Goal: Task Accomplishment & Management: Manage account settings

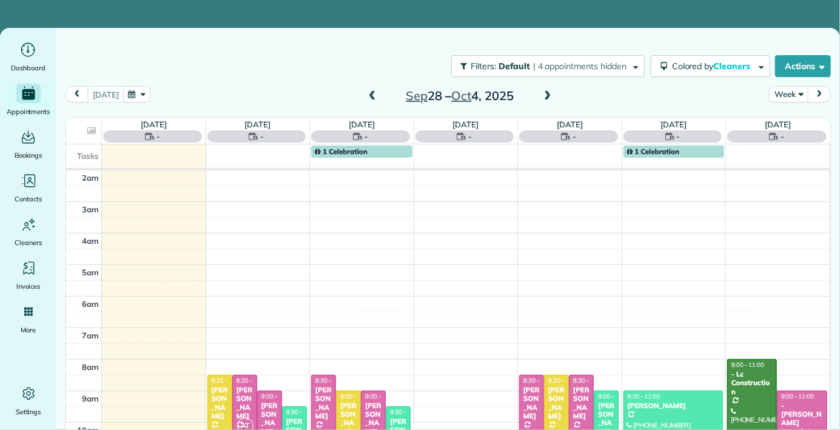
scroll to position [158, 0]
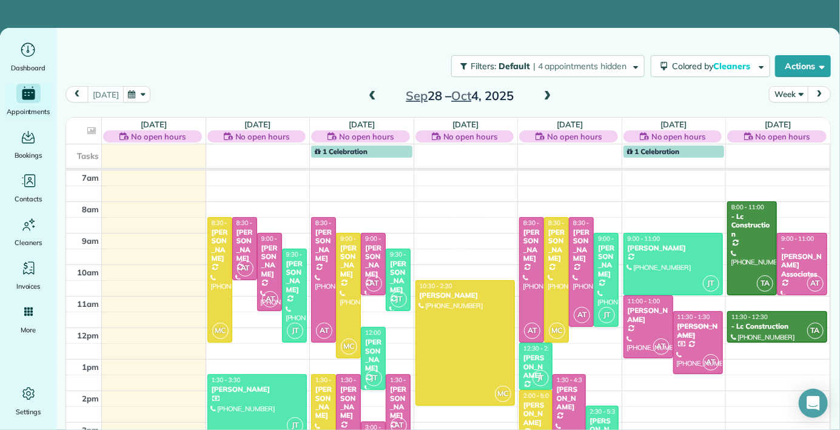
click at [358, 86] on div "[DATE] Week [DATE] – [DATE]" at bounding box center [447, 97] width 765 height 23
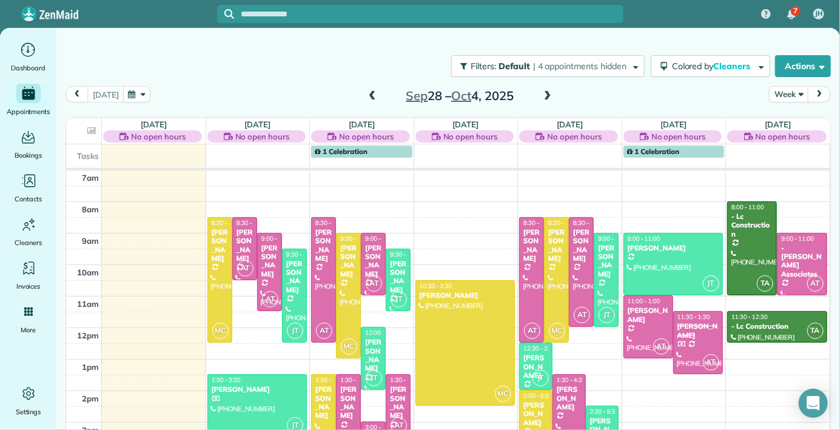
click at [366, 91] on span at bounding box center [372, 96] width 13 height 11
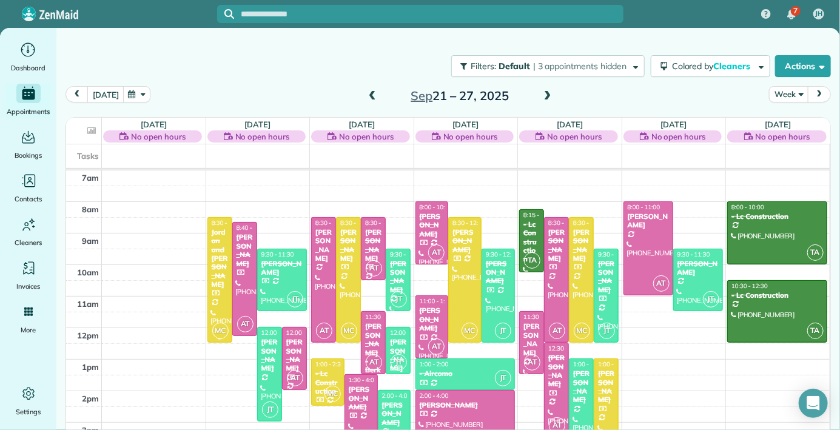
click at [209, 250] on div at bounding box center [220, 280] width 24 height 125
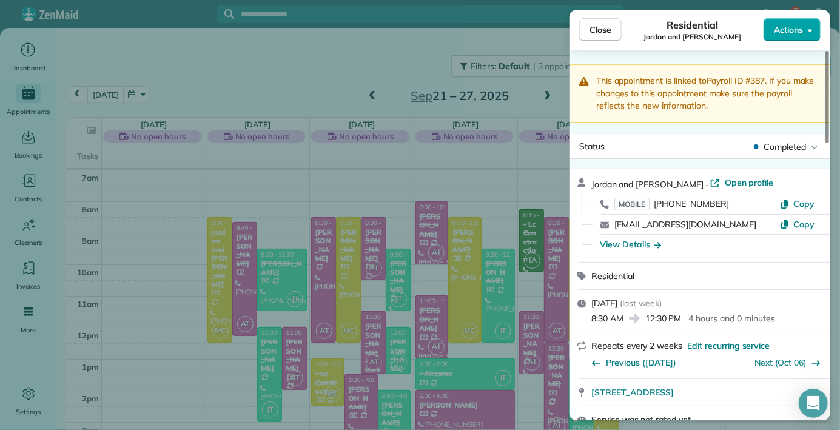
click at [812, 21] on button "Actions" at bounding box center [791, 29] width 57 height 23
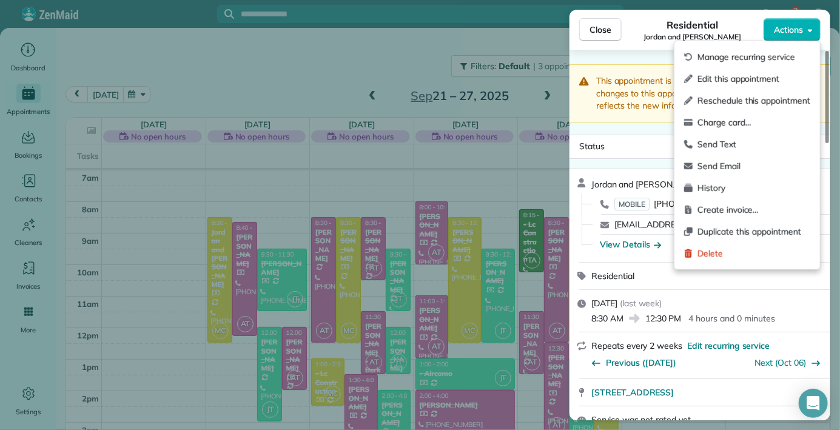
click at [736, 79] on span "Edit this appointment" at bounding box center [753, 79] width 113 height 12
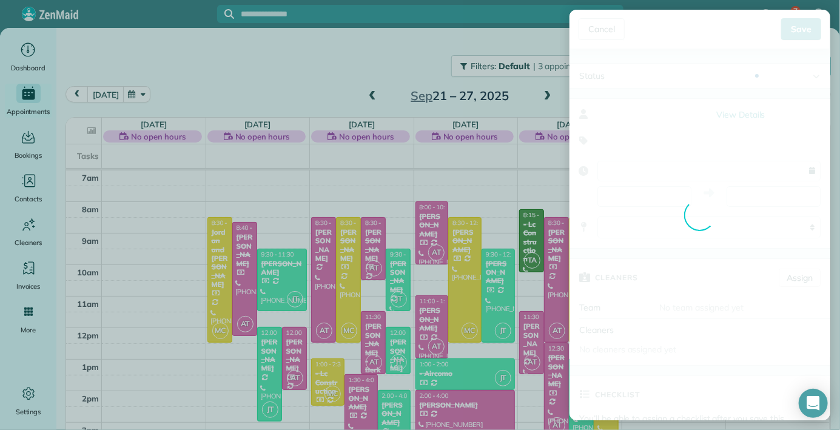
type input "**********"
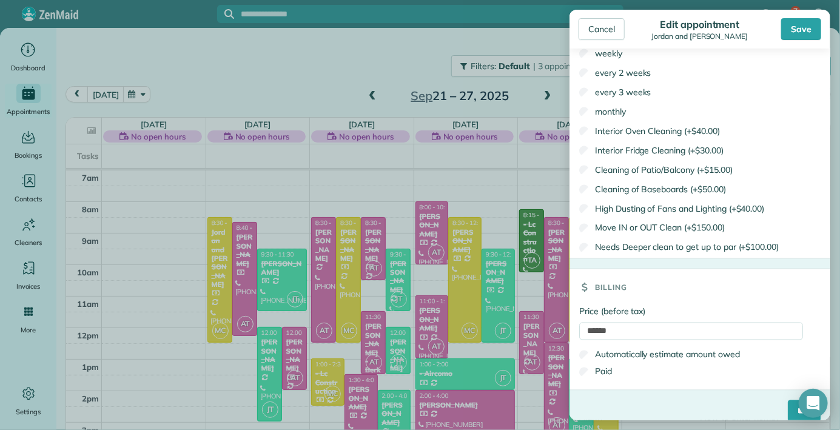
scroll to position [852, 0]
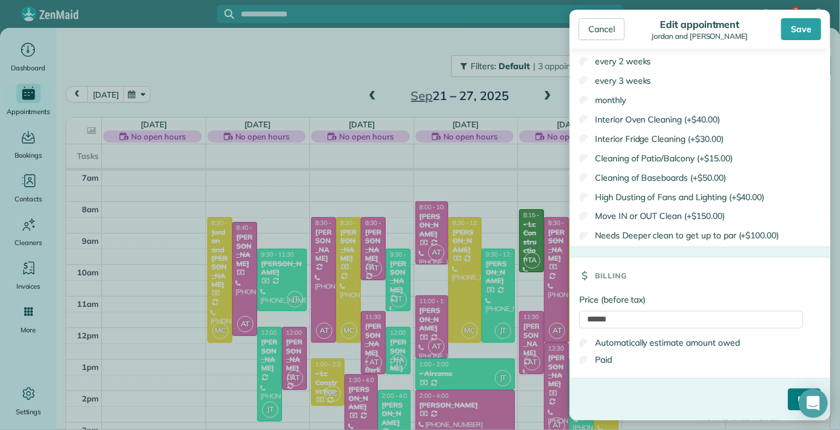
click at [788, 397] on input "****" at bounding box center [804, 400] width 33 height 22
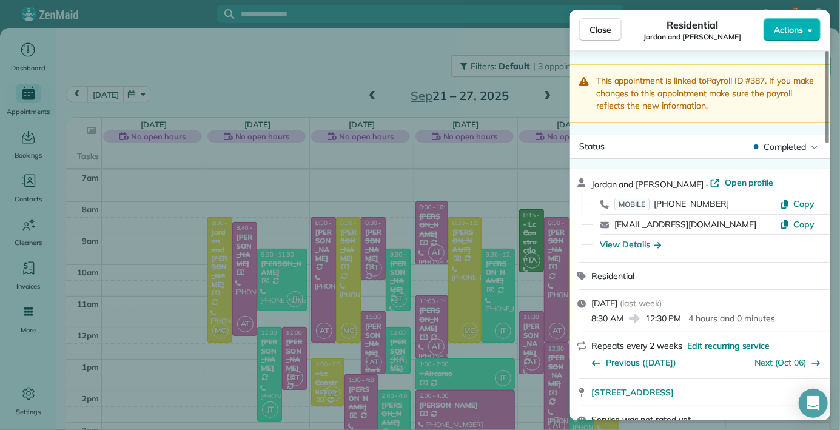
click at [585, 13] on div "Close Residential Jordan and [PERSON_NAME] Actions" at bounding box center [699, 30] width 261 height 40
click at [582, 28] on button "Close" at bounding box center [600, 29] width 42 height 23
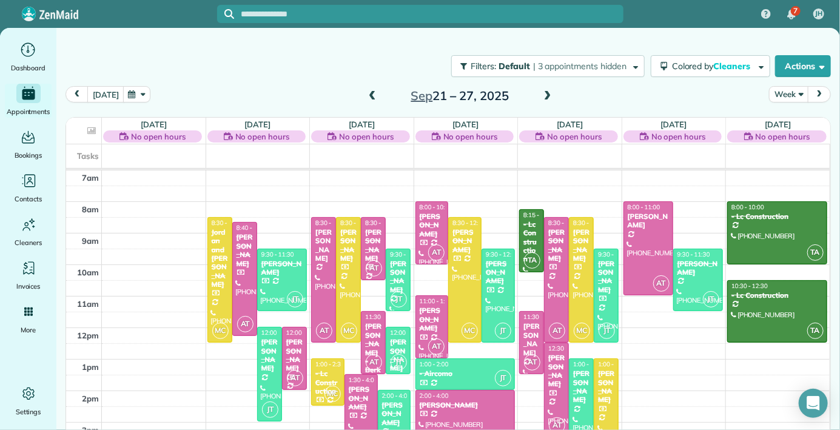
scroll to position [162, 0]
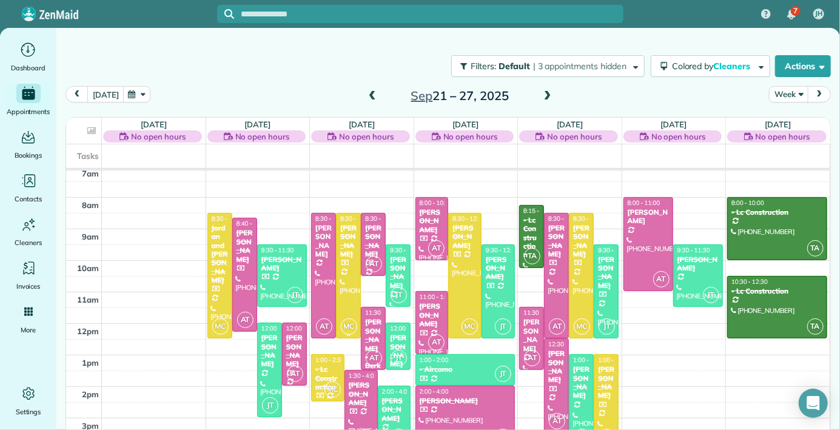
click at [340, 267] on div at bounding box center [349, 275] width 24 height 125
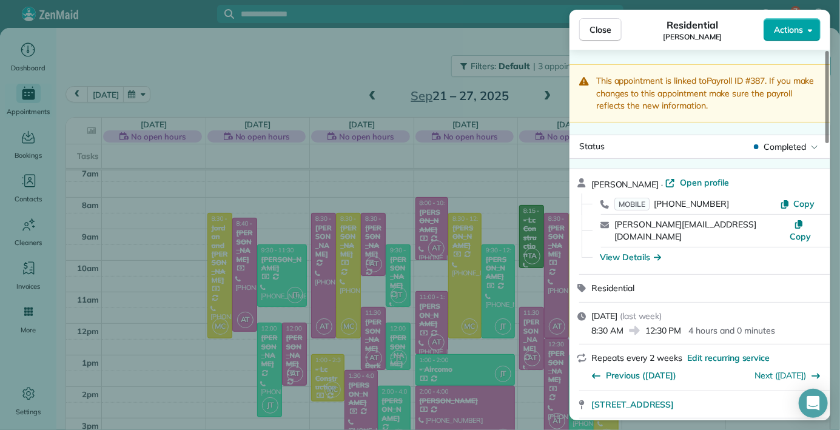
click at [808, 31] on icon "button" at bounding box center [810, 29] width 5 height 9
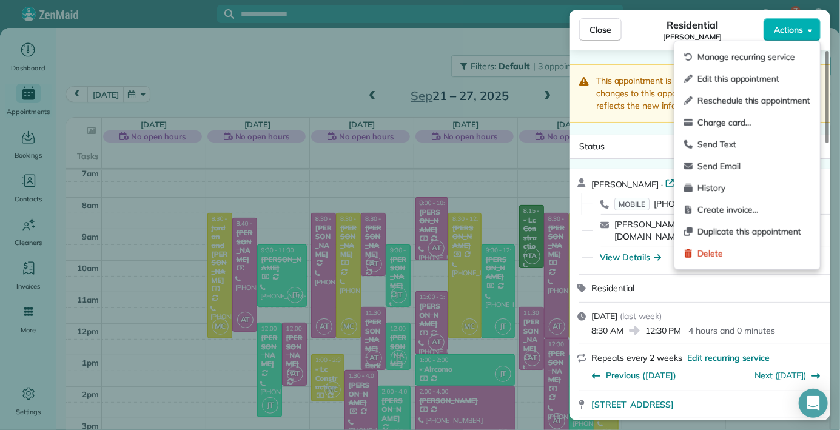
click at [726, 76] on span "Edit this appointment" at bounding box center [753, 79] width 113 height 12
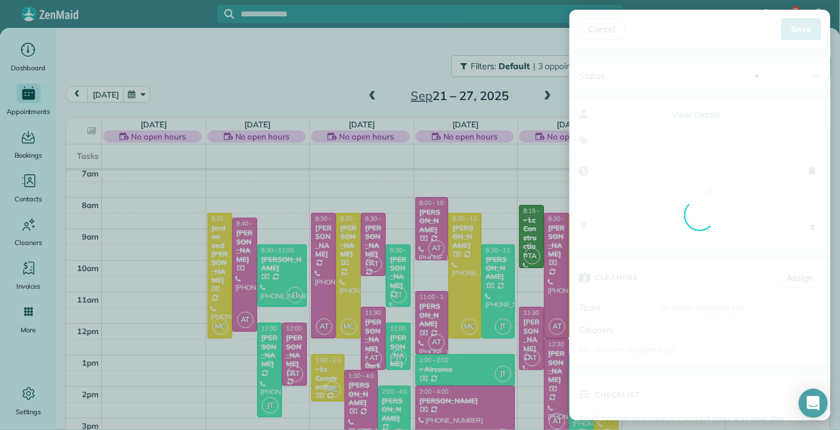
type input "**********"
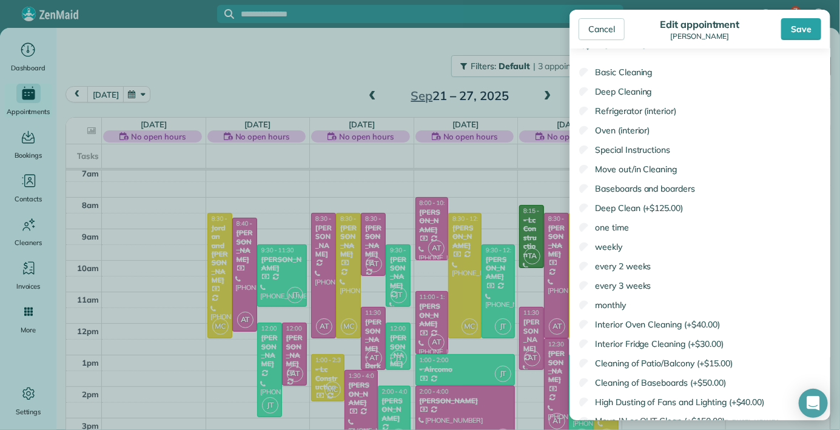
scroll to position [852, 0]
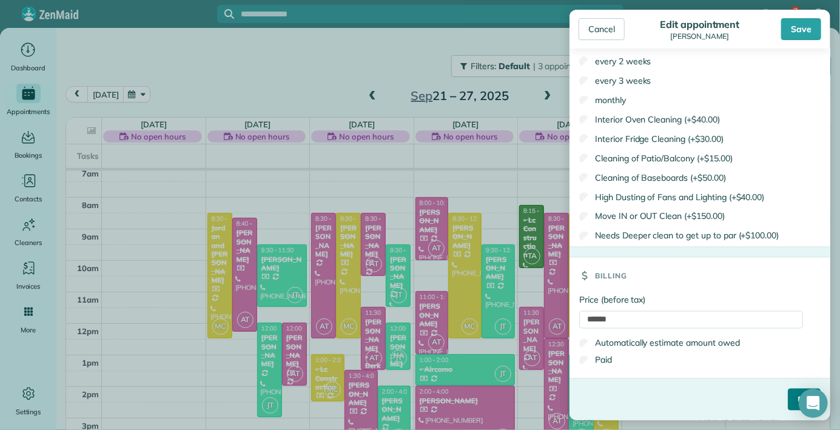
click at [788, 397] on input "****" at bounding box center [804, 400] width 33 height 22
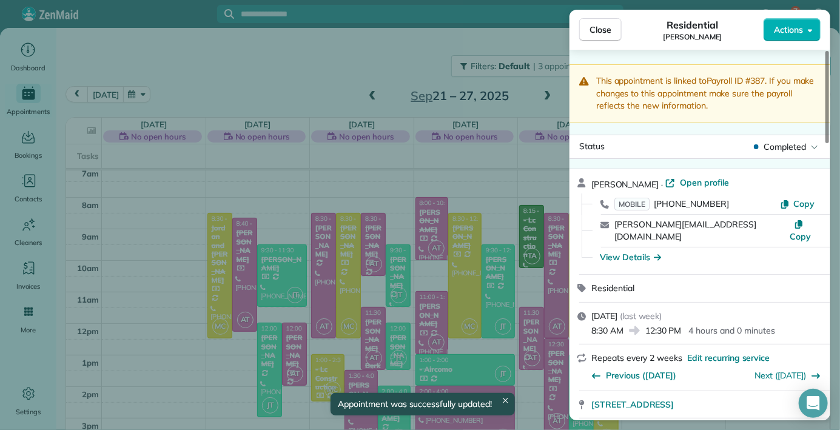
click at [600, 27] on span "Close" at bounding box center [600, 30] width 22 height 12
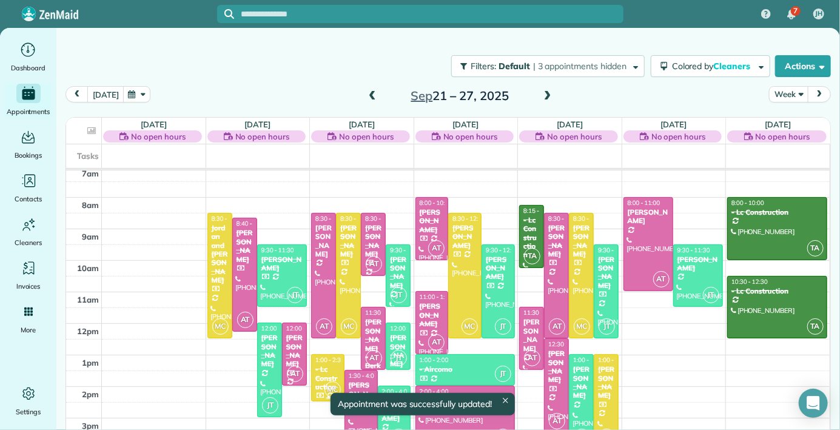
click at [326, 378] on div "- Lc Construction" at bounding box center [328, 378] width 26 height 26
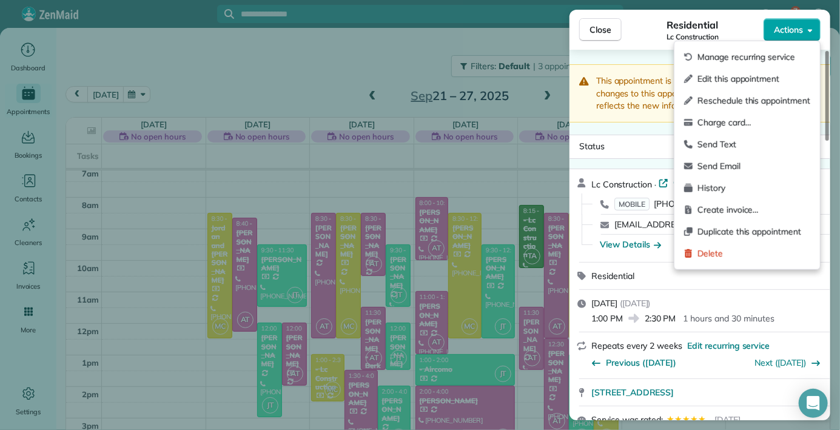
click at [805, 33] on button "Actions" at bounding box center [791, 29] width 57 height 23
click at [704, 80] on span "Edit this appointment" at bounding box center [753, 79] width 113 height 12
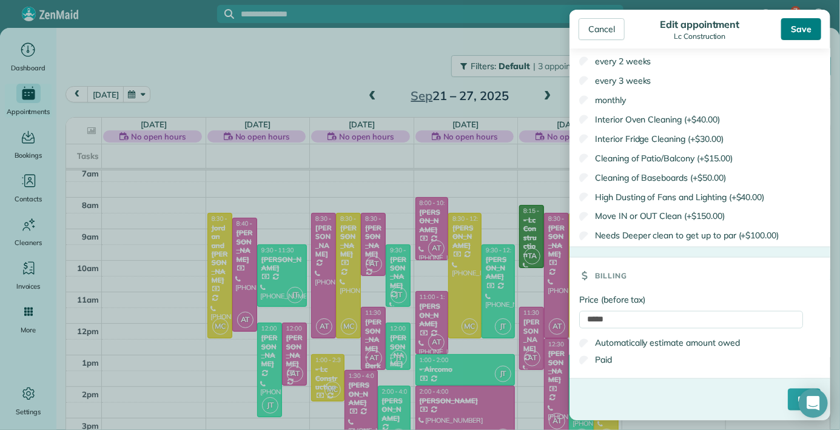
scroll to position [8, 0]
click at [802, 34] on div "Save" at bounding box center [801, 29] width 40 height 22
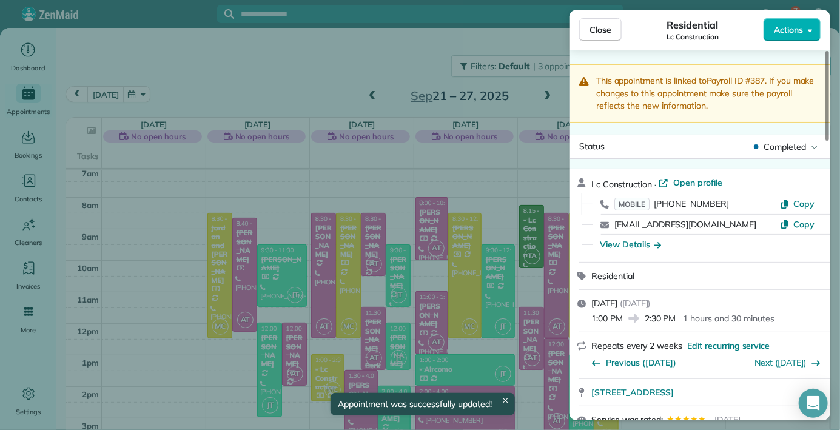
click at [604, 27] on span "Close" at bounding box center [600, 30] width 22 height 12
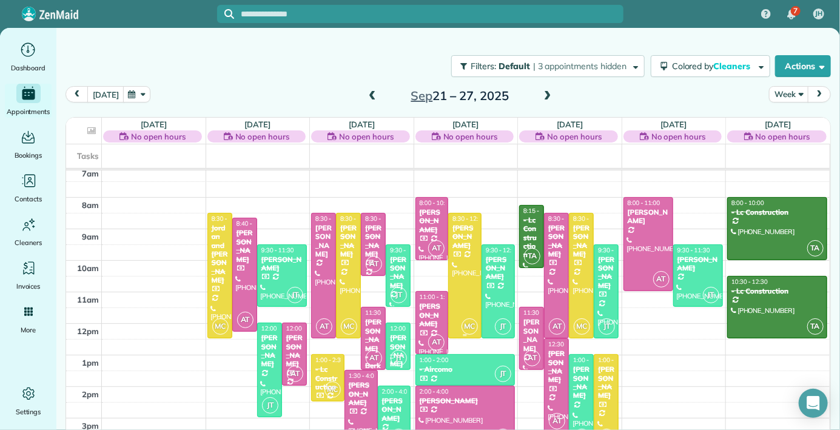
click at [458, 272] on div at bounding box center [465, 275] width 32 height 125
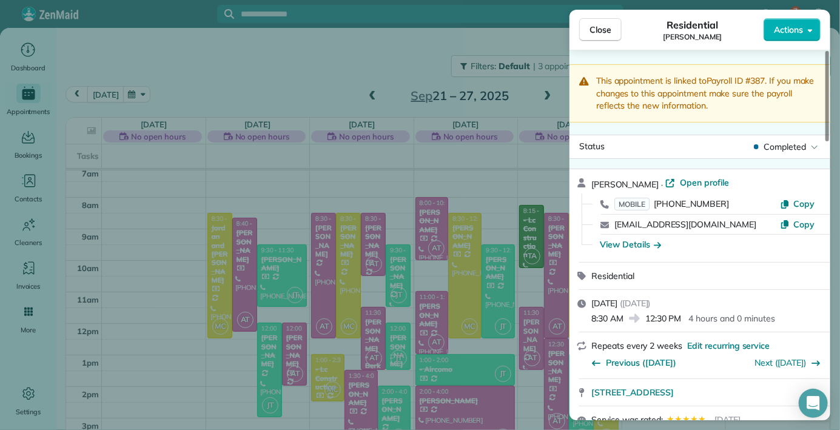
click at [824, 19] on div "Close Residential [PERSON_NAME] Actions" at bounding box center [699, 30] width 261 height 40
click at [801, 31] on span "Actions" at bounding box center [788, 30] width 29 height 12
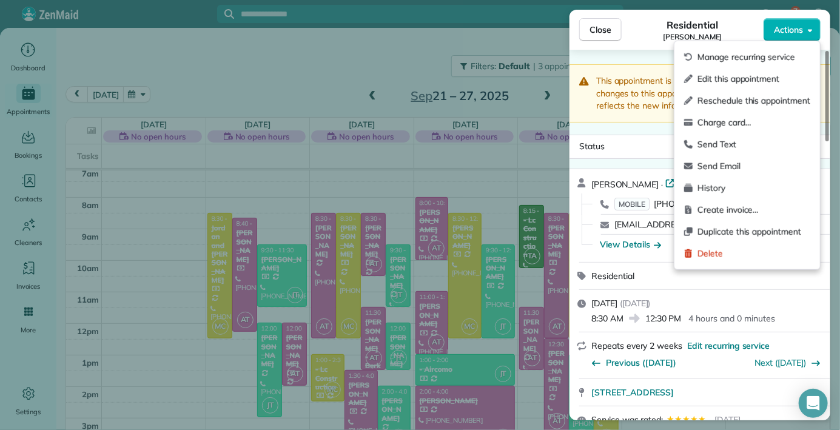
click at [715, 81] on span "Edit this appointment" at bounding box center [753, 79] width 113 height 12
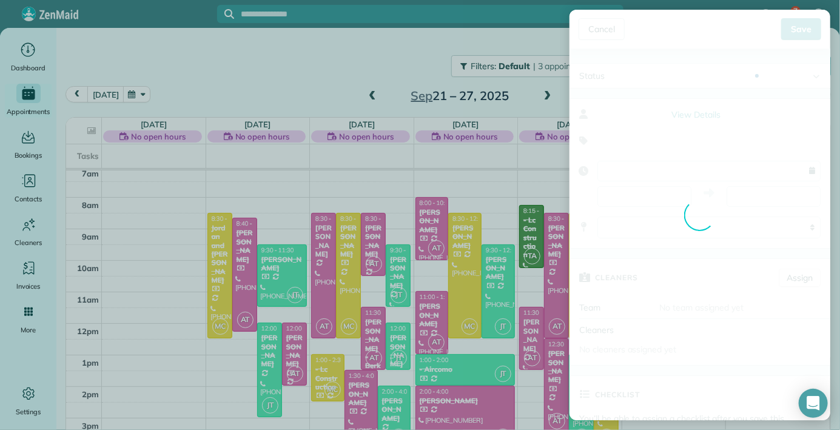
type input "**********"
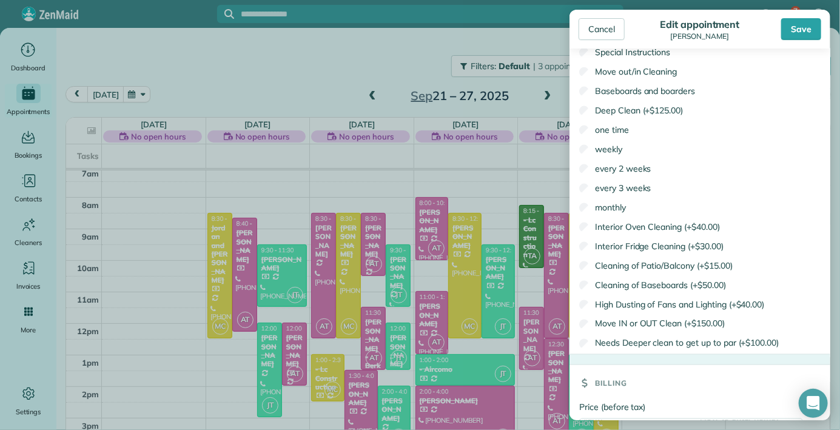
scroll to position [852, 0]
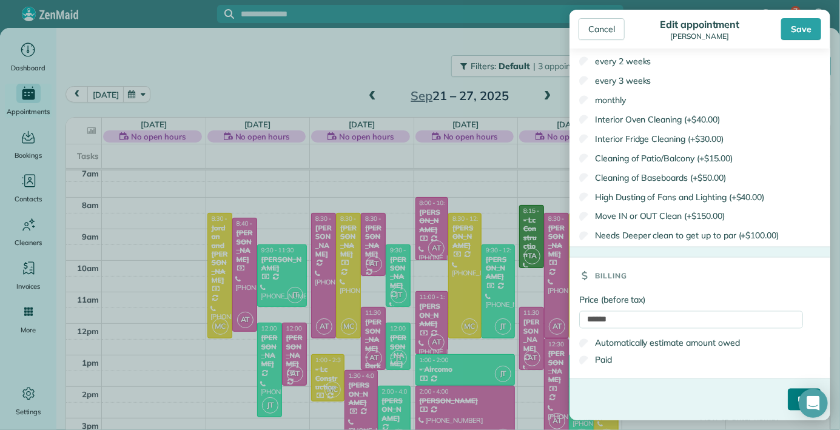
click at [788, 401] on input "****" at bounding box center [804, 400] width 33 height 22
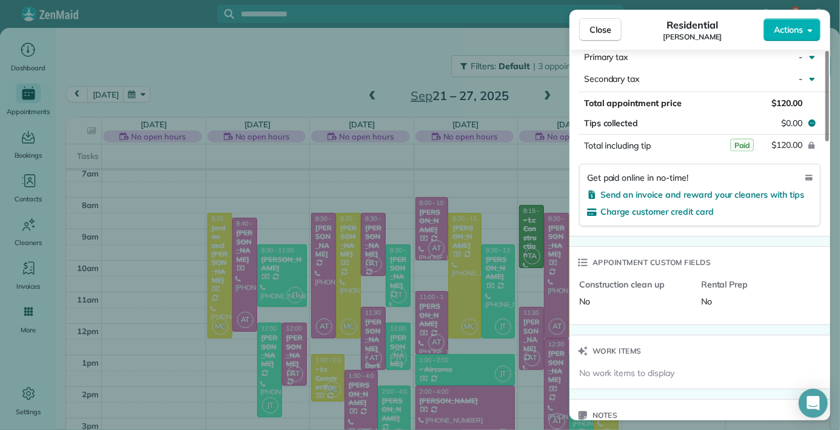
scroll to position [808, 0]
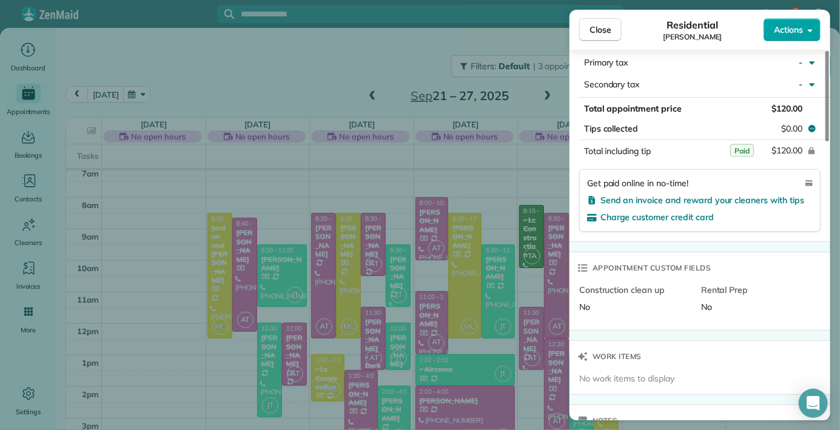
click at [802, 30] on span "Actions" at bounding box center [788, 30] width 29 height 12
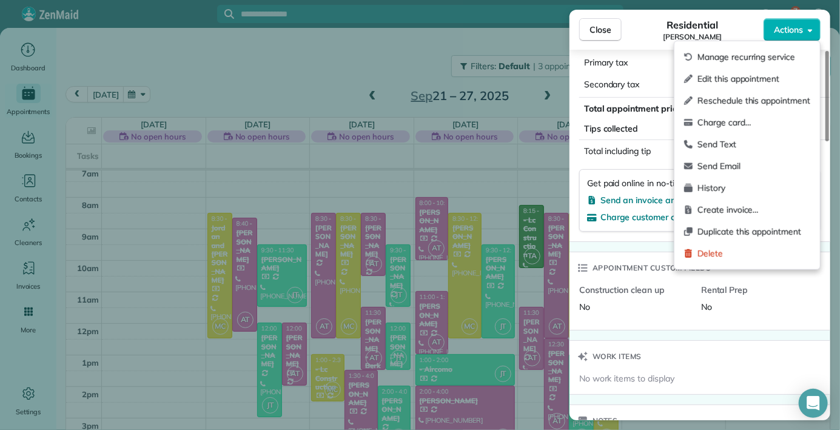
click at [745, 84] on span "Edit this appointment" at bounding box center [753, 79] width 113 height 12
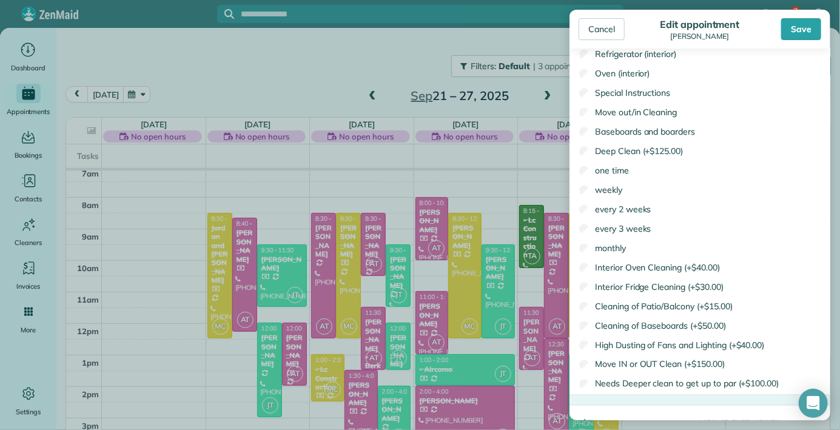
scroll to position [794, 0]
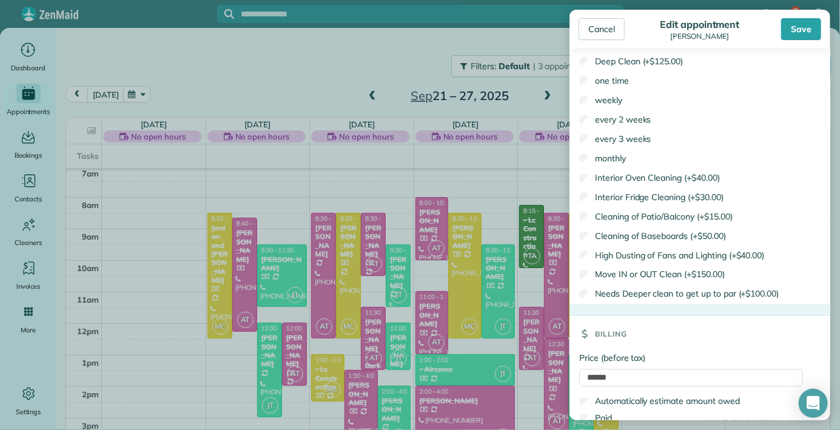
click at [800, 30] on div "Save" at bounding box center [801, 29] width 40 height 22
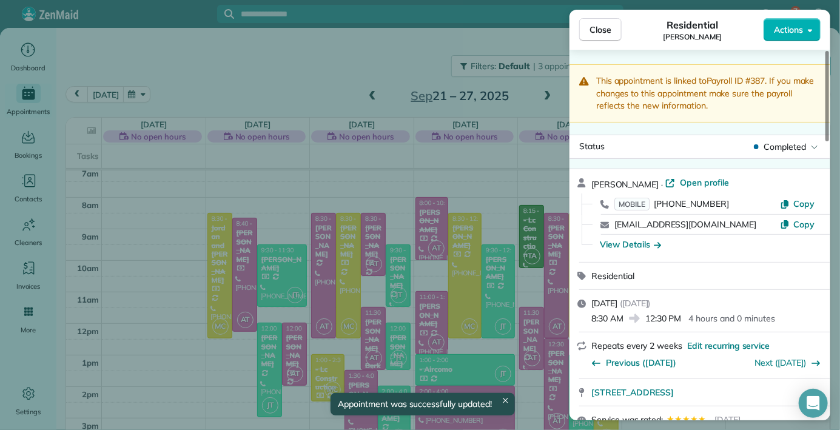
click at [593, 24] on span "Close" at bounding box center [600, 30] width 22 height 12
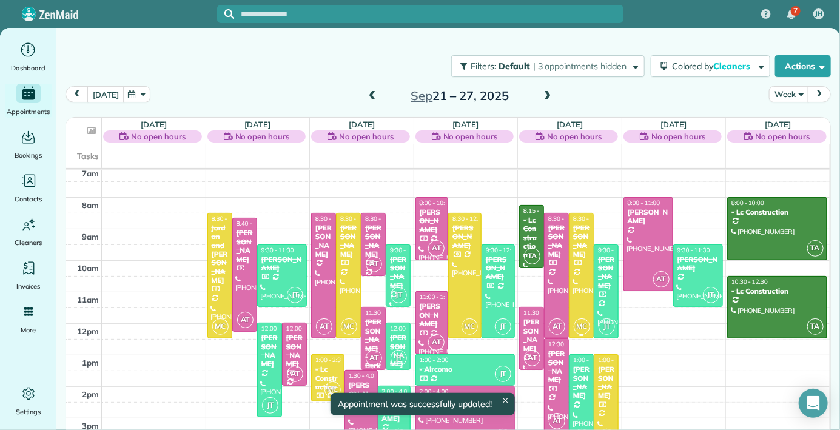
click at [575, 269] on div at bounding box center [581, 275] width 24 height 125
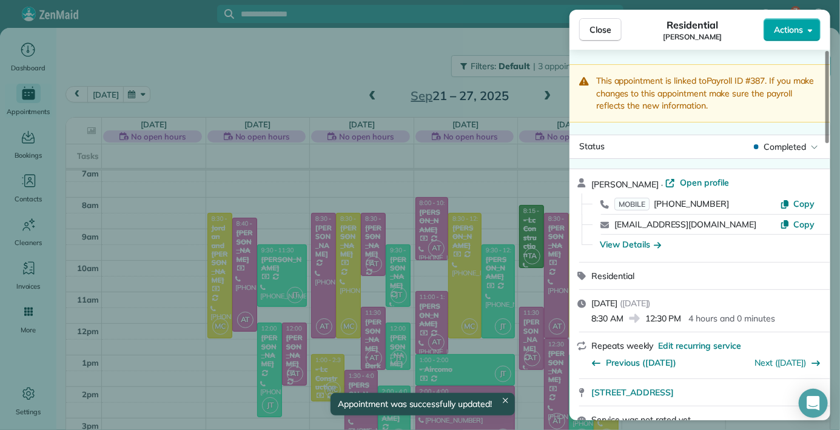
click at [811, 16] on div "Close Residential [PERSON_NAME] Actions" at bounding box center [699, 30] width 261 height 40
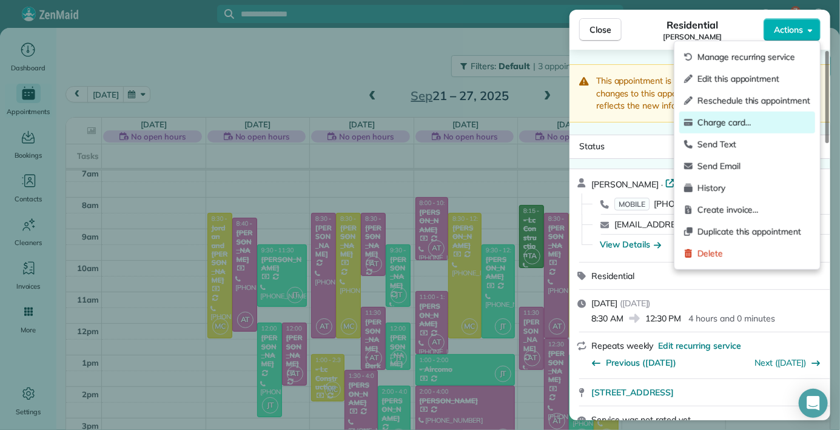
click at [729, 127] on span "Charge card…" at bounding box center [753, 122] width 113 height 12
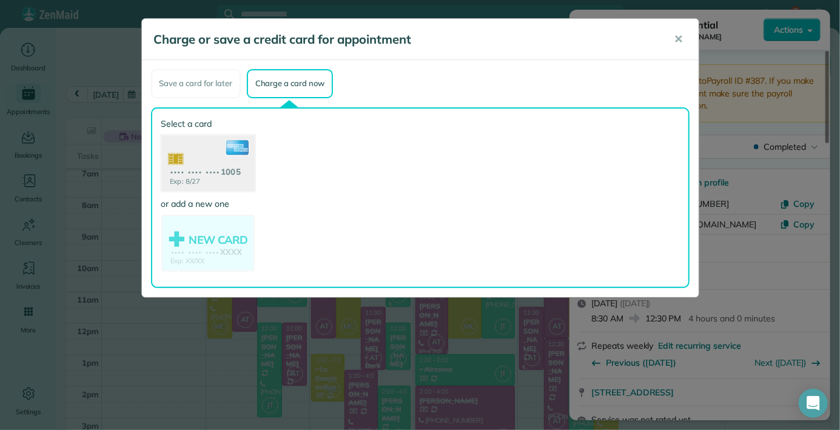
click at [229, 181] on use at bounding box center [207, 164] width 93 height 59
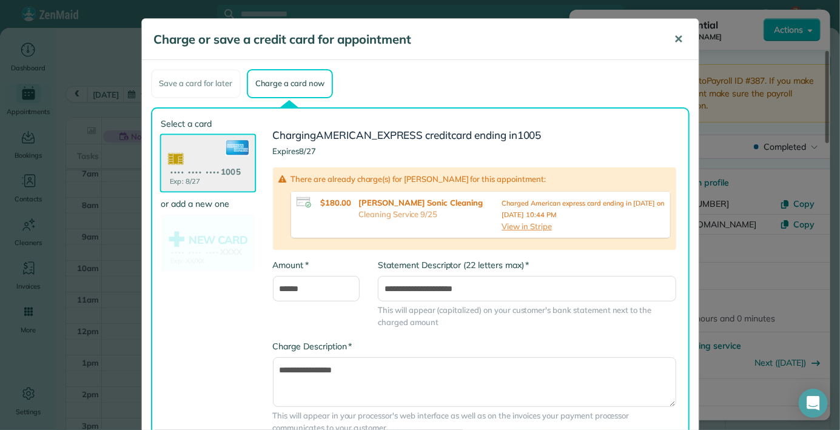
click at [674, 37] on span "✕" at bounding box center [678, 39] width 9 height 14
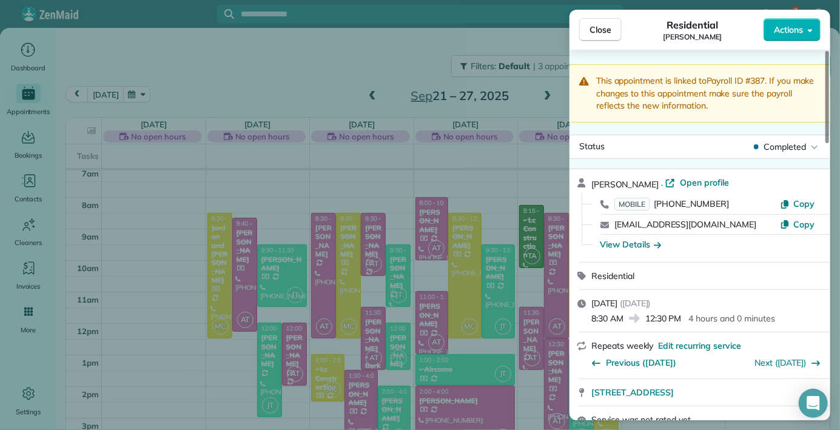
click at [610, 12] on div "Close Residential [PERSON_NAME] Actions" at bounding box center [699, 30] width 261 height 40
click at [611, 36] on button "Close" at bounding box center [600, 29] width 42 height 23
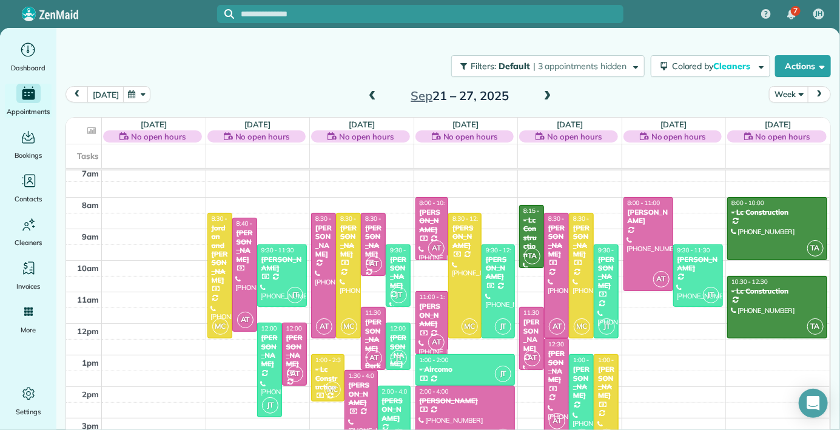
click at [604, 395] on div at bounding box center [606, 401] width 24 height 93
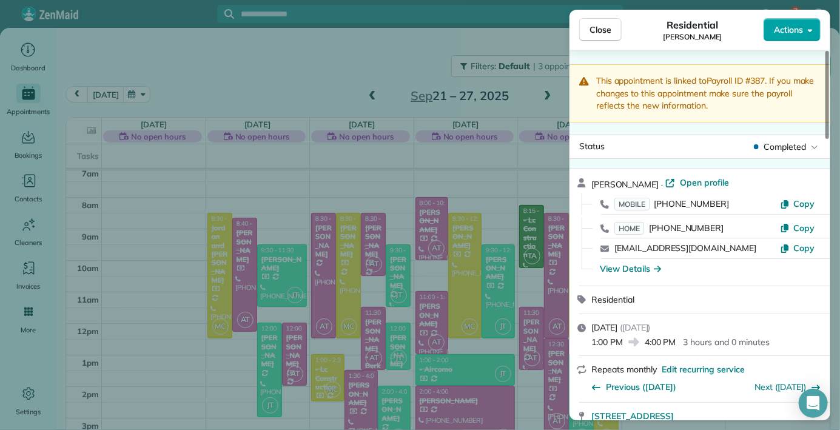
click at [809, 27] on icon "button" at bounding box center [810, 29] width 5 height 9
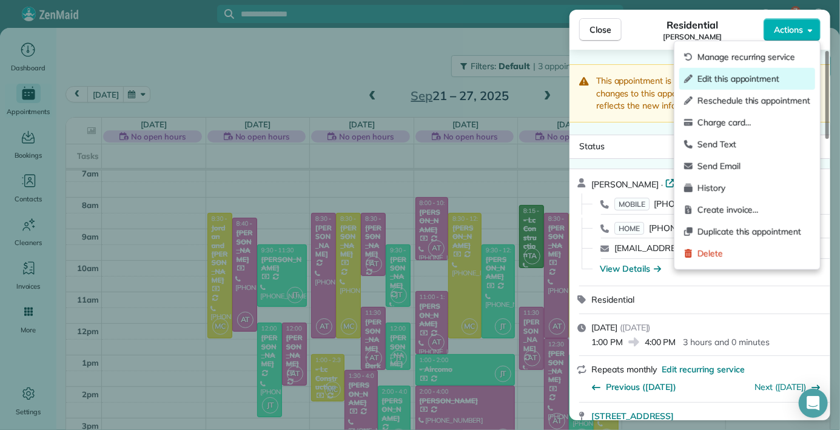
click at [734, 84] on span "Edit this appointment" at bounding box center [753, 79] width 113 height 12
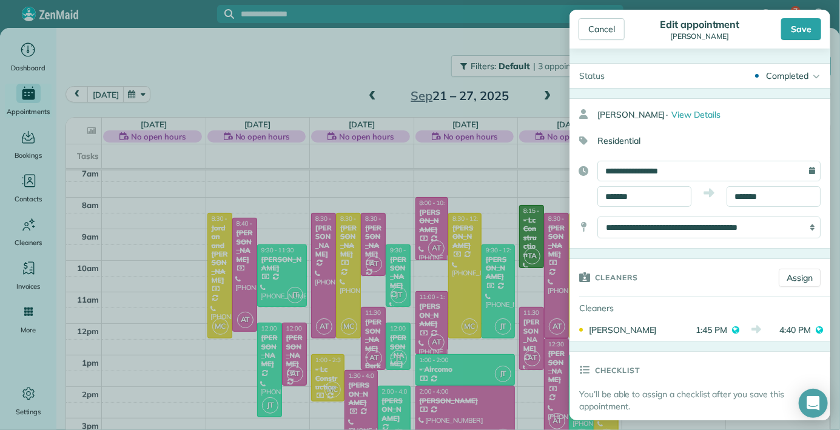
click at [626, 269] on h3 "Cleaners" at bounding box center [616, 277] width 43 height 36
drag, startPoint x: 725, startPoint y: 116, endPoint x: 732, endPoint y: 91, distance: 25.7
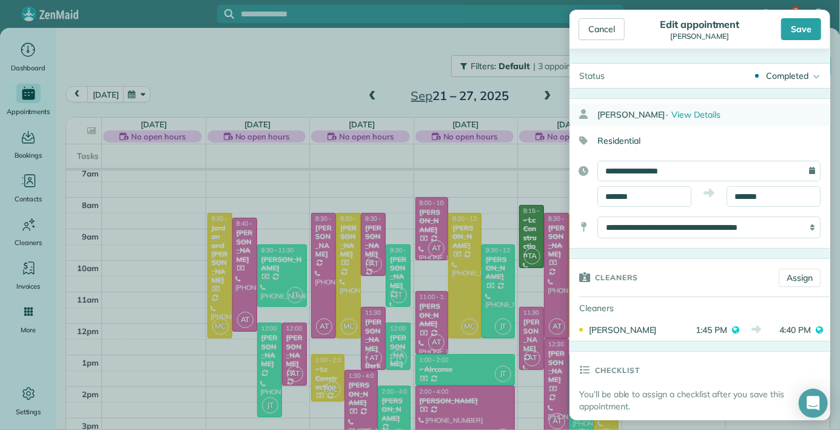
click at [739, 113] on div "[PERSON_NAME] · View Details" at bounding box center [713, 115] width 233 height 22
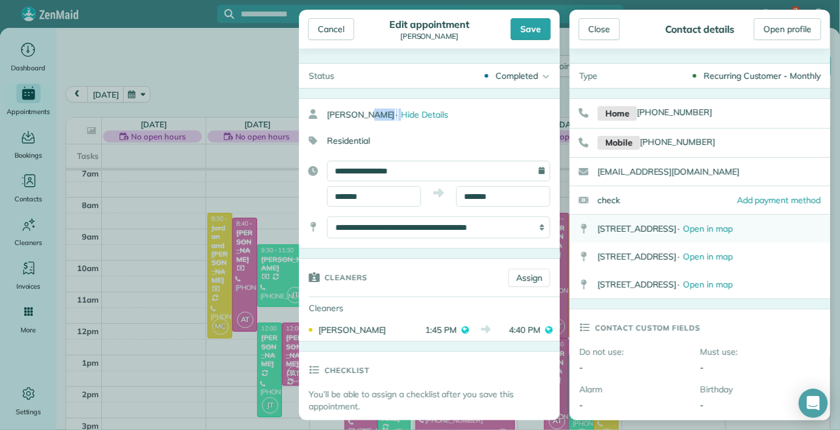
drag, startPoint x: 746, startPoint y: 114, endPoint x: 722, endPoint y: 221, distance: 109.9
click at [722, 221] on div "Cancel Edit appointment [PERSON_NAME] Save Status Completed Active Stand-By Can…" at bounding box center [564, 215] width 531 height 410
click at [598, 30] on div "Close" at bounding box center [598, 29] width 41 height 22
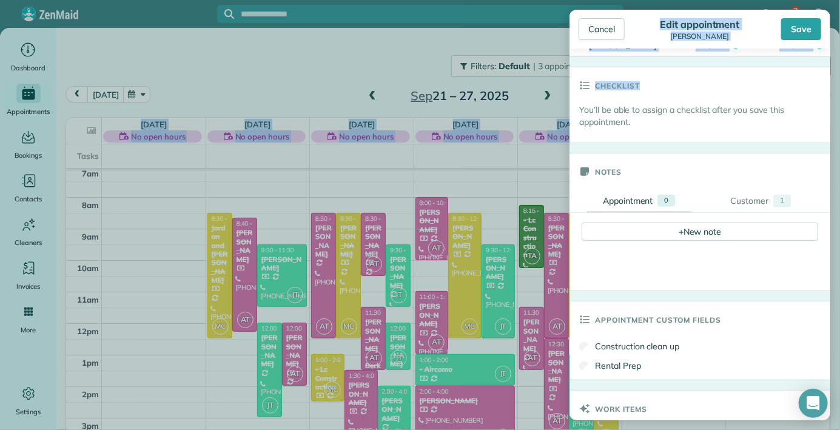
scroll to position [852, 0]
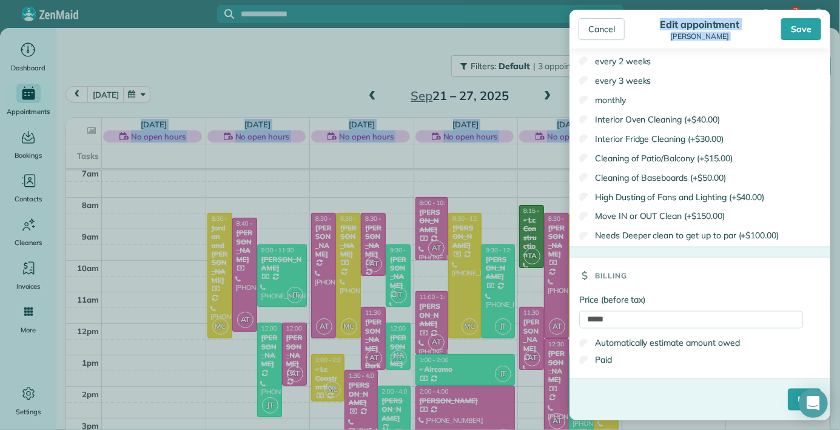
drag, startPoint x: 671, startPoint y: 340, endPoint x: 682, endPoint y: 466, distance: 126.6
click at [791, 398] on input "****" at bounding box center [804, 400] width 33 height 22
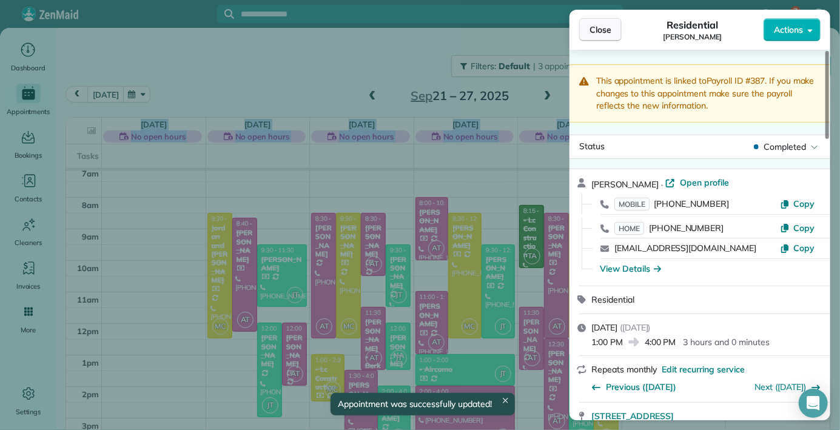
click at [600, 27] on span "Close" at bounding box center [600, 30] width 22 height 12
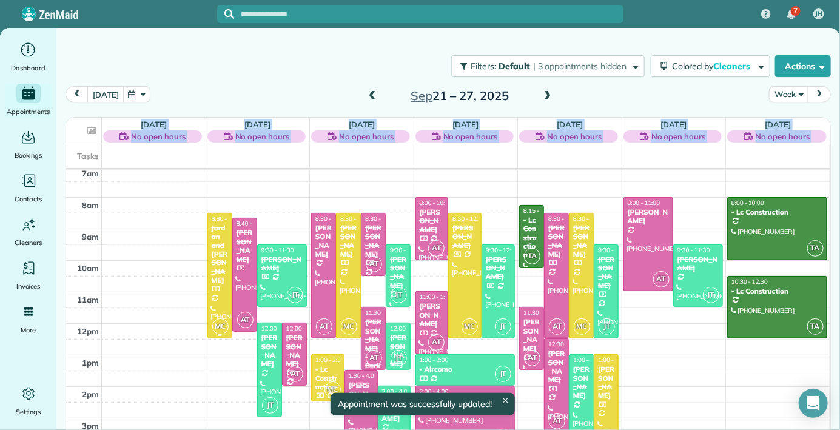
click at [223, 257] on div "Jordan and [PERSON_NAME]" at bounding box center [220, 254] width 18 height 61
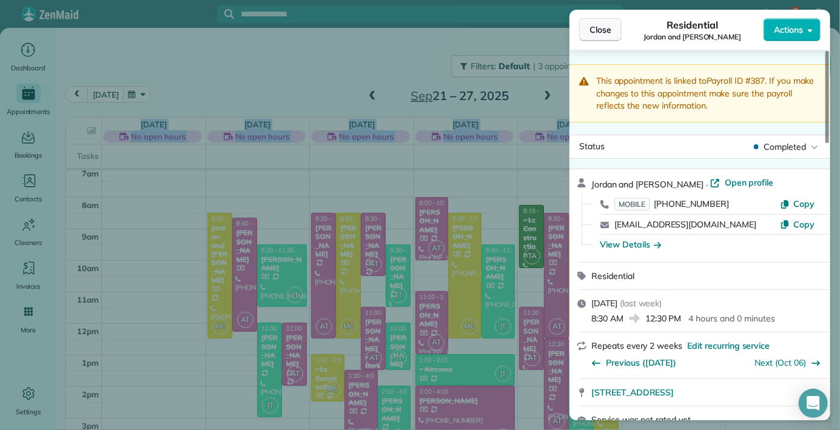
click at [606, 19] on button "Close" at bounding box center [600, 29] width 42 height 23
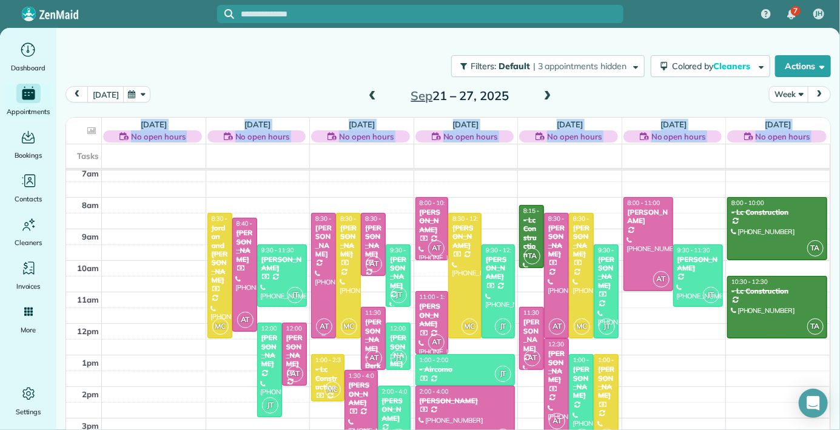
click at [328, 240] on div "[PERSON_NAME]" at bounding box center [324, 241] width 18 height 35
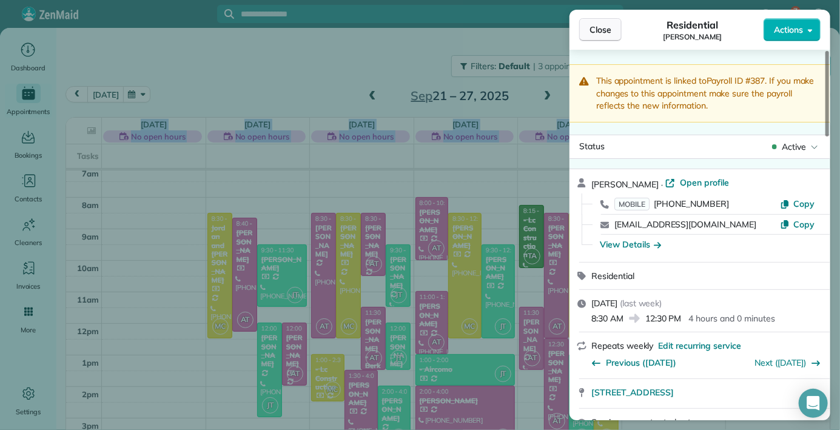
click at [602, 22] on button "Close" at bounding box center [600, 29] width 42 height 23
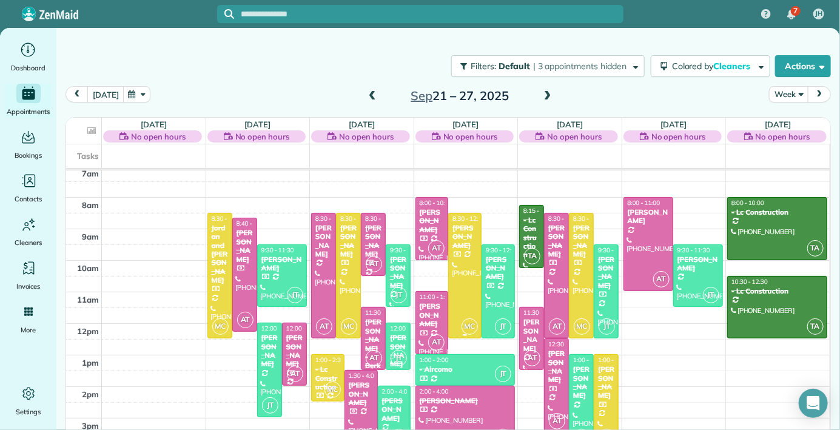
click at [768, 156] on td at bounding box center [778, 156] width 104 height 24
click at [544, 8] on div "TA 8:15 - 10:15 - Lc Construction [PHONE_NUMBER] [GEOGRAPHIC_DATA] AT 8:30 - 12…" at bounding box center [568, 8] width 99 height 0
click at [529, 321] on div "[PERSON_NAME]" at bounding box center [532, 335] width 18 height 35
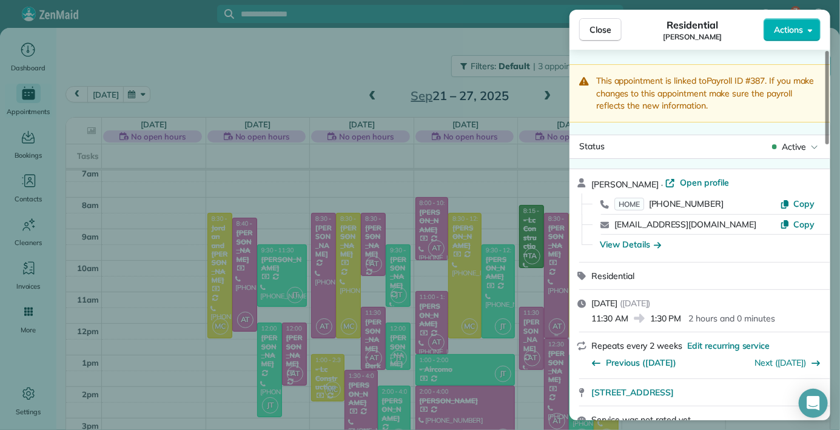
click at [812, 19] on button "Actions" at bounding box center [791, 29] width 57 height 23
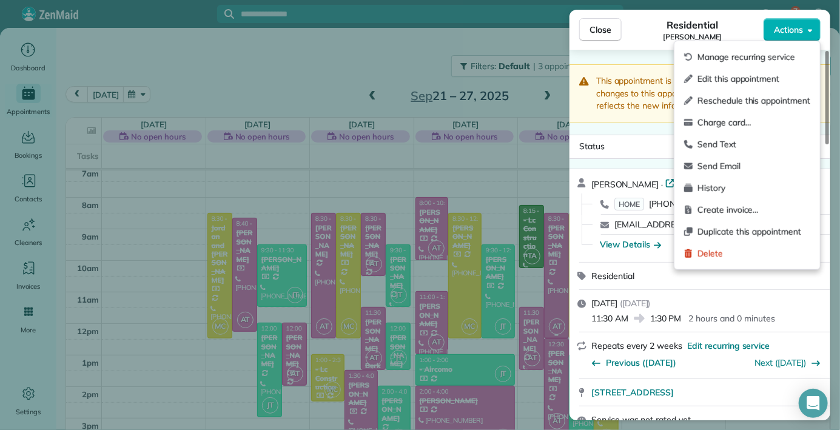
click at [812, 16] on div "Close Residential [PERSON_NAME] Actions" at bounding box center [699, 30] width 261 height 40
click at [803, 34] on span "Actions" at bounding box center [788, 30] width 29 height 12
click at [757, 85] on div "Edit this appointment" at bounding box center [747, 79] width 136 height 22
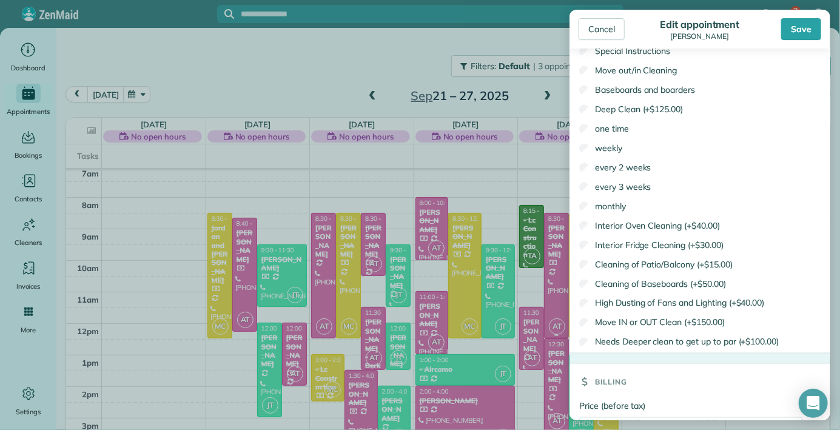
scroll to position [874, 0]
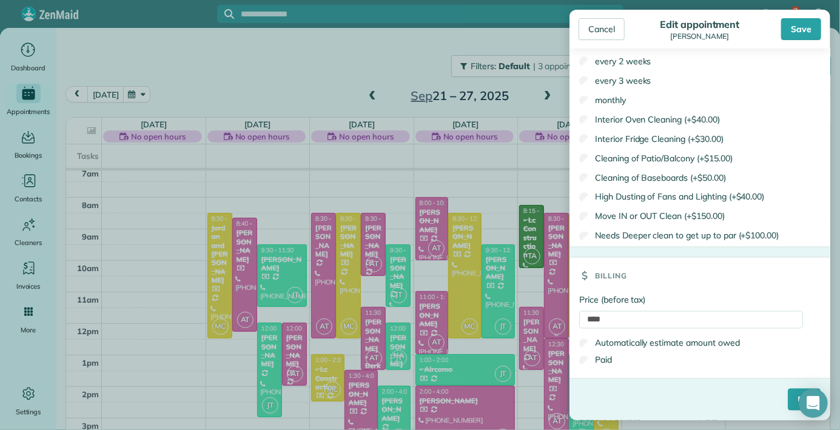
drag, startPoint x: 693, startPoint y: 292, endPoint x: 655, endPoint y: 447, distance: 159.7
click at [587, 315] on input "****" at bounding box center [691, 320] width 224 height 18
type input "******"
click at [593, 368] on div "Paid" at bounding box center [691, 360] width 224 height 17
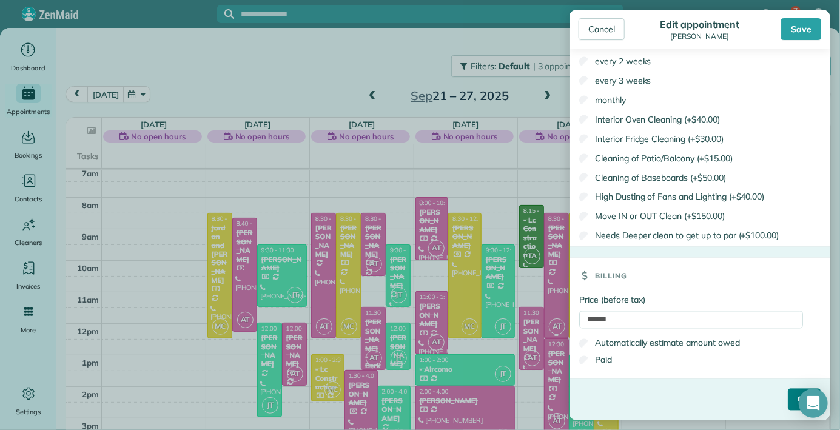
click at [788, 403] on input "****" at bounding box center [804, 400] width 33 height 22
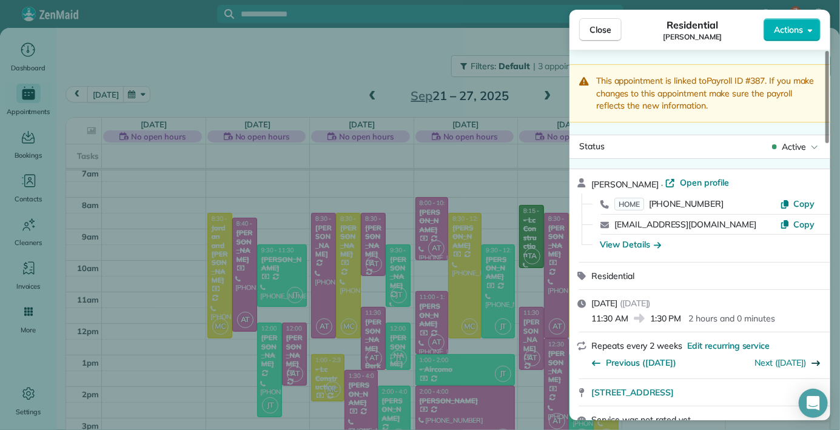
click at [799, 365] on span "Next ([DATE])" at bounding box center [781, 363] width 52 height 12
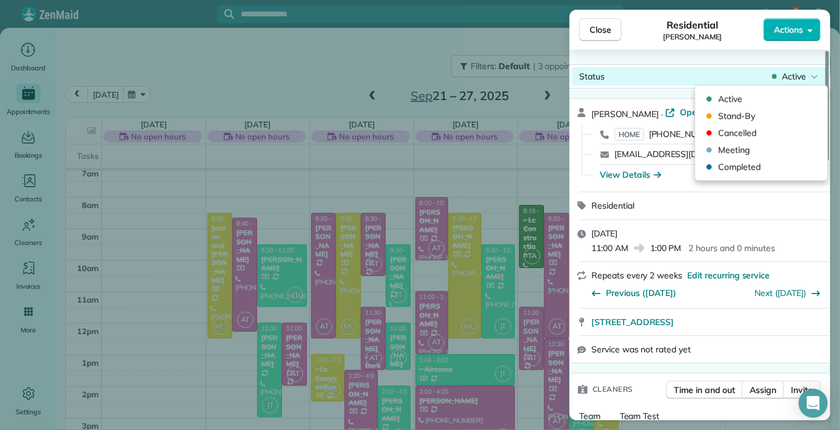
click at [794, 74] on span "Active" at bounding box center [794, 76] width 24 height 12
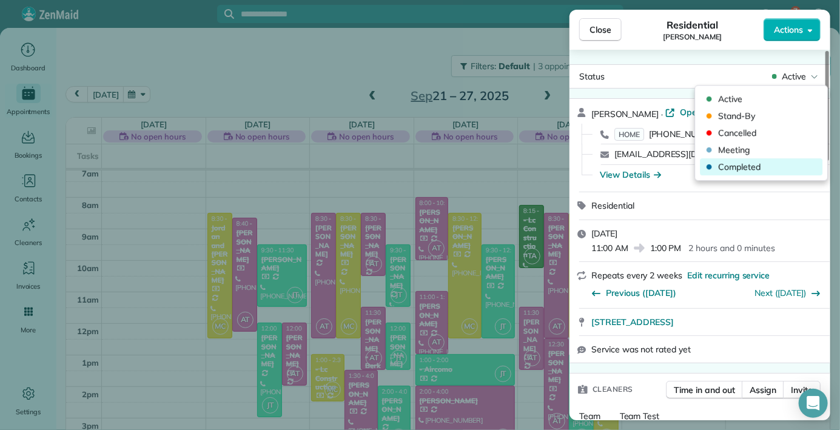
click at [740, 167] on span "Completed" at bounding box center [769, 167] width 102 height 12
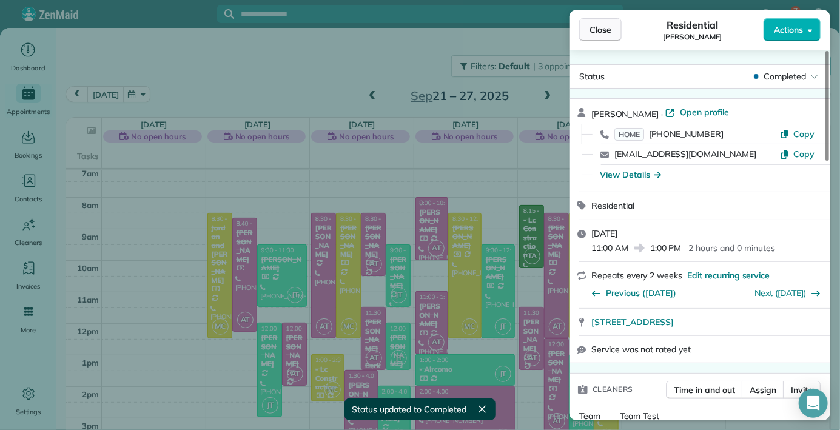
click at [591, 32] on span "Close" at bounding box center [600, 30] width 22 height 12
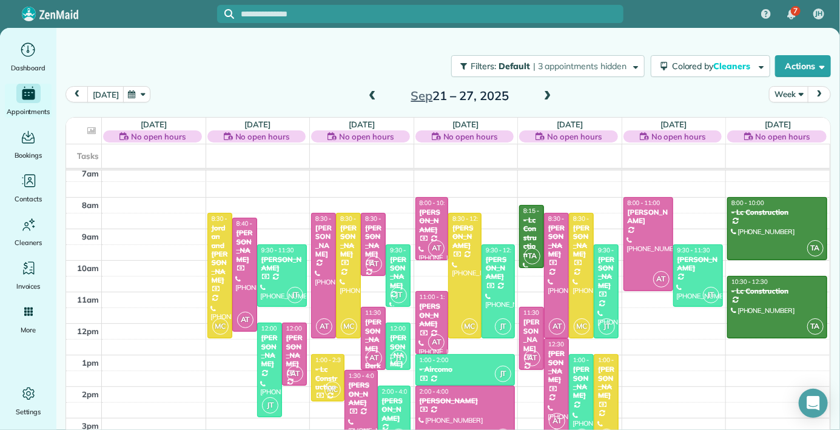
click at [565, 379] on div "[PERSON_NAME]" at bounding box center [557, 366] width 18 height 35
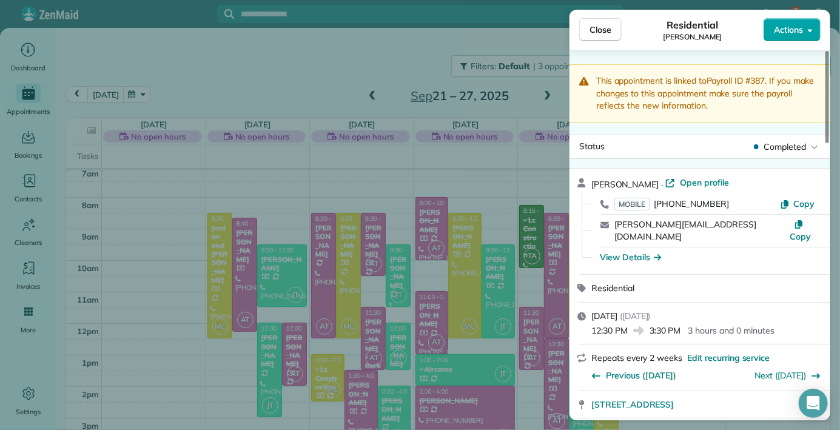
click at [808, 27] on button "Actions" at bounding box center [791, 29] width 57 height 23
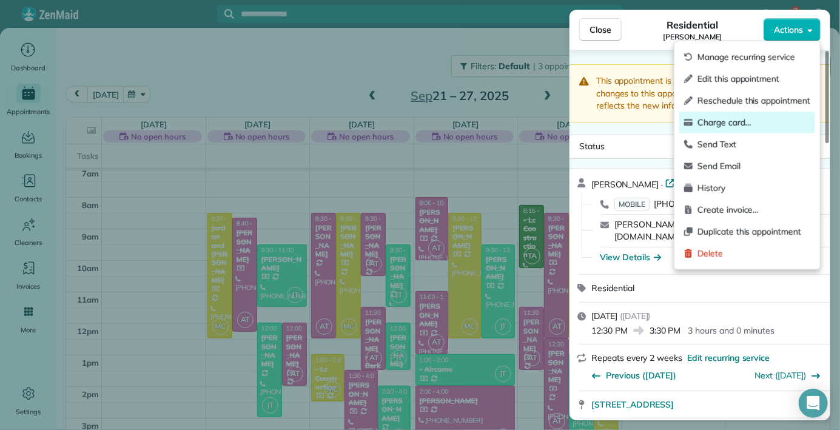
click at [715, 125] on span "Charge card…" at bounding box center [753, 122] width 113 height 12
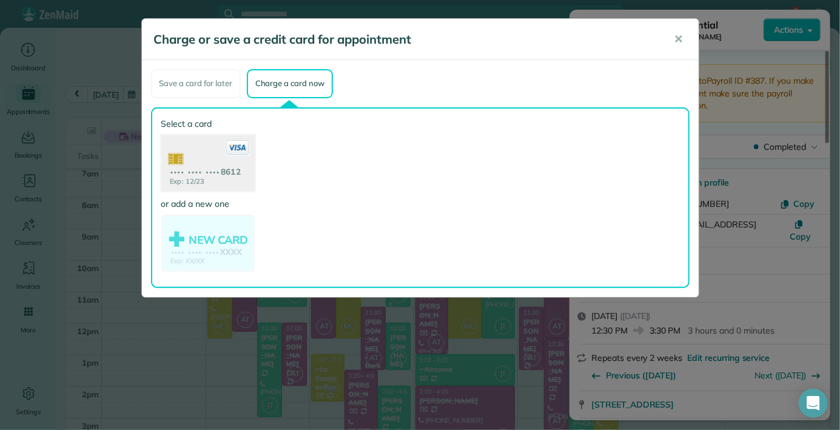
click at [198, 175] on use at bounding box center [207, 164] width 93 height 59
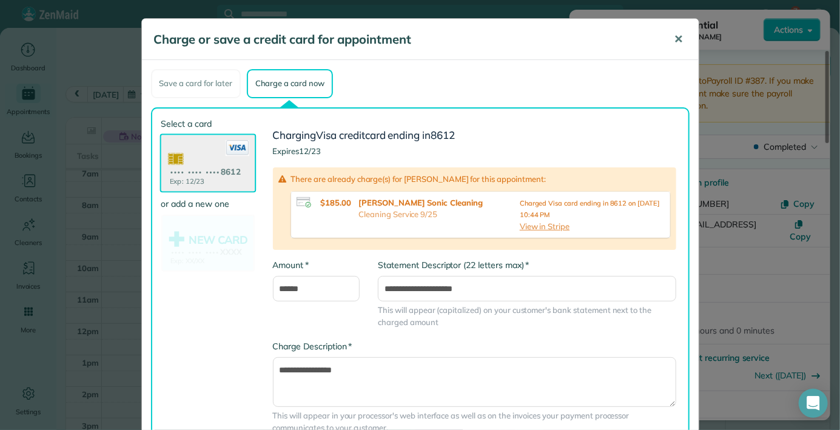
click at [674, 45] on span "✕" at bounding box center [678, 39] width 9 height 14
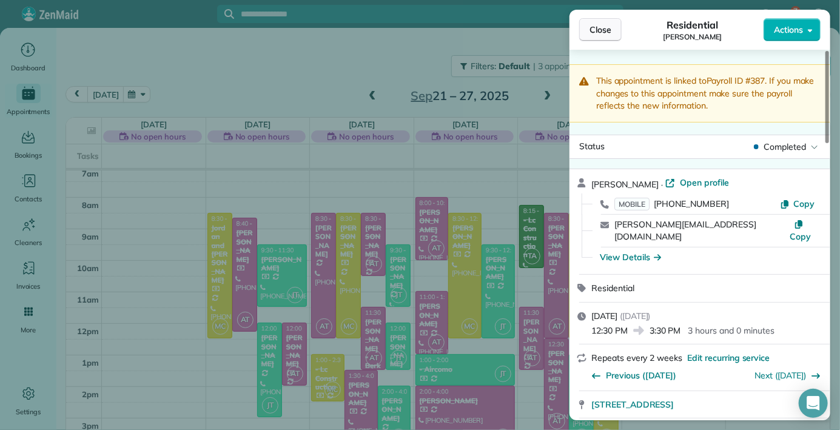
click at [609, 22] on button "Close" at bounding box center [600, 29] width 42 height 23
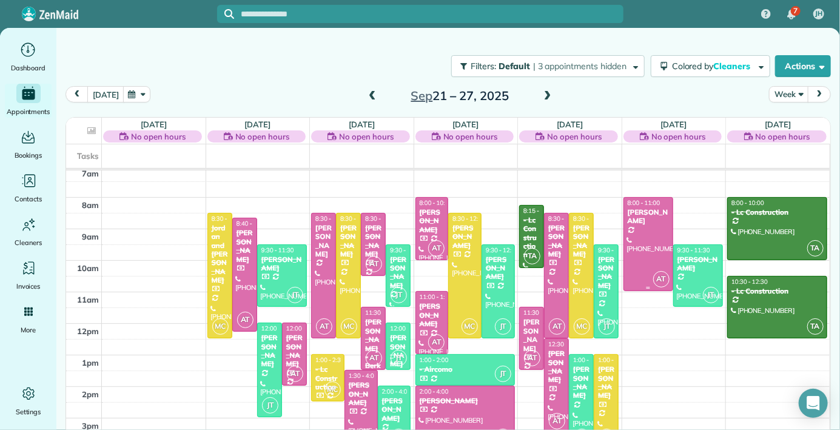
click at [637, 246] on div at bounding box center [648, 244] width 49 height 93
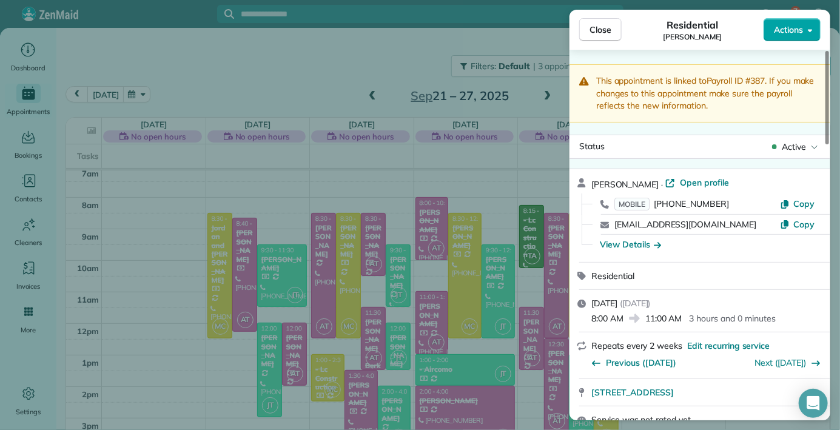
click at [810, 32] on icon "button" at bounding box center [810, 29] width 5 height 9
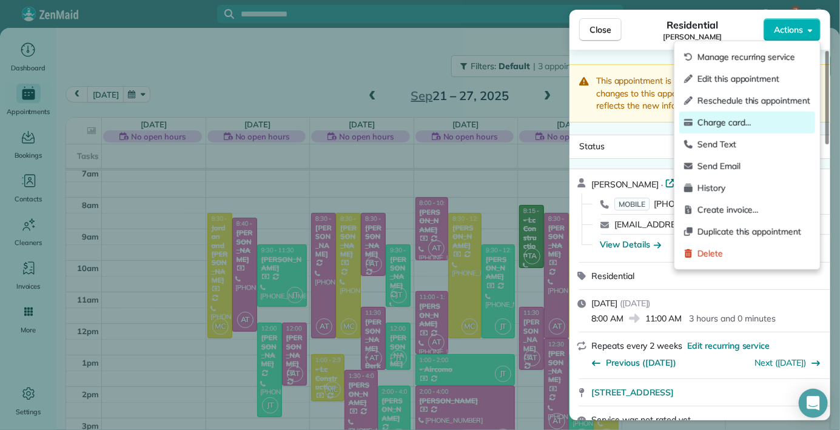
click at [712, 126] on span "Charge card…" at bounding box center [753, 122] width 113 height 12
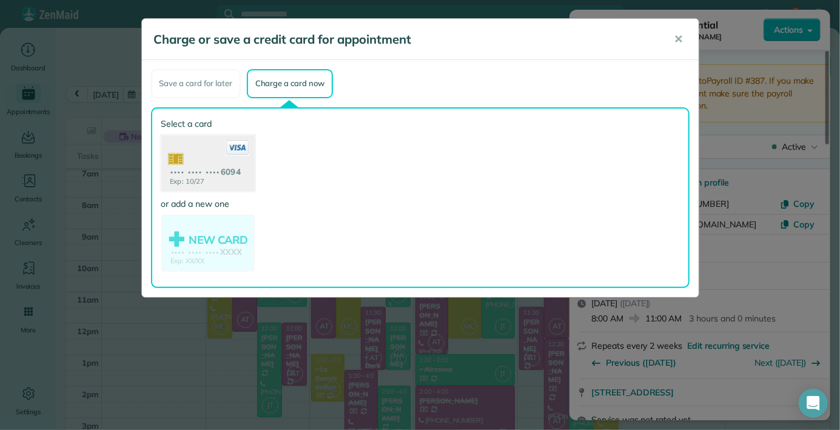
click at [199, 167] on use at bounding box center [207, 164] width 93 height 59
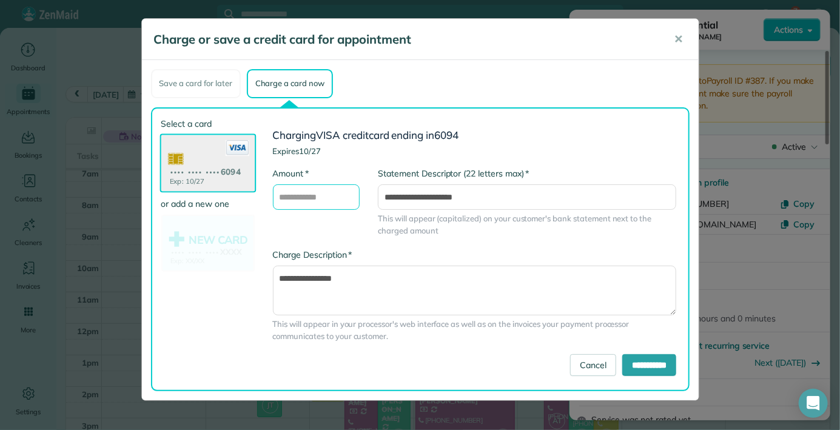
click at [308, 201] on input "* Amount" at bounding box center [316, 196] width 87 height 25
type input "******"
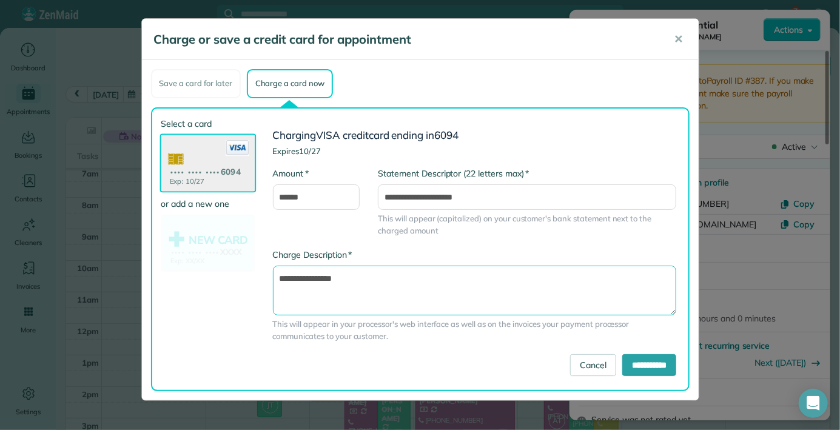
click at [370, 275] on textarea "**********" at bounding box center [475, 291] width 404 height 50
type textarea "**********"
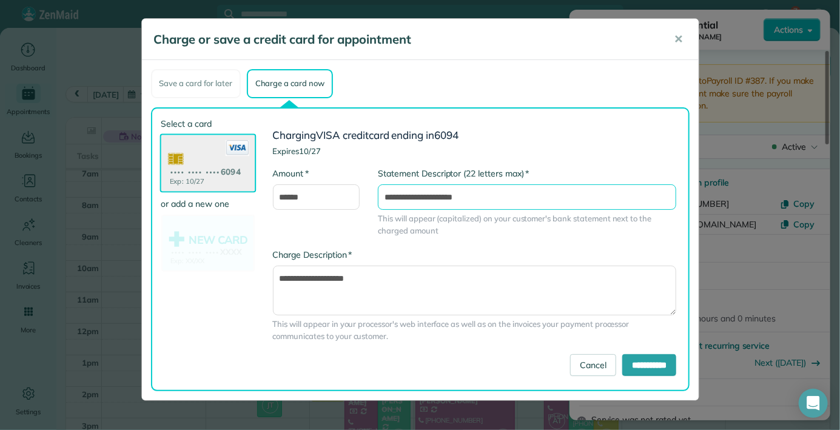
click at [402, 198] on input "**********" at bounding box center [527, 196] width 298 height 25
type input "**********"
drag, startPoint x: 638, startPoint y: 367, endPoint x: 645, endPoint y: 366, distance: 7.3
click at [645, 366] on input "**********" at bounding box center [649, 365] width 54 height 22
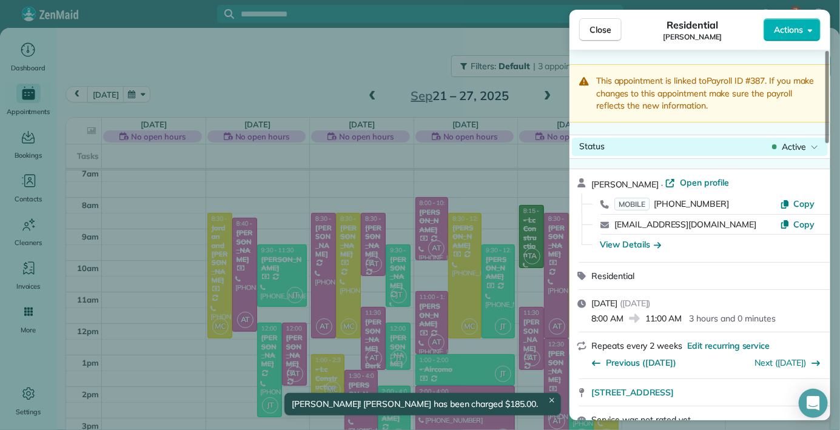
click at [786, 146] on span "Active" at bounding box center [794, 147] width 24 height 12
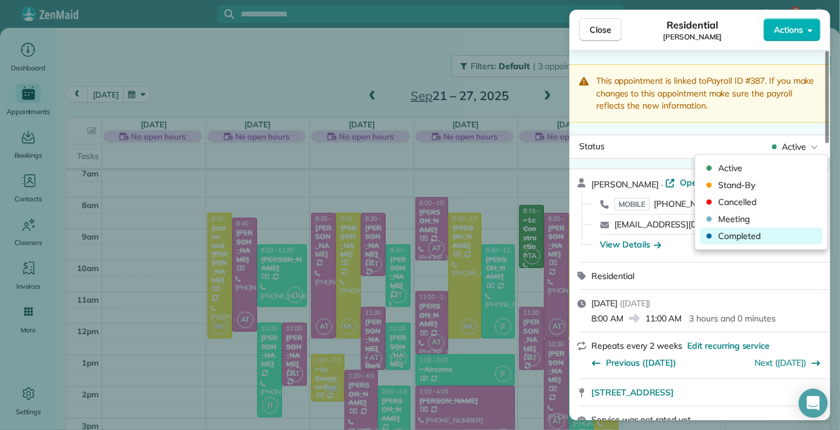
click at [726, 232] on span "Completed" at bounding box center [769, 236] width 102 height 12
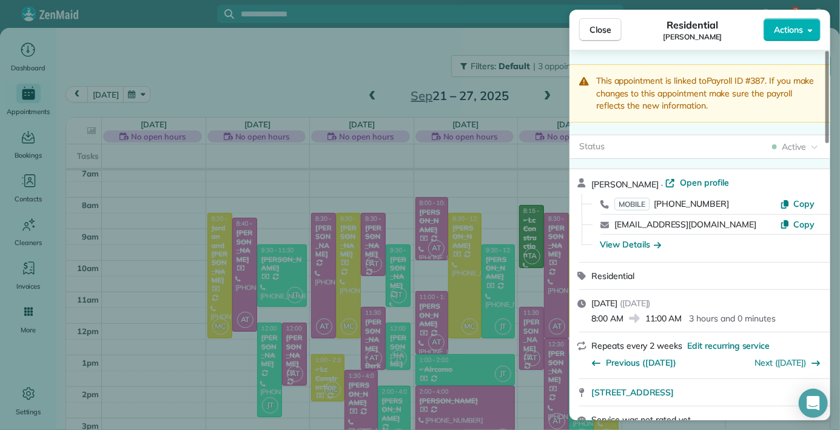
click at [728, 209] on div "MOBILE [PHONE_NUMBER] Copy" at bounding box center [707, 204] width 232 height 20
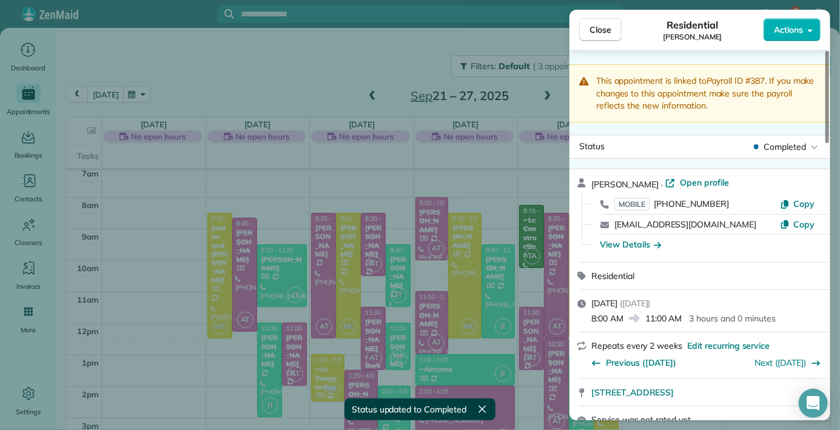
click at [594, 32] on span "Close" at bounding box center [600, 30] width 22 height 12
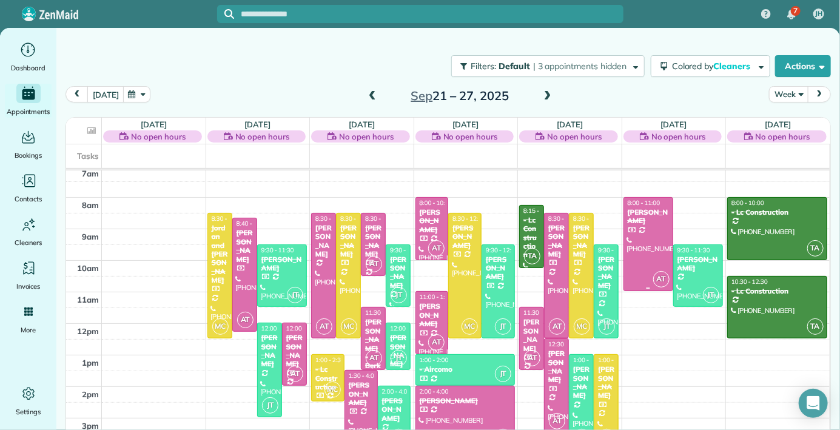
click at [649, 220] on div "[PERSON_NAME]" at bounding box center [648, 217] width 42 height 18
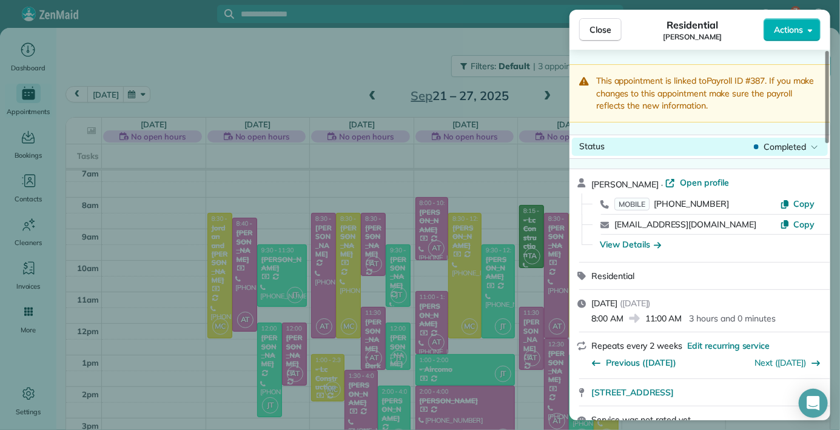
click at [647, 138] on div "Status Completed" at bounding box center [700, 147] width 256 height 18
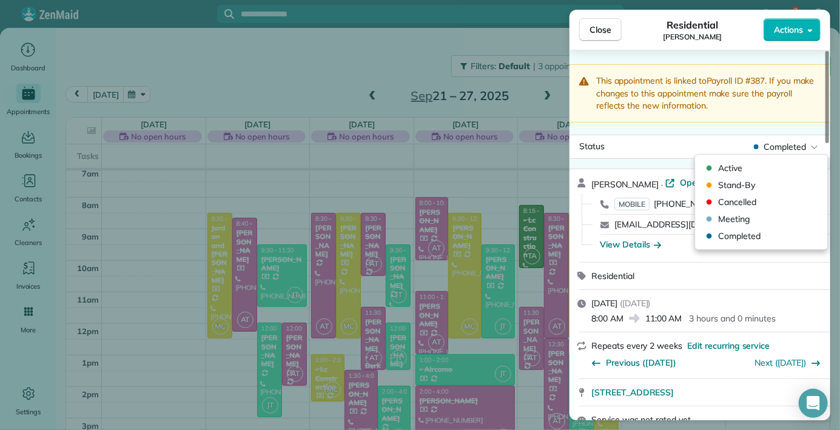
click at [600, 15] on div "Close Residential [PERSON_NAME] Actions" at bounding box center [699, 30] width 261 height 40
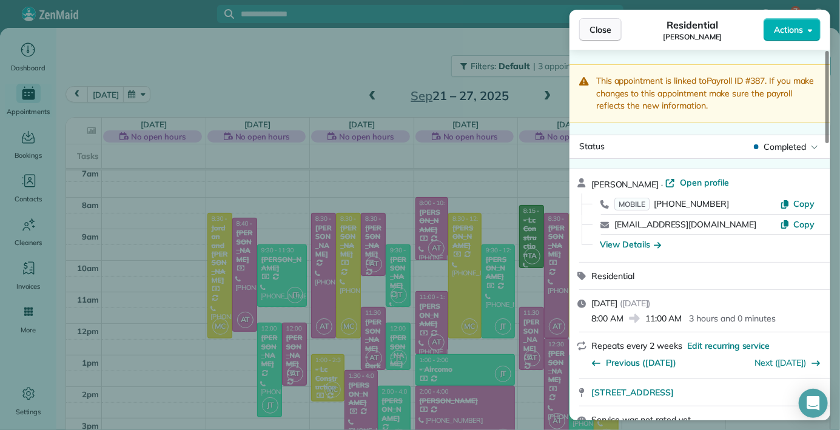
click at [602, 24] on span "Close" at bounding box center [600, 30] width 22 height 12
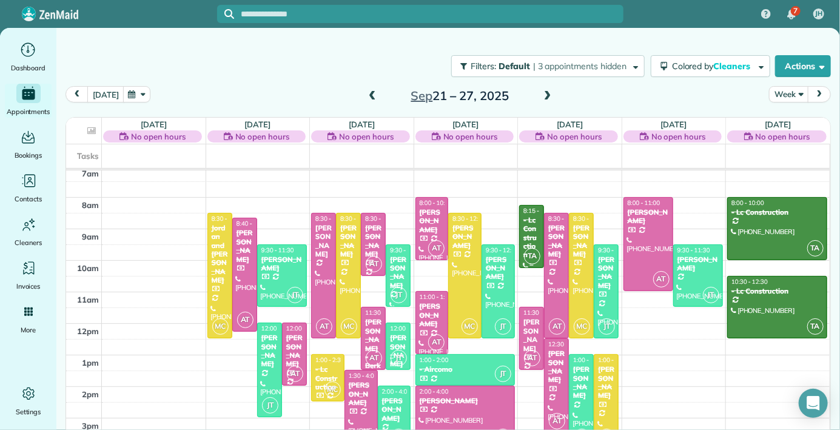
click at [531, 225] on div "- Lc Construction" at bounding box center [532, 238] width 18 height 44
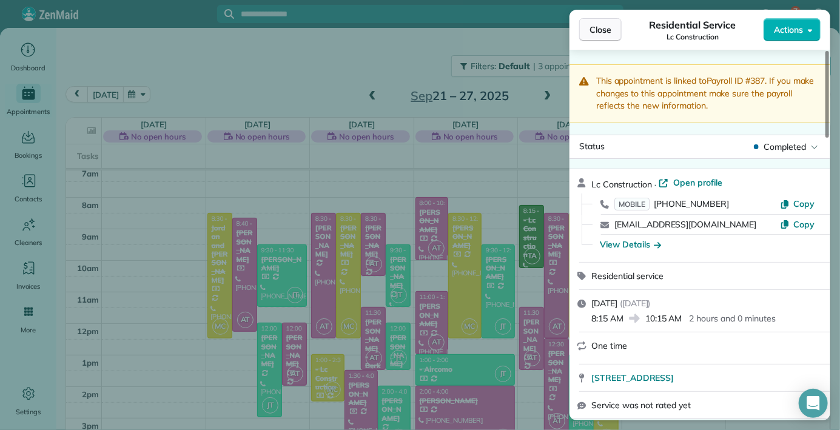
click at [592, 30] on button "Close" at bounding box center [600, 29] width 42 height 23
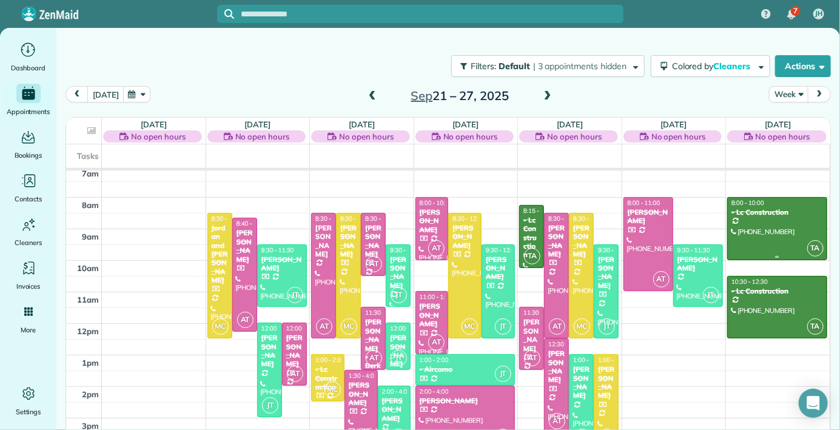
click at [774, 209] on div "- Lc Construction" at bounding box center [777, 212] width 93 height 8
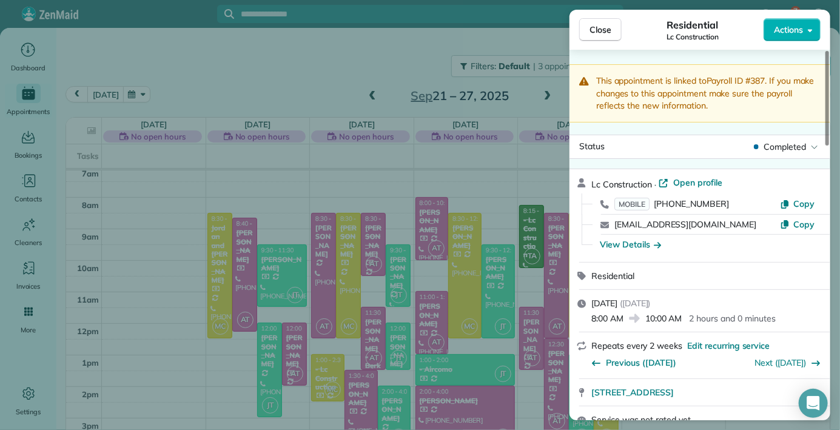
click at [769, 248] on div "View Details" at bounding box center [707, 244] width 224 height 13
click at [826, 234] on div at bounding box center [717, 234] width 232 height 1
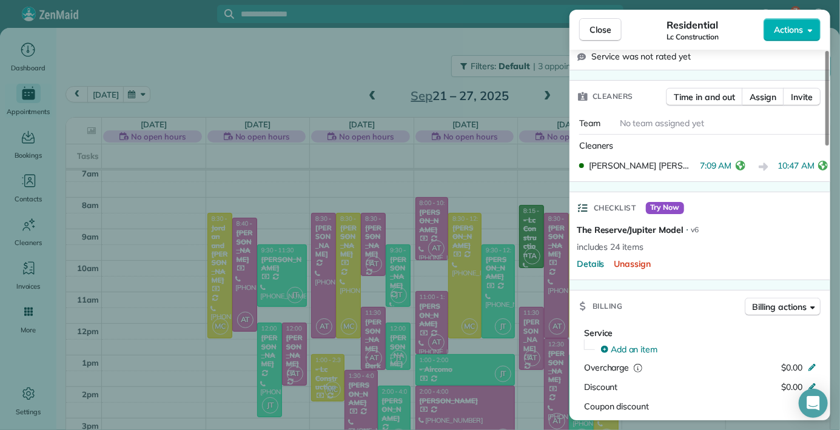
scroll to position [364, 0]
click at [817, 220] on div "Checklist Try Now The Reserve/Jupiter Model ⋅ v6 includes 24 items Details Unas…" at bounding box center [699, 235] width 261 height 89
click at [586, 259] on span "Details" at bounding box center [591, 263] width 28 height 12
click at [586, 260] on li "Sanitize Sinks" at bounding box center [420, 274] width 508 height 29
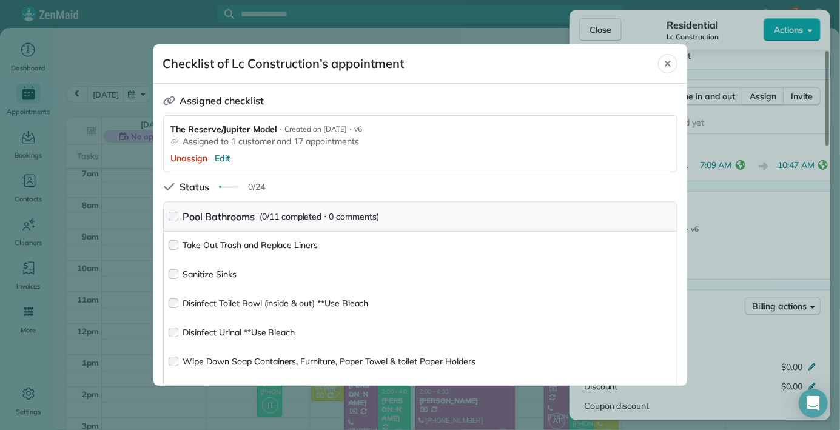
click at [608, 179] on div "Status 0/24" at bounding box center [420, 186] width 514 height 15
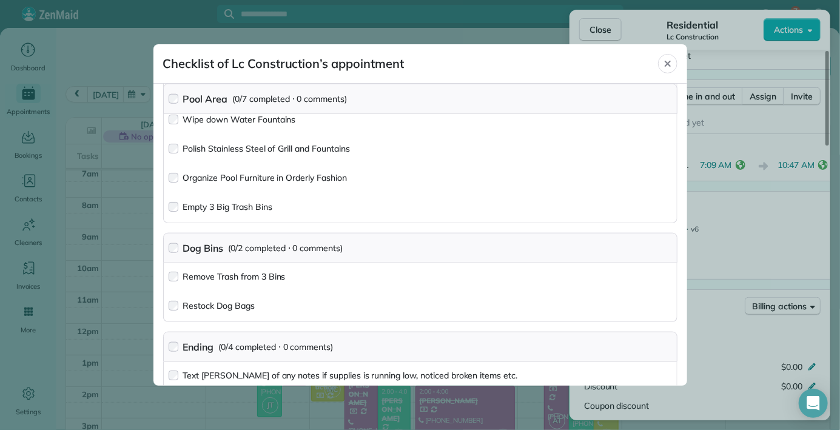
scroll to position [623, 0]
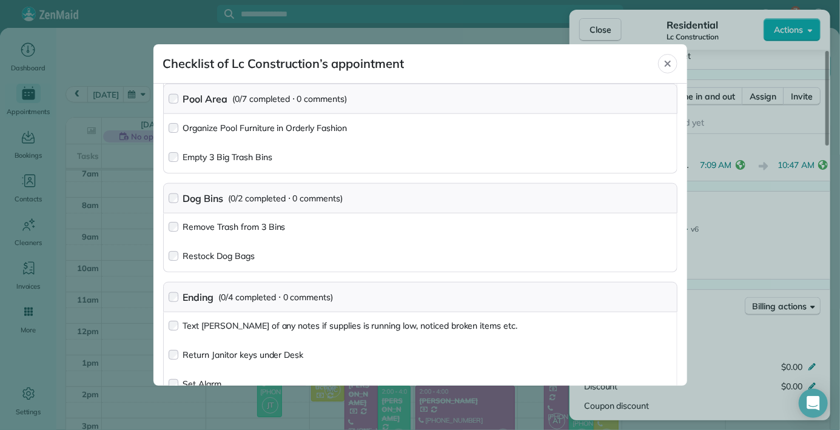
drag, startPoint x: 601, startPoint y: 158, endPoint x: 452, endPoint y: 466, distance: 342.2
click at [663, 59] on icon "Close" at bounding box center [668, 64] width 10 height 10
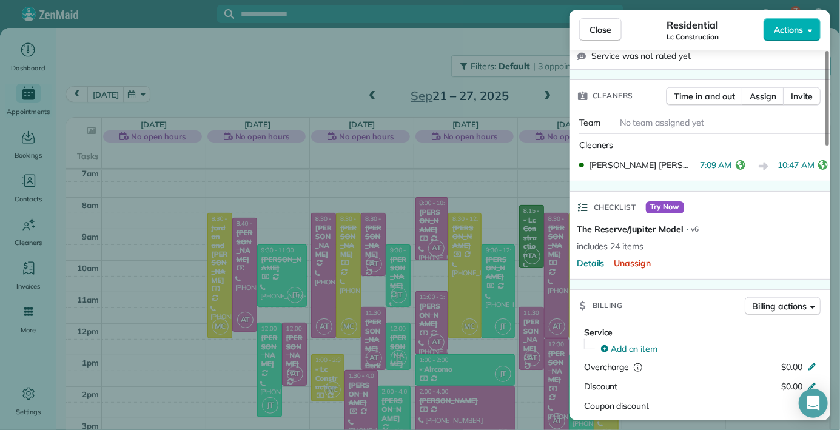
click at [596, 25] on span "Close" at bounding box center [600, 30] width 22 height 12
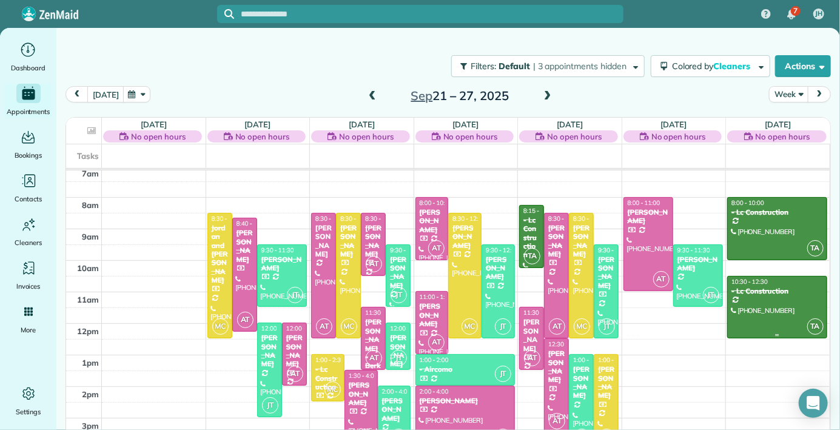
click at [754, 292] on div "- Lc Construction" at bounding box center [777, 291] width 93 height 8
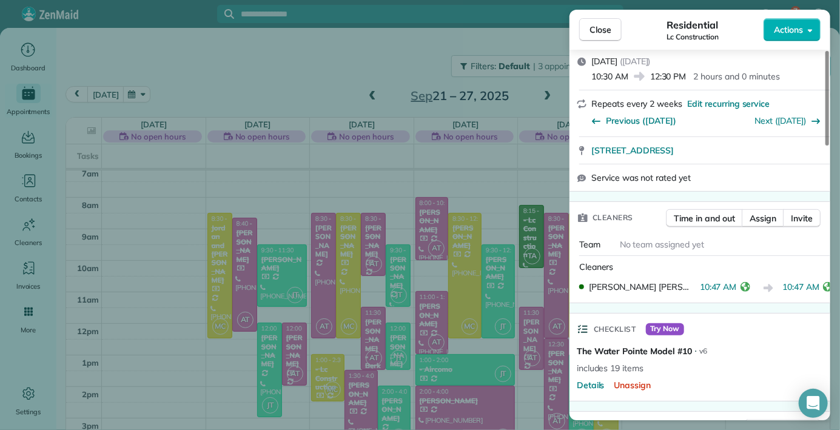
scroll to position [243, 0]
click at [591, 16] on div "Close Residential Lc Construction Actions" at bounding box center [699, 30] width 261 height 40
click at [595, 35] on span "Close" at bounding box center [600, 30] width 22 height 12
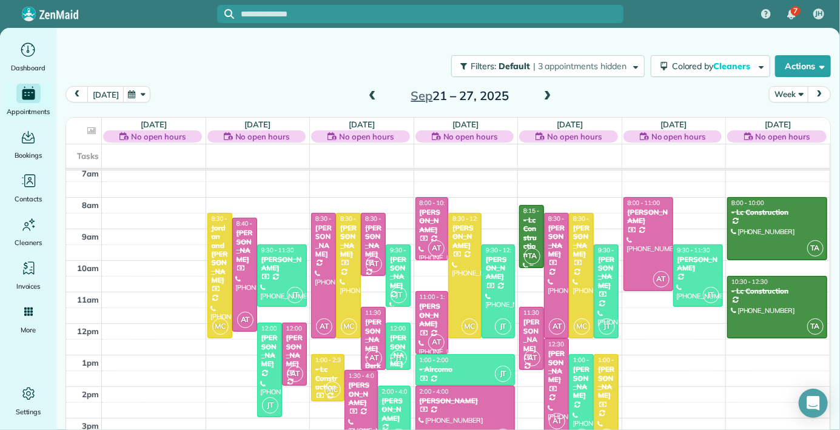
click at [531, 234] on div "- Lc Construction" at bounding box center [532, 238] width 18 height 44
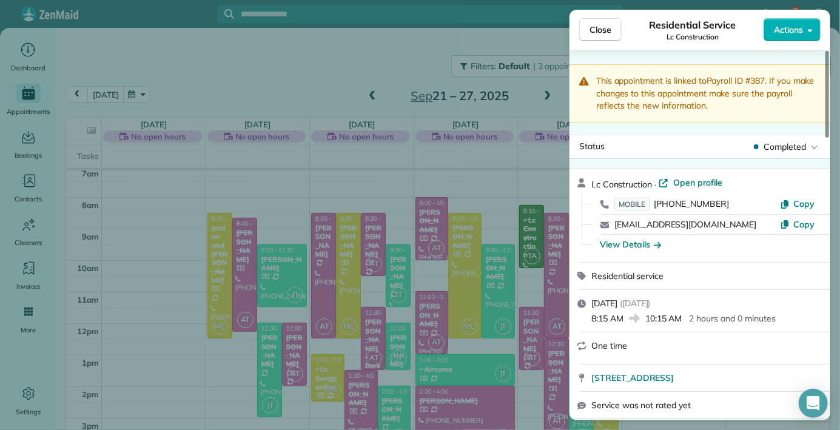
scroll to position [58, 0]
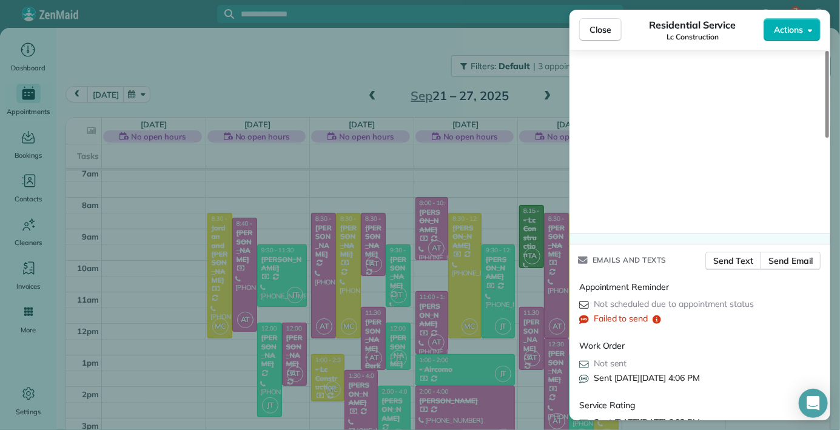
scroll to position [1393, 0]
drag, startPoint x: 790, startPoint y: 336, endPoint x: 752, endPoint y: 457, distance: 126.6
click at [766, 429] on div "Close Residential Service Lc Construction Actions This appointment is linked to…" at bounding box center [420, 215] width 840 height 430
click at [765, 427] on div at bounding box center [420, 215] width 840 height 430
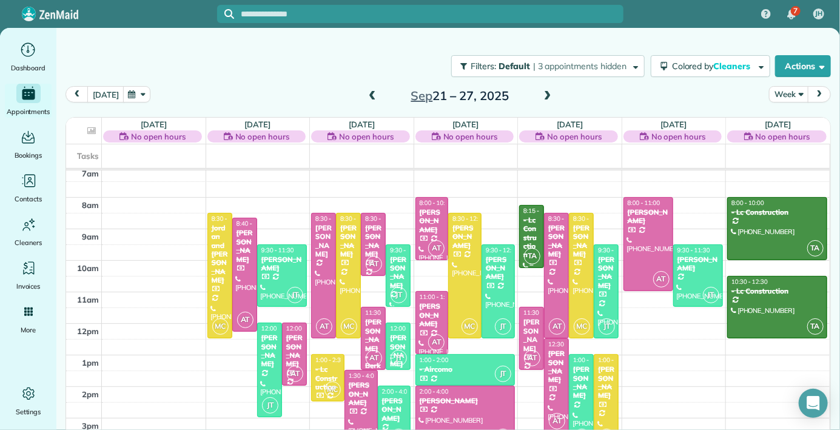
click at [532, 216] on div "- Lc Construction" at bounding box center [532, 238] width 18 height 44
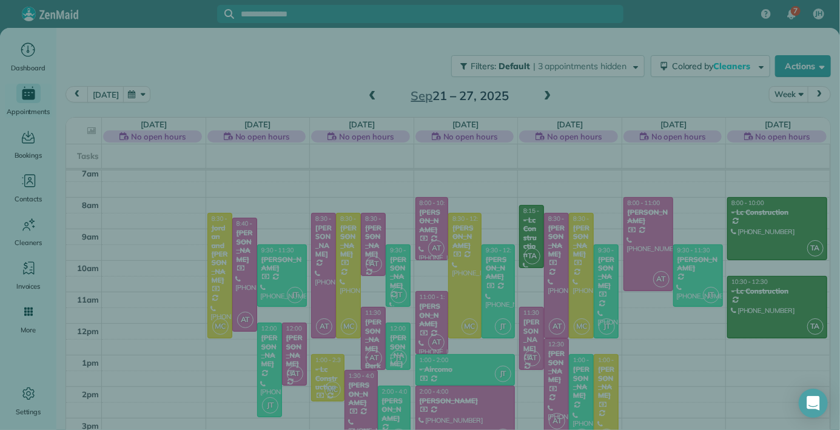
click at [534, 173] on div "Close Residential Service Lc Construction Actions This appointment is linked to…" at bounding box center [420, 215] width 840 height 430
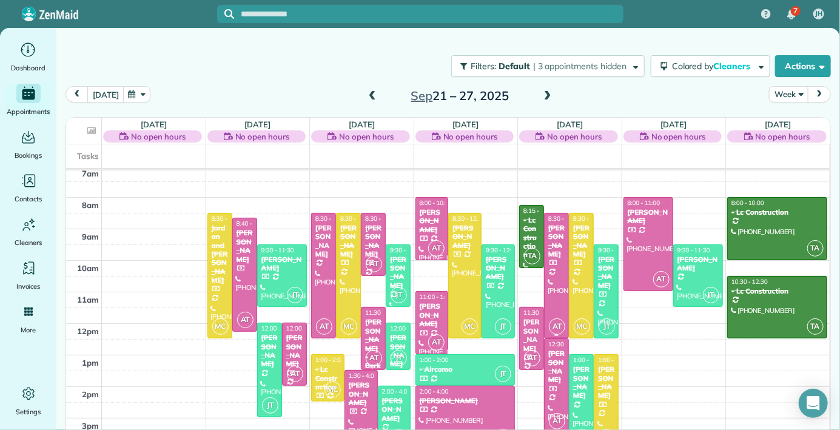
click at [544, 8] on div "TA 8:15 - 10:15 - Lc Construction [PHONE_NUMBER] [GEOGRAPHIC_DATA] AT 8:30 - 12…" at bounding box center [568, 8] width 99 height 0
click at [537, 216] on div "- Lc Construction" at bounding box center [532, 238] width 18 height 44
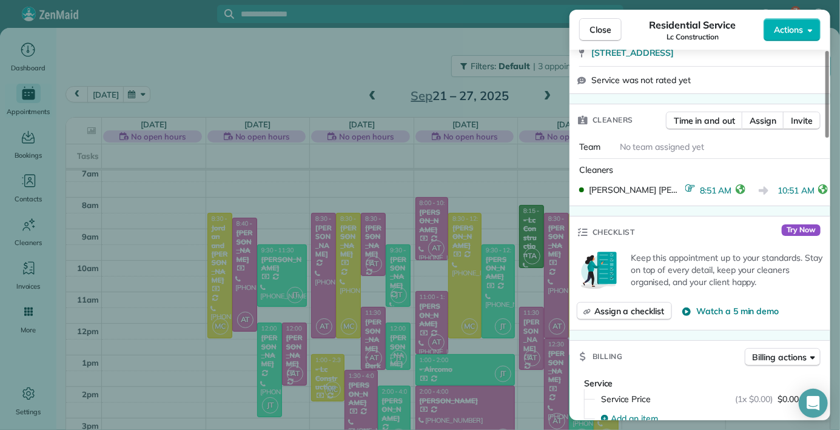
scroll to position [335, 0]
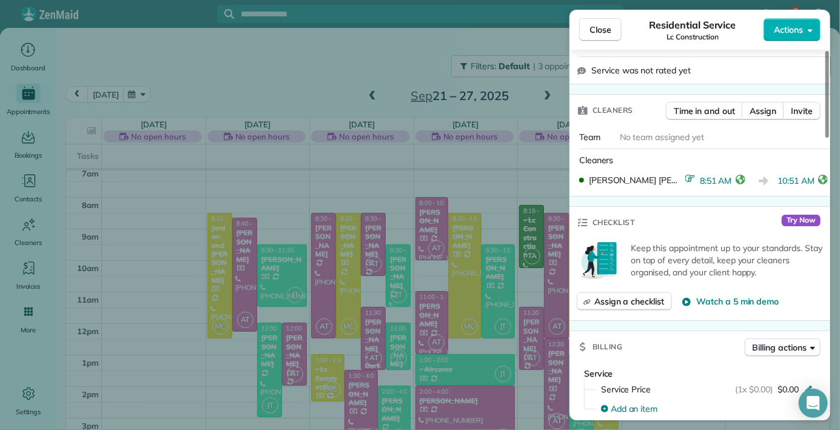
drag, startPoint x: 819, startPoint y: 232, endPoint x: 742, endPoint y: 273, distance: 87.9
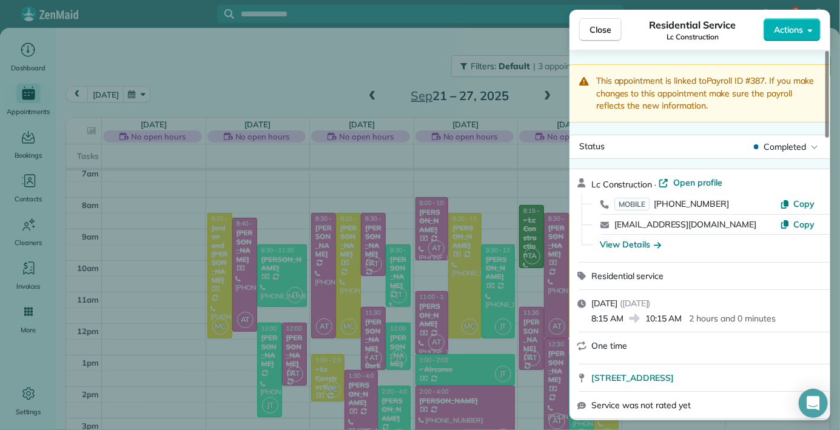
scroll to position [0, 0]
drag, startPoint x: 795, startPoint y: 25, endPoint x: 782, endPoint y: -58, distance: 84.6
click at [654, 2] on div "Close Residential Service Lc Construction Actions This appointment is linked to…" at bounding box center [420, 215] width 840 height 430
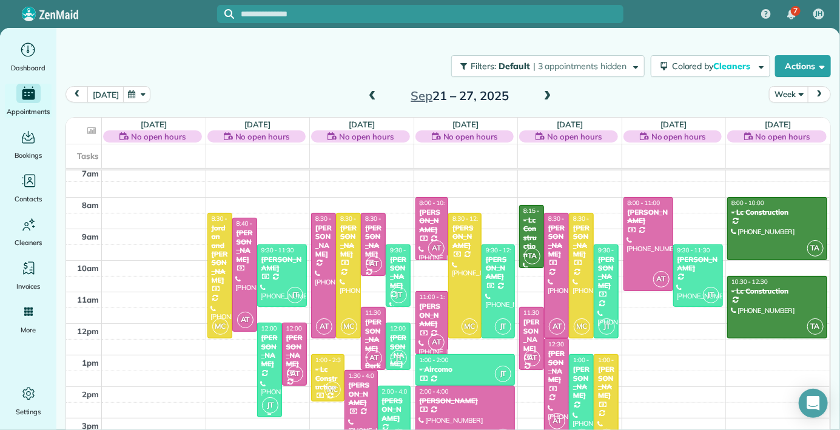
click at [264, 343] on div "[PERSON_NAME]" at bounding box center [270, 350] width 18 height 35
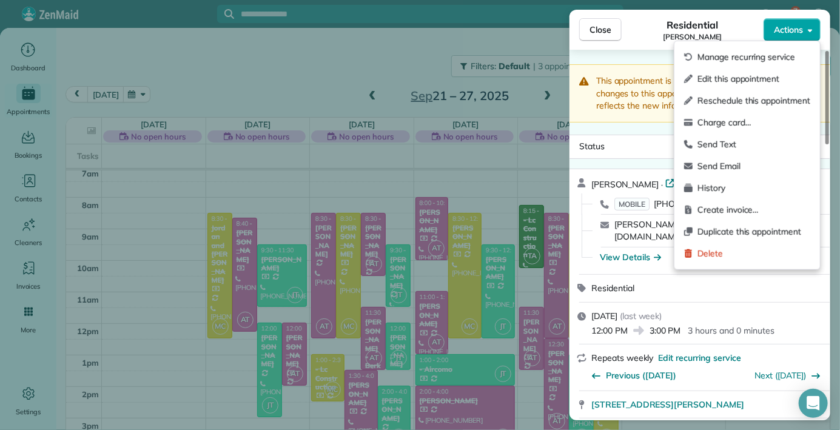
click at [792, 26] on span "Actions" at bounding box center [788, 30] width 29 height 12
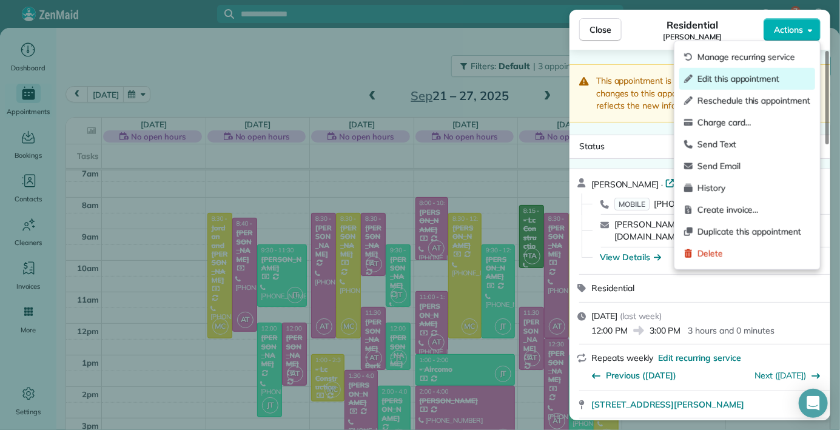
click at [728, 79] on span "Edit this appointment" at bounding box center [753, 79] width 113 height 12
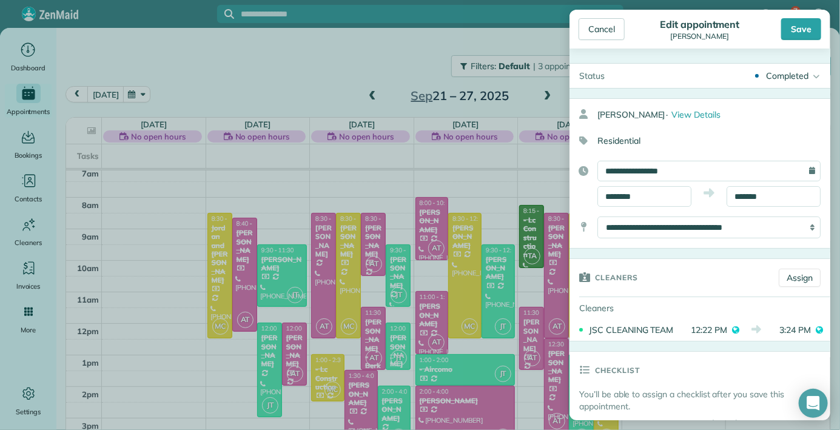
drag, startPoint x: 728, startPoint y: 154, endPoint x: 684, endPoint y: 465, distance: 314.1
click at [689, 421] on aside "Cancel Edit appointment [PERSON_NAME] Save Status Completed Active Stand-By Can…" at bounding box center [700, 215] width 280 height 430
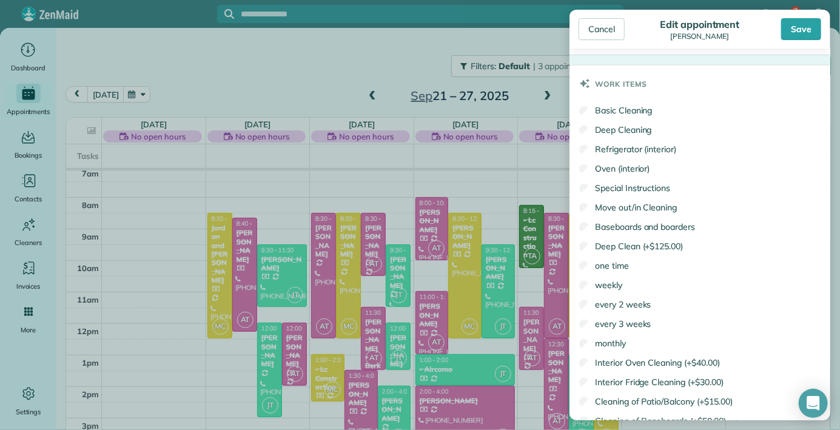
scroll to position [852, 0]
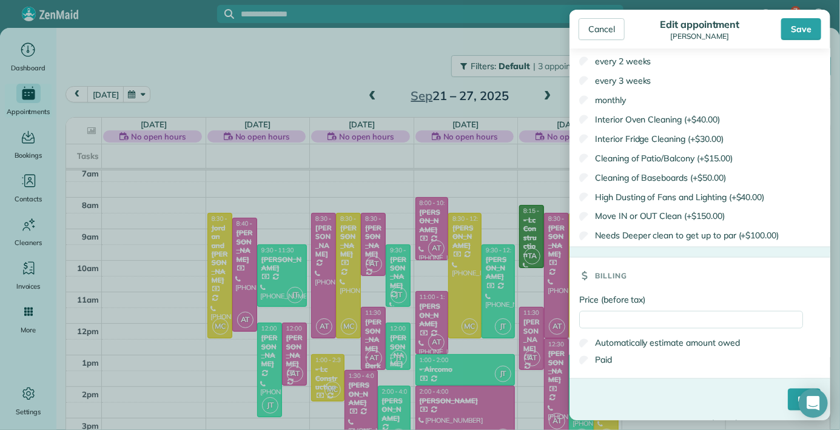
drag, startPoint x: 714, startPoint y: 267, endPoint x: 659, endPoint y: 463, distance: 203.3
click at [638, 421] on aside "Cancel Edit appointment [PERSON_NAME] Save Status Completed Active Stand-By Can…" at bounding box center [700, 215] width 280 height 430
click at [608, 321] on input "Price (before tax)" at bounding box center [691, 320] width 224 height 18
type input "******"
click at [602, 362] on label "Paid" at bounding box center [595, 360] width 33 height 12
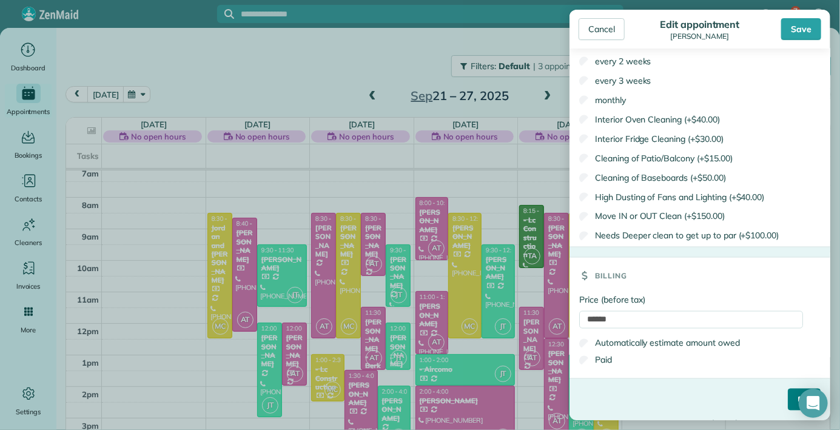
click at [790, 395] on input "****" at bounding box center [804, 400] width 33 height 22
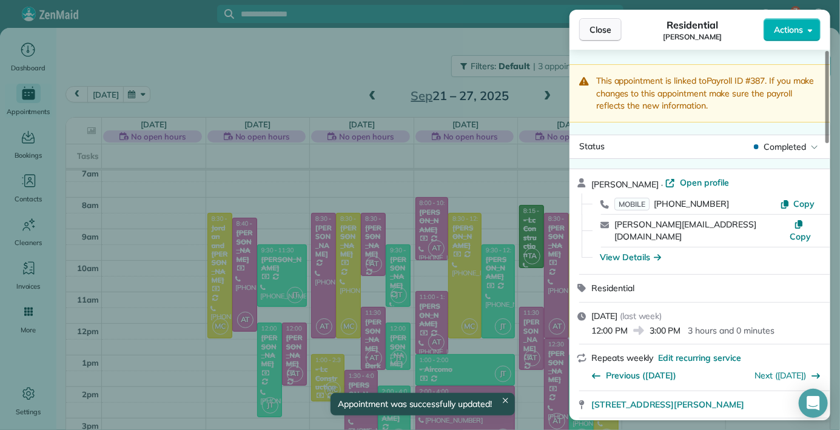
click at [588, 19] on button "Close" at bounding box center [600, 29] width 42 height 23
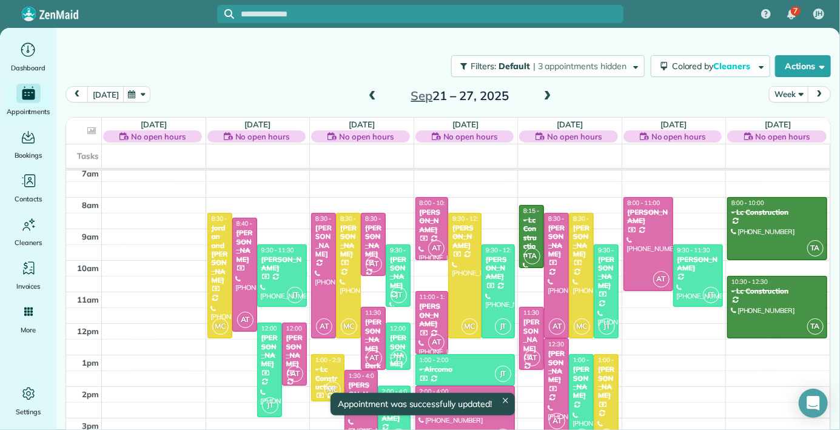
click at [579, 372] on div "[PERSON_NAME]" at bounding box center [581, 382] width 18 height 35
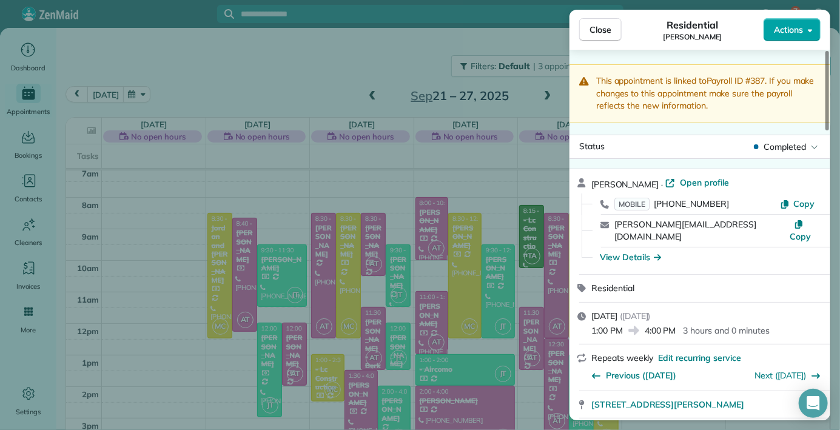
click at [799, 26] on span "Actions" at bounding box center [788, 30] width 29 height 12
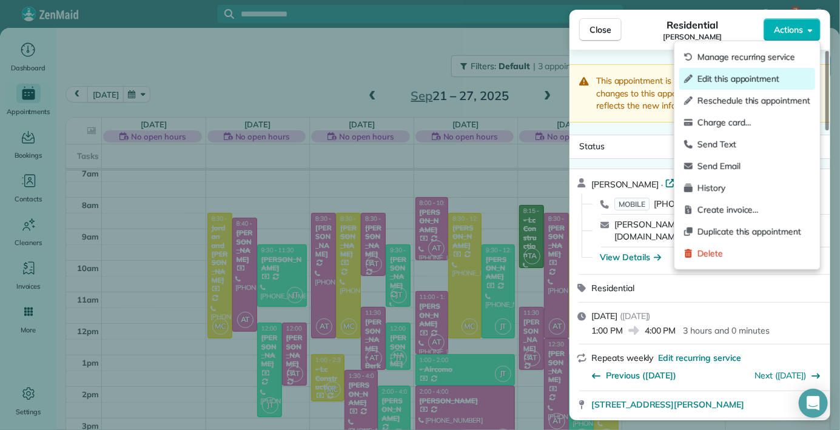
click at [750, 77] on span "Edit this appointment" at bounding box center [753, 79] width 113 height 12
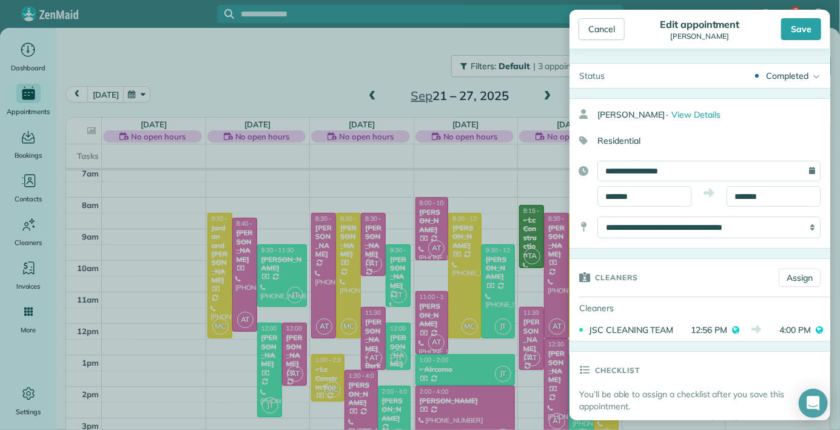
click at [675, 324] on div "JSC CLEANING TEAM" at bounding box center [635, 330] width 93 height 12
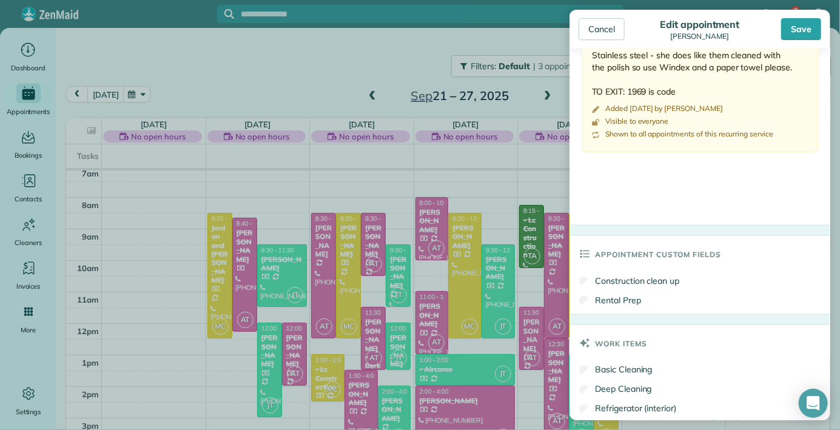
scroll to position [1200, 0]
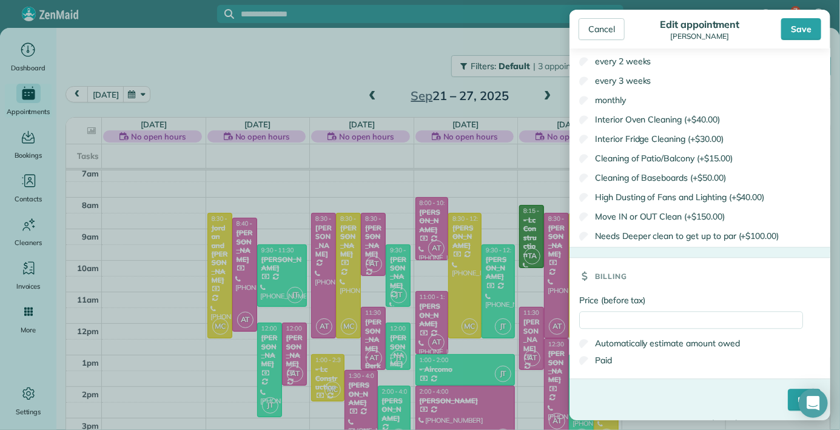
drag, startPoint x: 679, startPoint y: 286, endPoint x: 594, endPoint y: 466, distance: 199.3
click at [590, 428] on aside "Cancel Edit appointment [PERSON_NAME] Save Status Completed Active Stand-By Can…" at bounding box center [700, 215] width 280 height 430
click at [588, 318] on input "Price (before tax)" at bounding box center [691, 320] width 224 height 18
type input "******"
click at [601, 360] on label "Paid" at bounding box center [595, 360] width 33 height 12
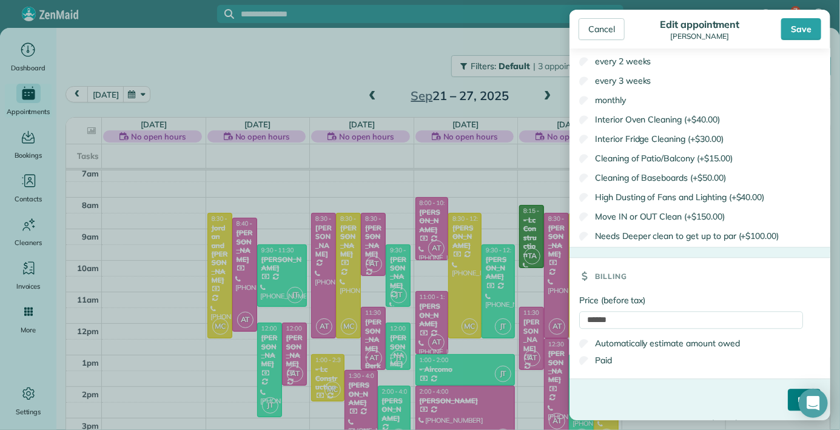
click at [791, 399] on input "****" at bounding box center [804, 400] width 33 height 22
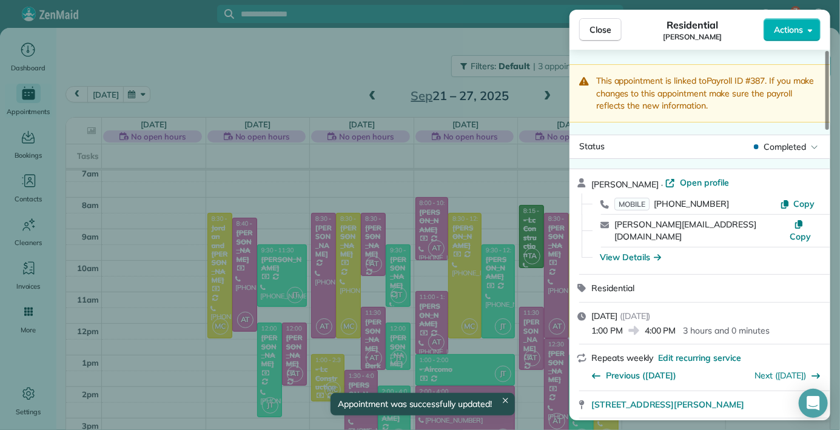
drag, startPoint x: 591, startPoint y: 33, endPoint x: 591, endPoint y: 21, distance: 12.1
click at [591, 31] on span "Close" at bounding box center [600, 30] width 22 height 12
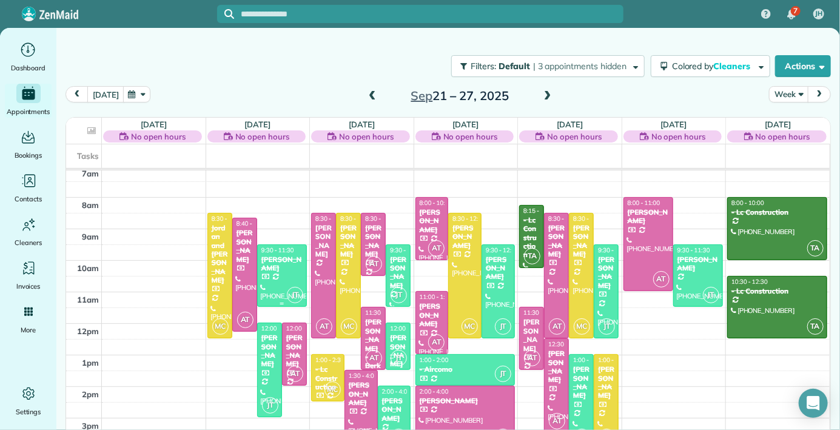
click at [290, 282] on div at bounding box center [282, 276] width 49 height 62
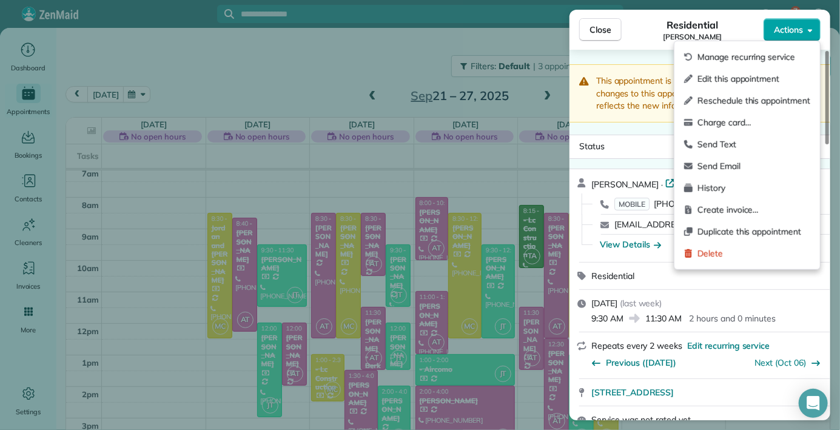
click at [798, 17] on div "Close Residential [PERSON_NAME] Actions" at bounding box center [699, 30] width 261 height 40
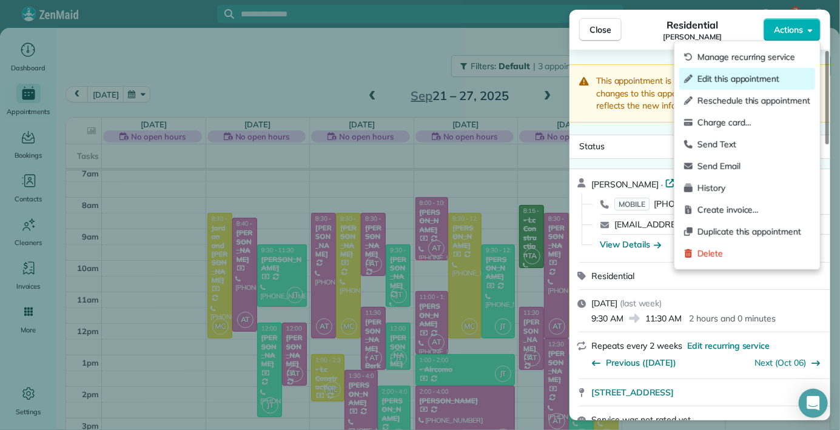
click at [748, 73] on span "Edit this appointment" at bounding box center [753, 79] width 113 height 12
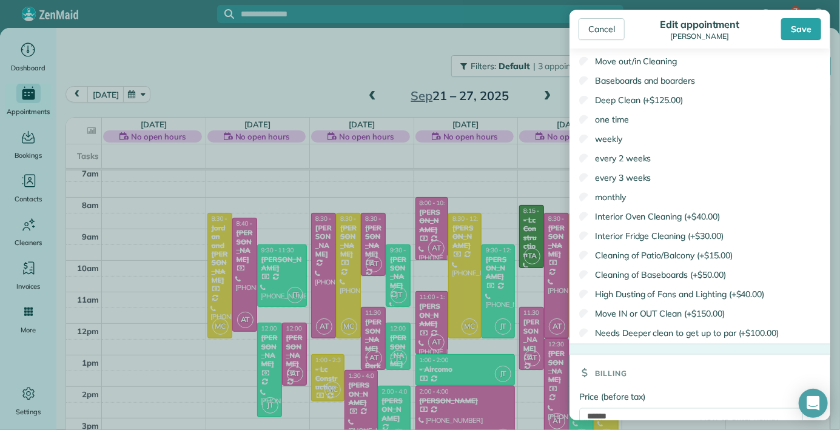
scroll to position [766, 0]
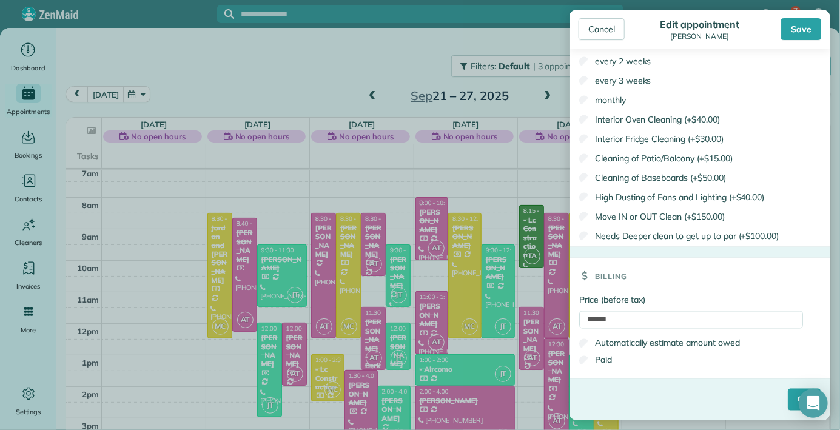
drag, startPoint x: 704, startPoint y: 285, endPoint x: 635, endPoint y: 466, distance: 194.0
click at [788, 392] on input "****" at bounding box center [804, 400] width 33 height 22
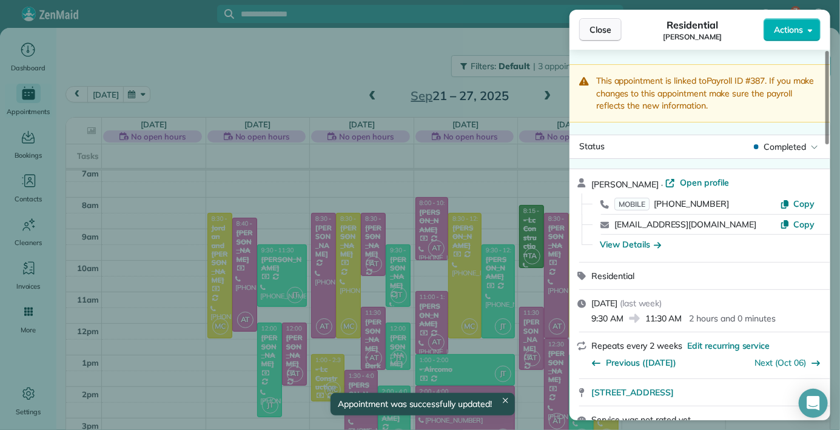
click at [594, 30] on span "Close" at bounding box center [600, 30] width 22 height 12
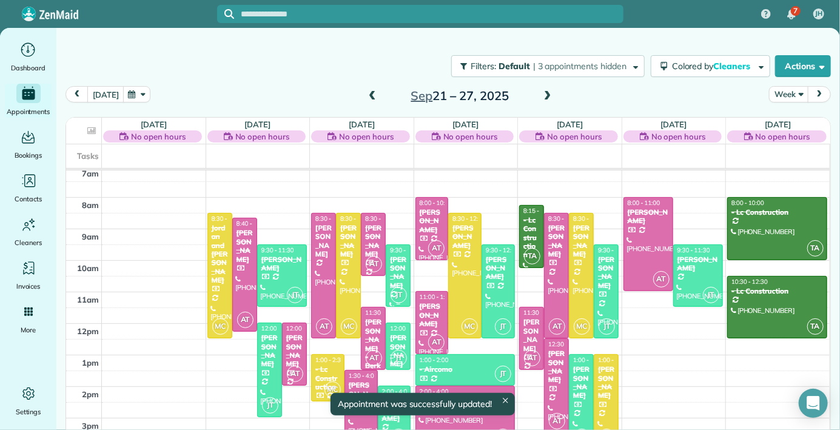
click at [398, 255] on div "[PERSON_NAME]" at bounding box center [398, 272] width 18 height 35
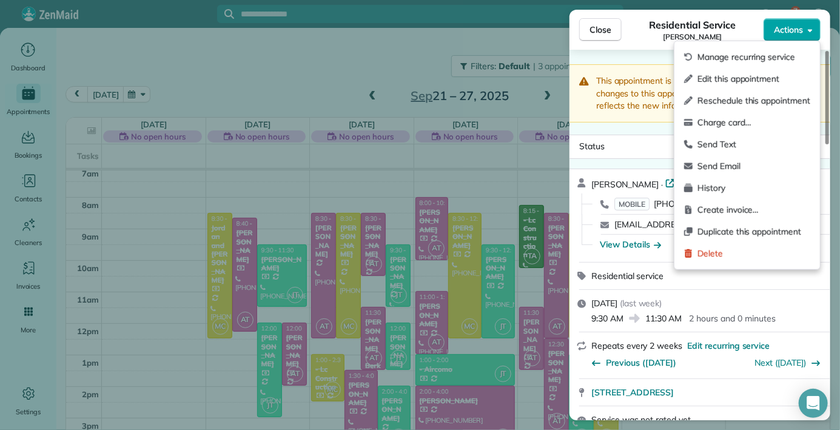
click at [815, 24] on button "Actions" at bounding box center [791, 29] width 57 height 23
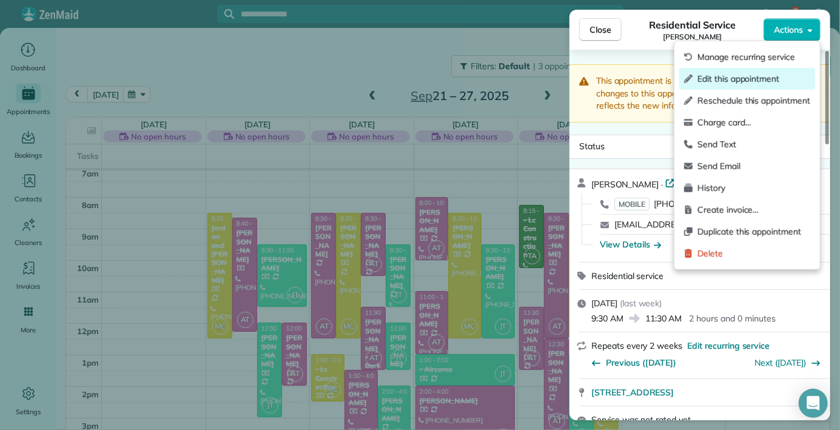
click at [749, 76] on span "Edit this appointment" at bounding box center [753, 79] width 113 height 12
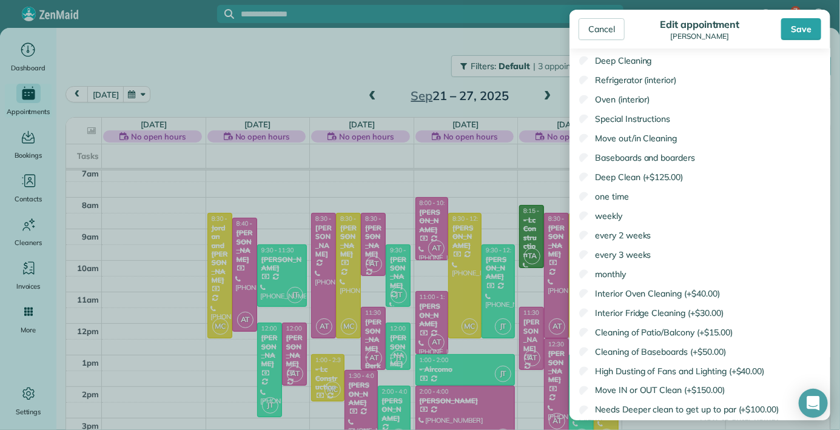
scroll to position [852, 0]
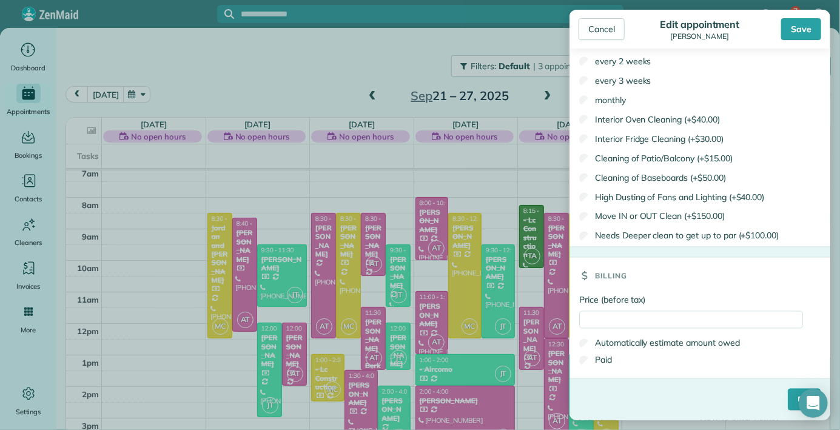
drag, startPoint x: 615, startPoint y: 304, endPoint x: 576, endPoint y: 466, distance: 166.5
click at [579, 427] on aside "Cancel Edit appointment [PERSON_NAME] Save Status Completed Active Stand-By Can…" at bounding box center [700, 215] width 280 height 430
click at [593, 326] on input "Price (before tax)" at bounding box center [691, 320] width 224 height 18
type input "******"
click at [612, 358] on label "Paid" at bounding box center [595, 360] width 33 height 12
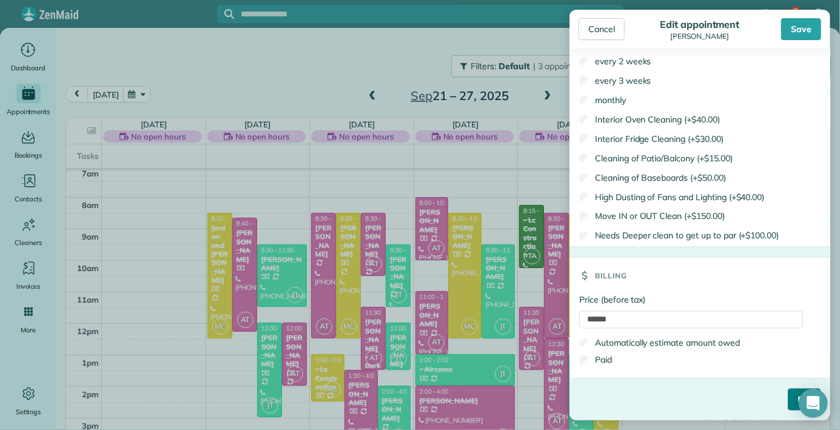
click at [798, 397] on body "7 JH Dashboard Appointments Bookings Contacts Cleaners Invoices Payroll Reports…" at bounding box center [420, 215] width 840 height 430
click at [788, 394] on input "****" at bounding box center [804, 400] width 33 height 22
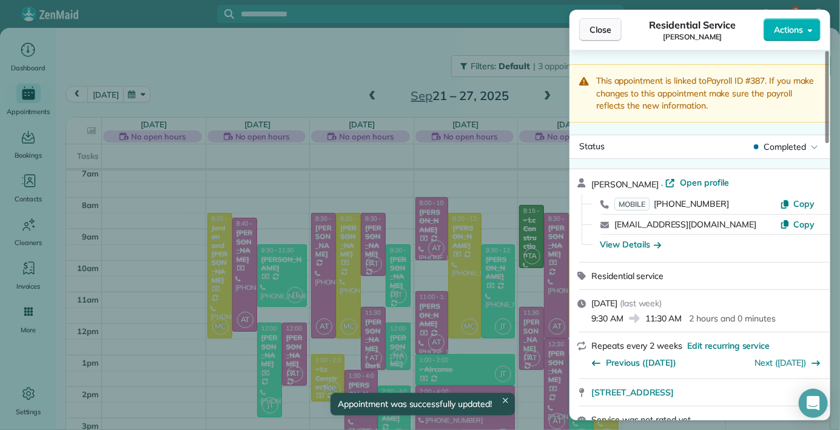
click at [585, 31] on button "Close" at bounding box center [600, 29] width 42 height 23
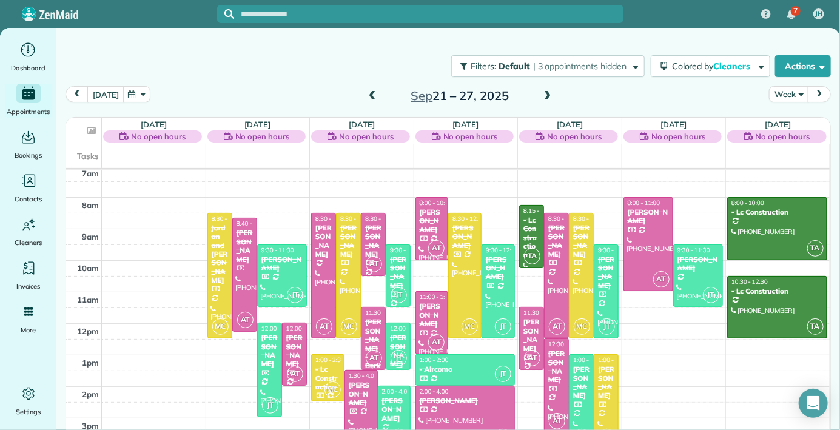
click at [400, 329] on span "12:00 - 1:30" at bounding box center [406, 328] width 33 height 8
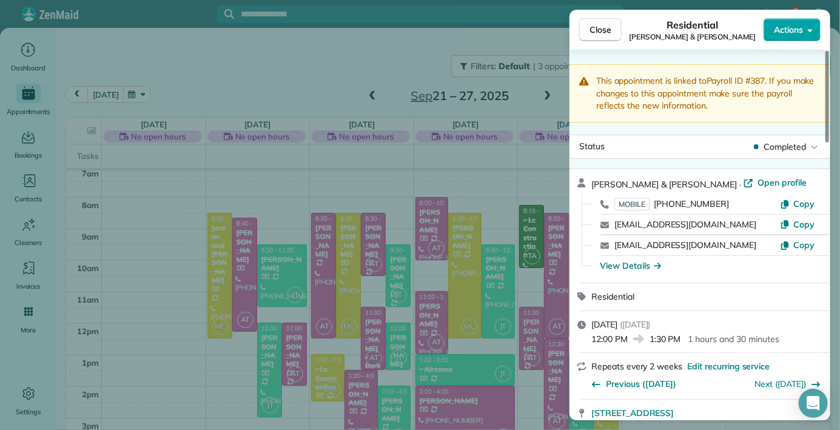
click at [800, 24] on span "Actions" at bounding box center [788, 30] width 29 height 12
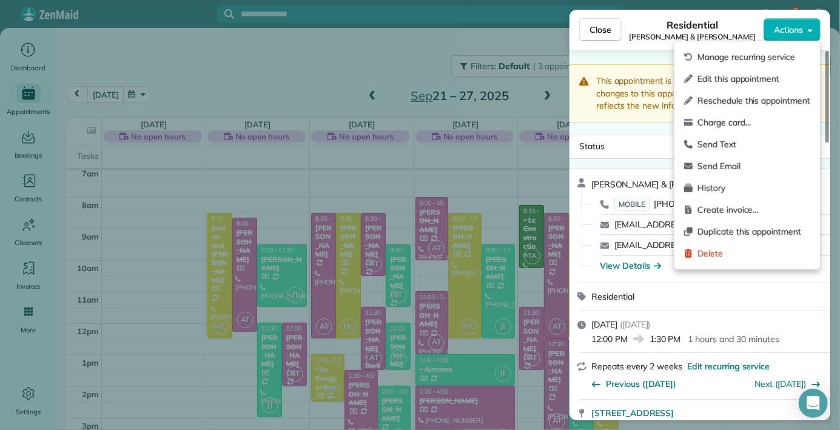
click at [757, 73] on span "Edit this appointment" at bounding box center [753, 79] width 113 height 12
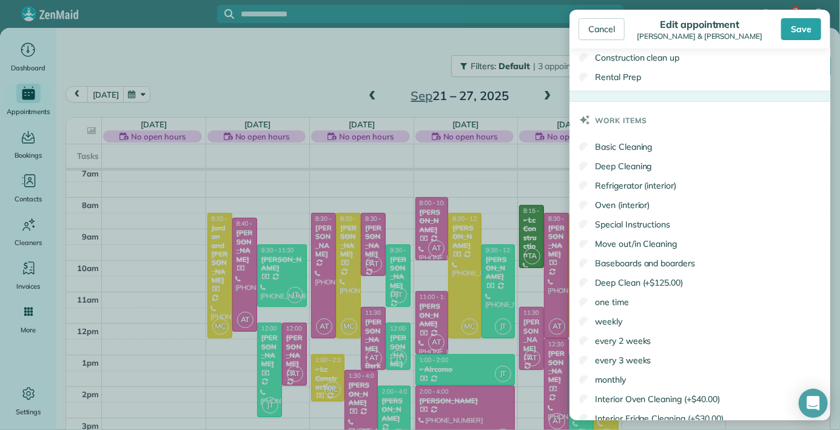
scroll to position [852, 0]
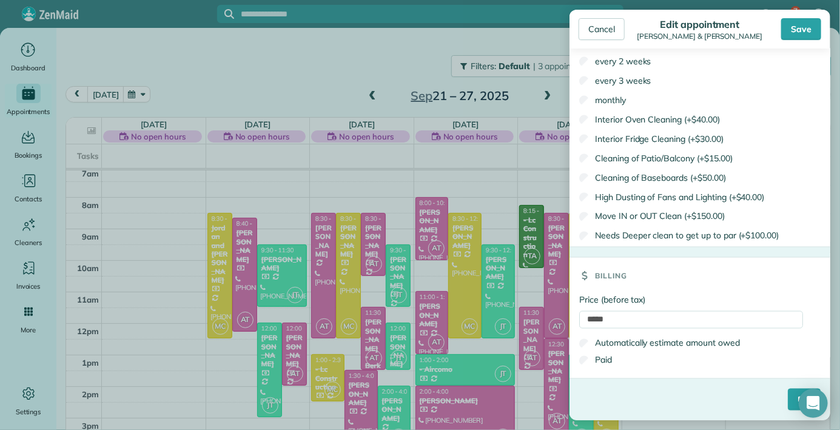
drag, startPoint x: 638, startPoint y: 357, endPoint x: 591, endPoint y: 466, distance: 119.7
click at [788, 399] on input "****" at bounding box center [804, 400] width 33 height 22
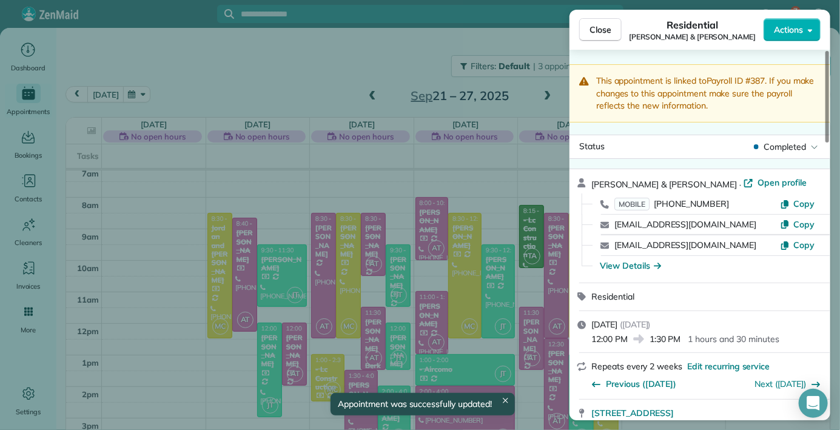
click at [594, 34] on span "Close" at bounding box center [600, 30] width 22 height 12
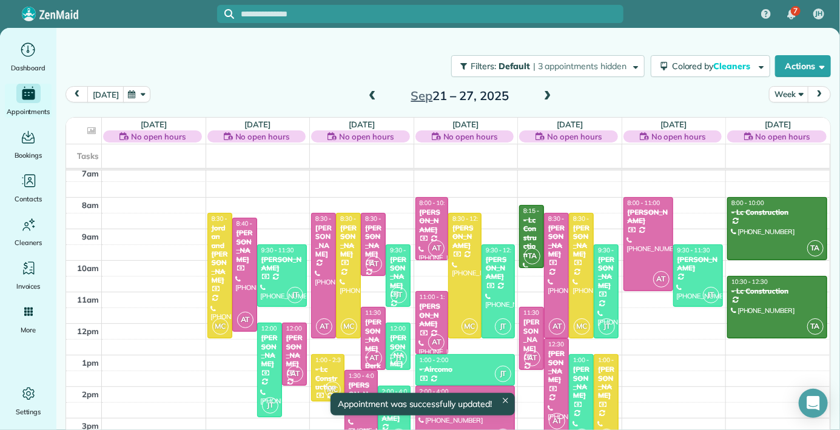
click at [389, 423] on div at bounding box center [394, 417] width 32 height 62
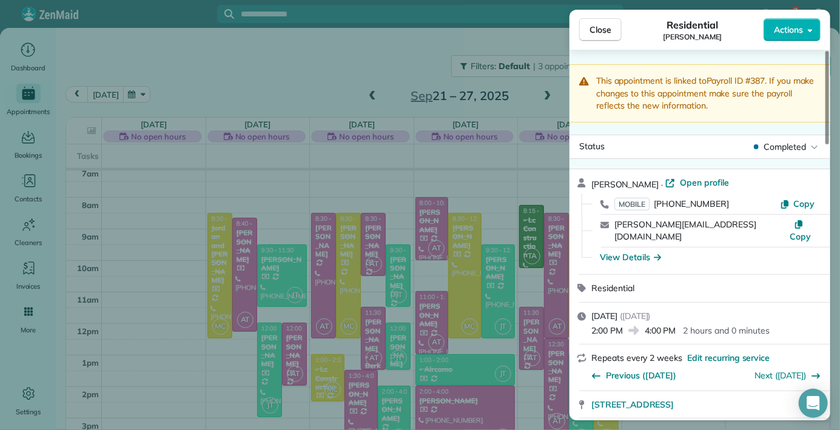
click at [589, 30] on button "Close" at bounding box center [600, 29] width 42 height 23
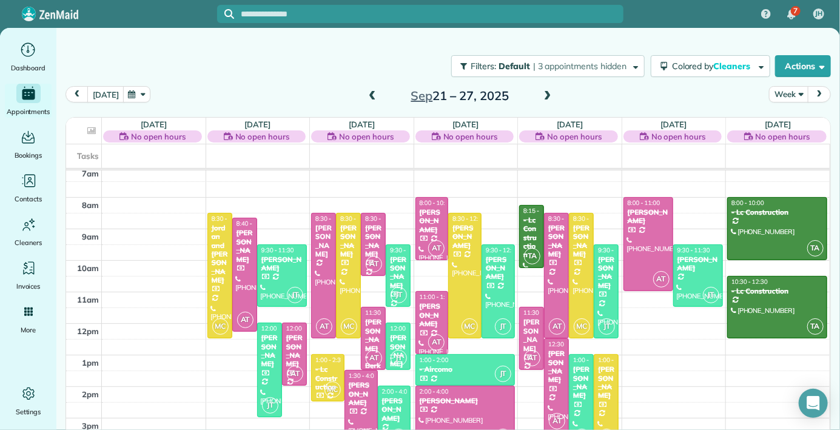
click at [372, 153] on div "Tasks" at bounding box center [447, 156] width 763 height 24
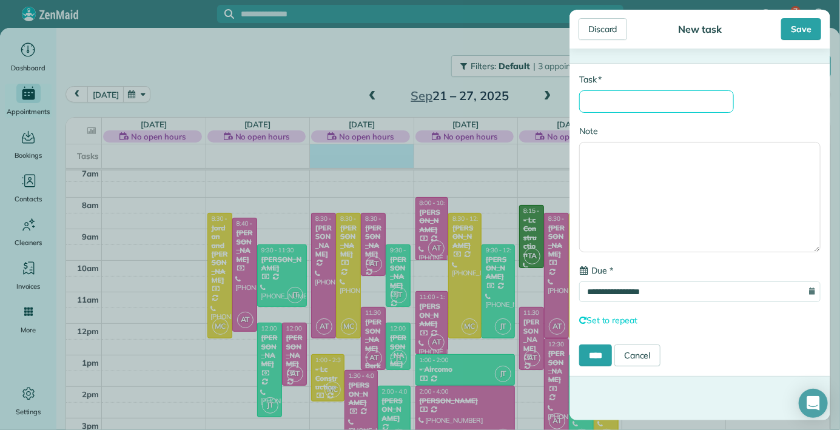
click at [608, 99] on input "* Task" at bounding box center [656, 101] width 155 height 22
type input "**********"
click at [579, 344] on input "****" at bounding box center [595, 355] width 33 height 22
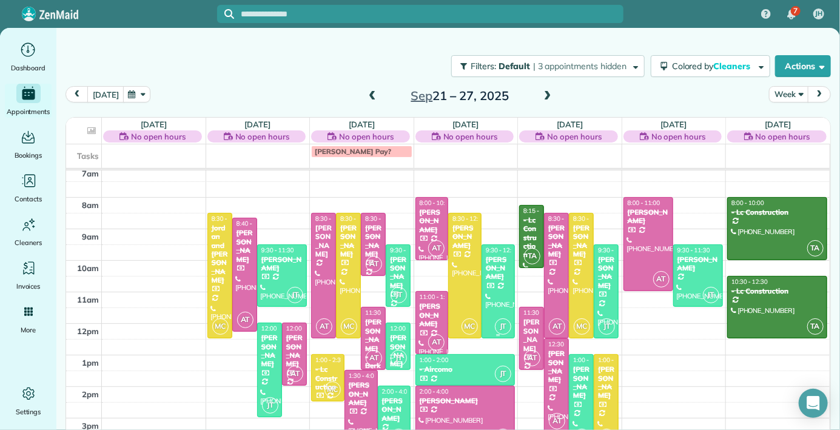
click at [512, 275] on div at bounding box center [498, 291] width 32 height 93
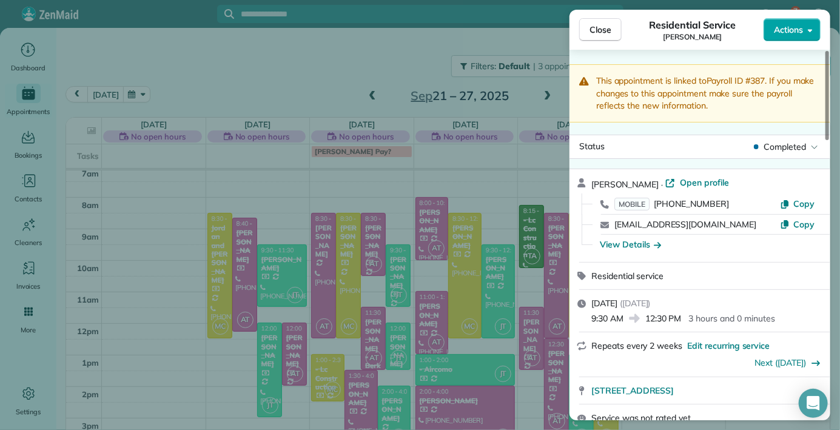
click at [796, 18] on button "Actions" at bounding box center [791, 29] width 57 height 23
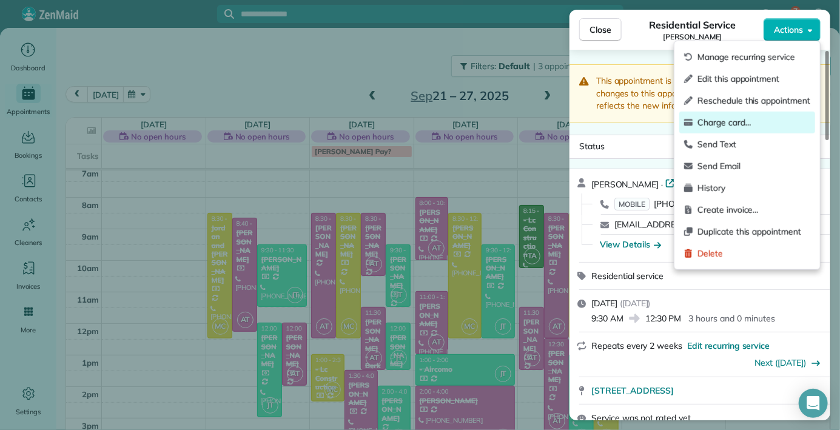
click at [723, 127] on span "Charge card…" at bounding box center [753, 122] width 113 height 12
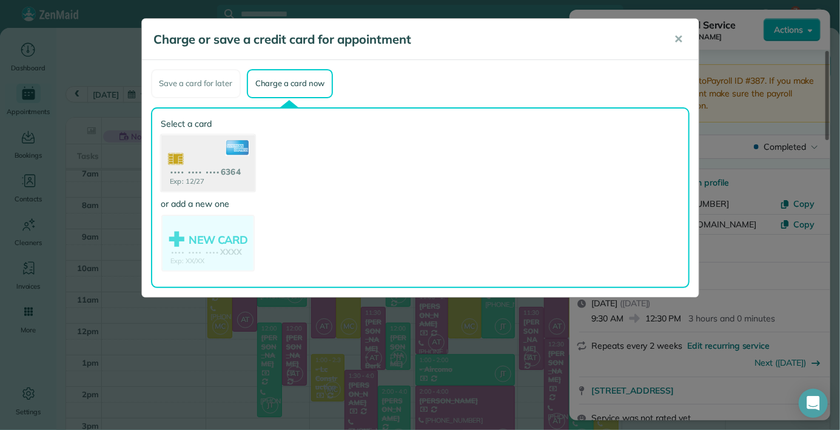
click at [199, 160] on use at bounding box center [207, 164] width 93 height 59
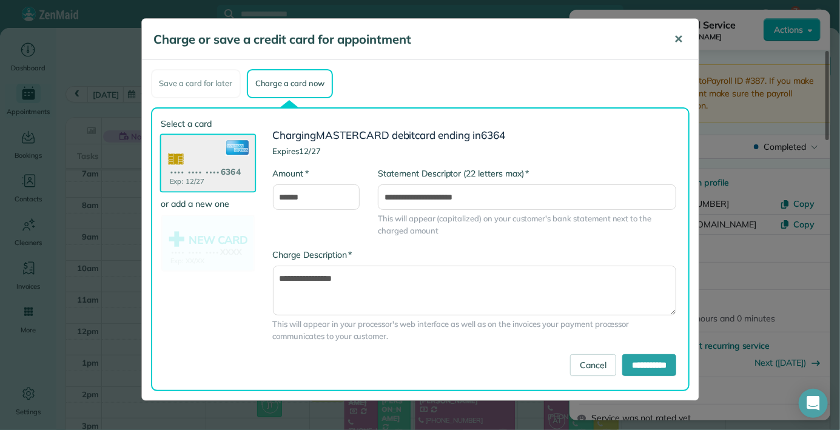
click at [681, 40] on span "✕" at bounding box center [678, 39] width 9 height 14
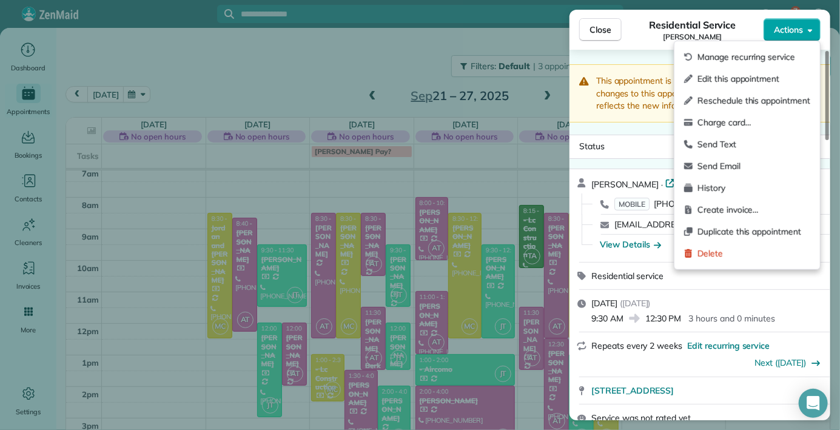
click at [809, 22] on button "Actions" at bounding box center [791, 29] width 57 height 23
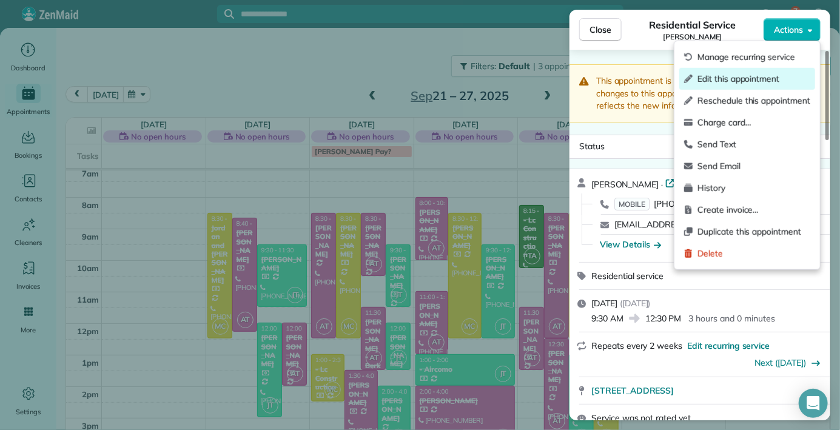
click at [755, 79] on span "Edit this appointment" at bounding box center [753, 79] width 113 height 12
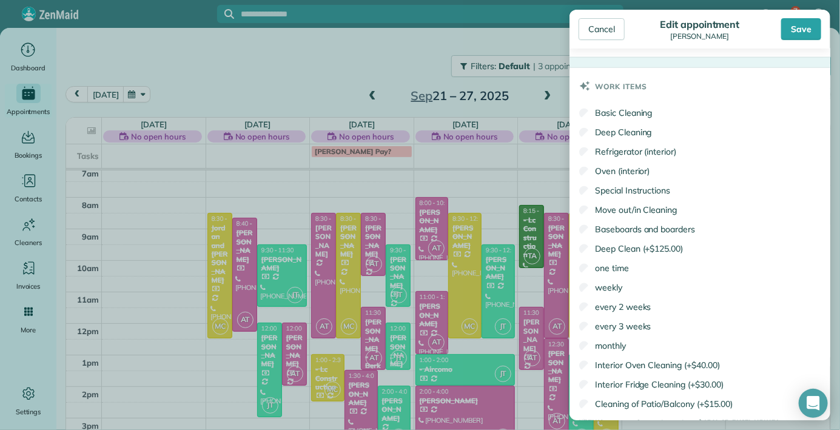
scroll to position [852, 0]
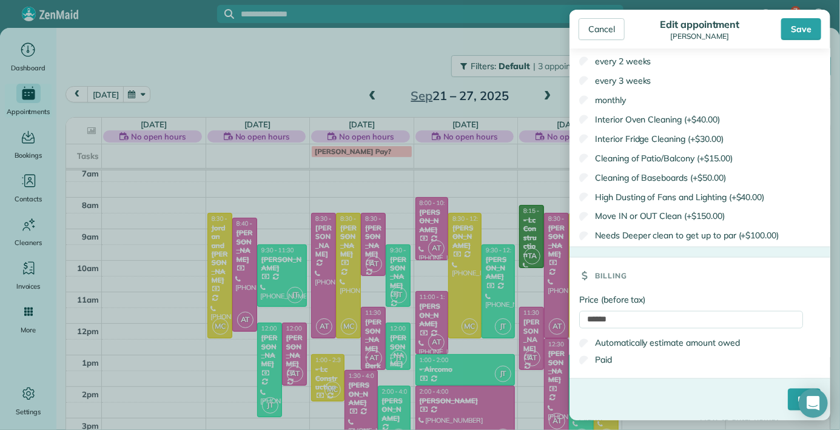
drag, startPoint x: 743, startPoint y: 138, endPoint x: 629, endPoint y: 466, distance: 347.5
click at [663, 421] on aside "Cancel Edit appointment [PERSON_NAME] Save Status Completed Active Stand-By Can…" at bounding box center [700, 215] width 280 height 430
click at [789, 395] on input "****" at bounding box center [804, 400] width 33 height 22
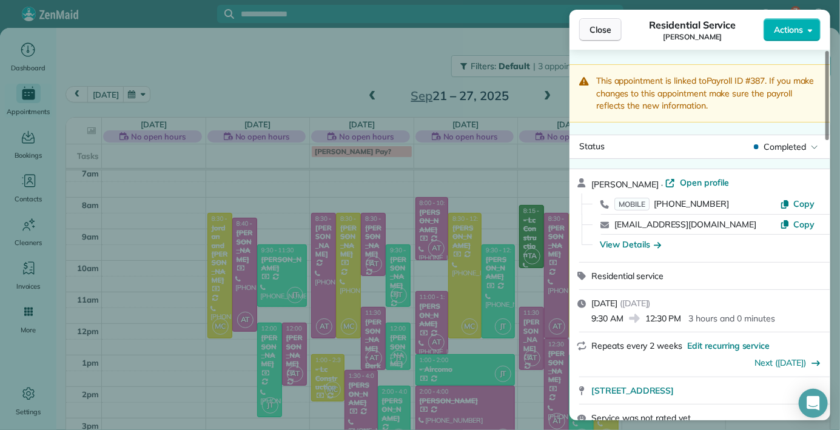
click at [595, 28] on span "Close" at bounding box center [600, 30] width 22 height 12
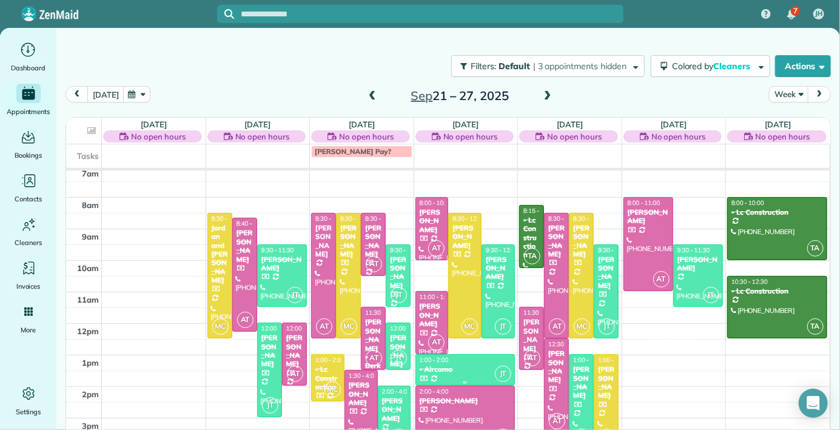
click at [468, 362] on div "1:00 - 2:00 - Aircomo" at bounding box center [465, 365] width 92 height 18
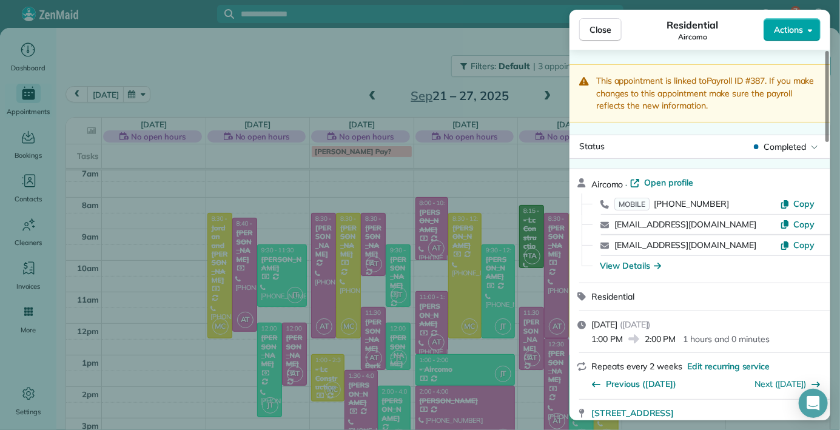
click at [792, 30] on span "Actions" at bounding box center [788, 30] width 29 height 12
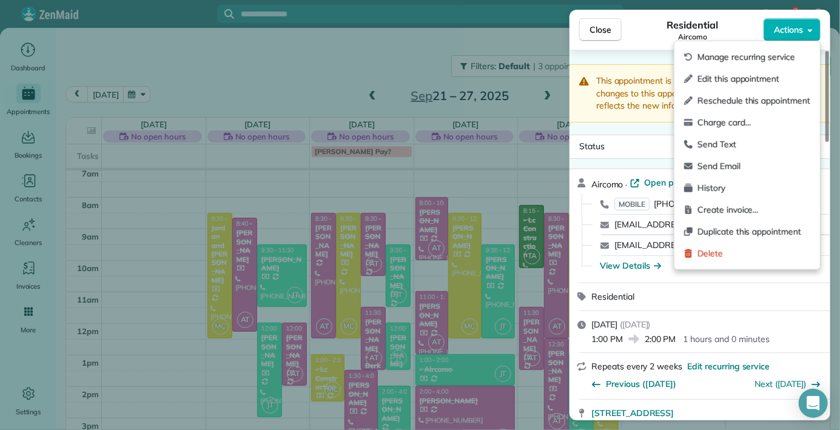
drag, startPoint x: 731, startPoint y: 79, endPoint x: 736, endPoint y: 70, distance: 10.3
click at [737, 75] on span "Edit this appointment" at bounding box center [753, 79] width 113 height 12
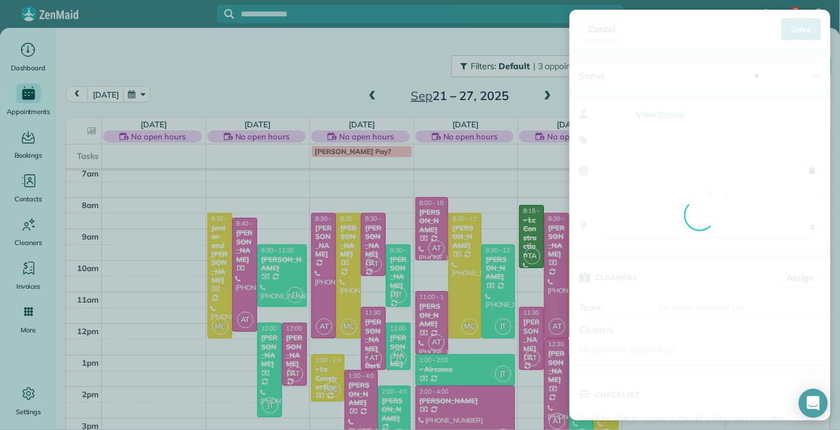
type input "**********"
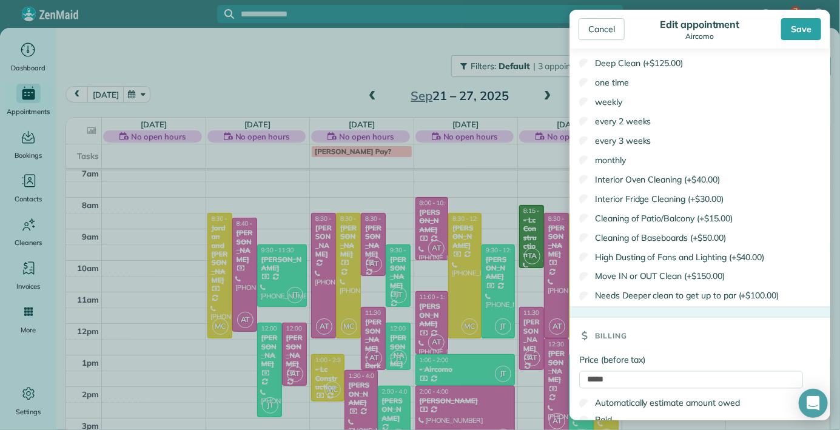
scroll to position [852, 0]
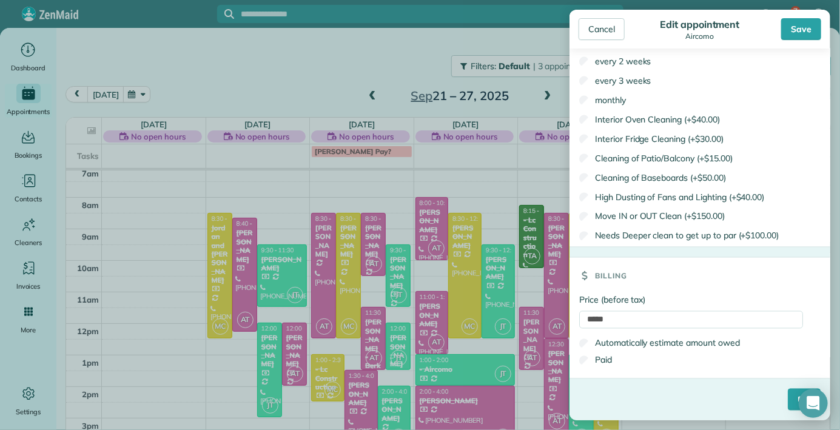
drag, startPoint x: 656, startPoint y: 267, endPoint x: 603, endPoint y: 466, distance: 206.5
click at [788, 399] on input "****" at bounding box center [804, 400] width 33 height 22
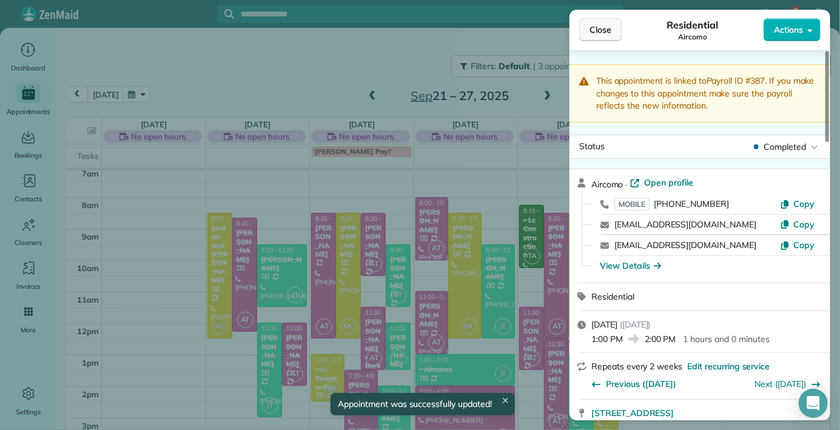
click at [609, 26] on span "Close" at bounding box center [600, 30] width 22 height 12
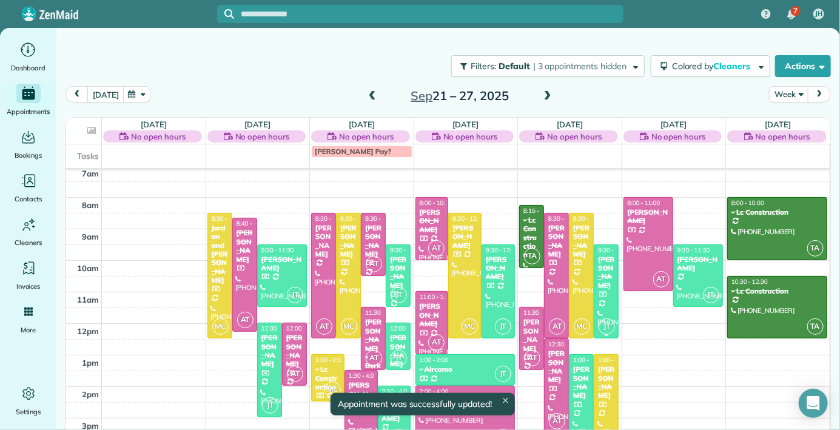
click at [609, 298] on div at bounding box center [606, 291] width 24 height 93
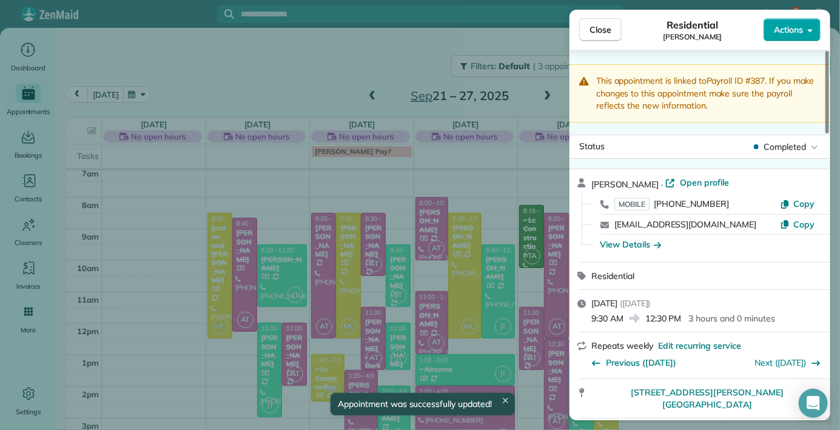
click at [796, 32] on span "Actions" at bounding box center [788, 30] width 29 height 12
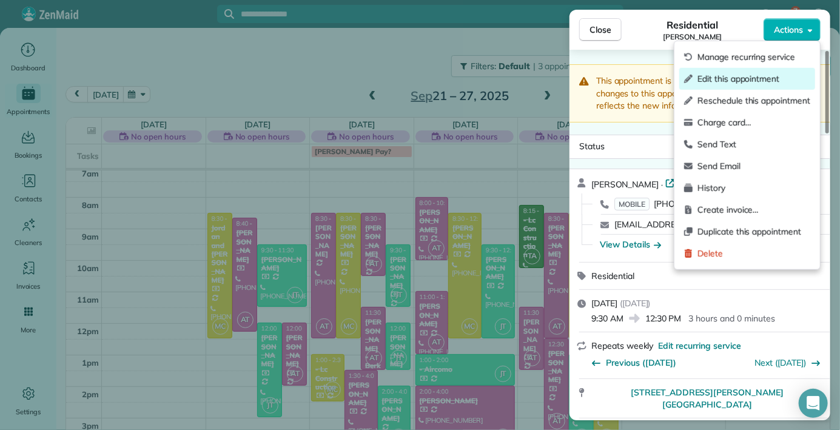
click at [735, 78] on span "Edit this appointment" at bounding box center [753, 79] width 113 height 12
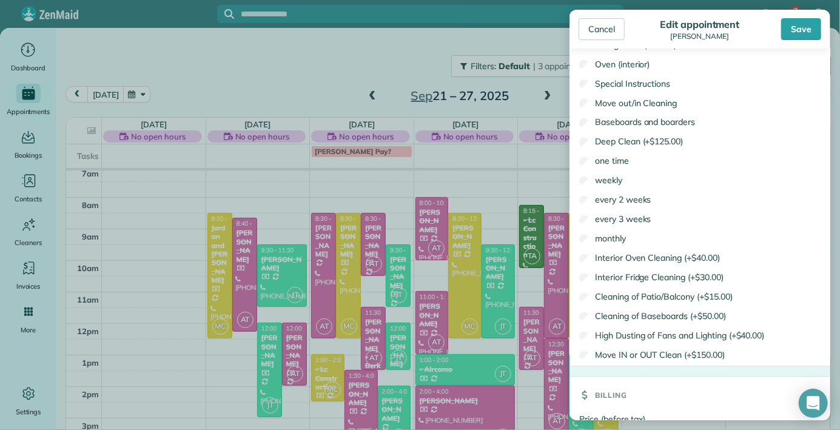
scroll to position [1065, 0]
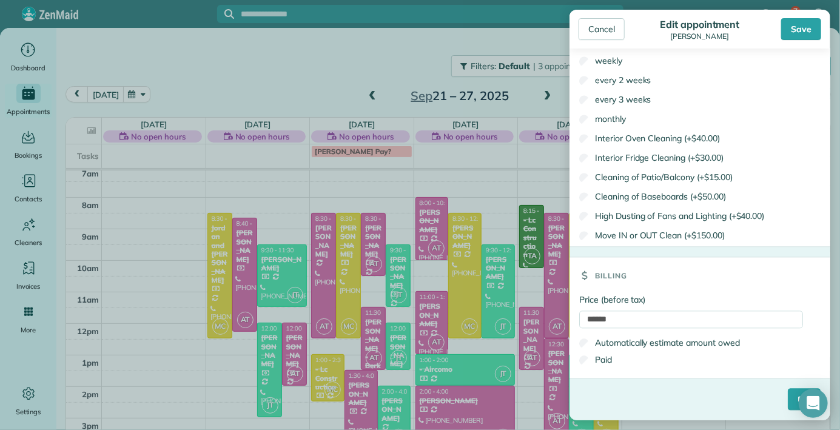
drag, startPoint x: 681, startPoint y: 290, endPoint x: 630, endPoint y: 466, distance: 182.6
click at [792, 28] on div "Save" at bounding box center [801, 29] width 40 height 22
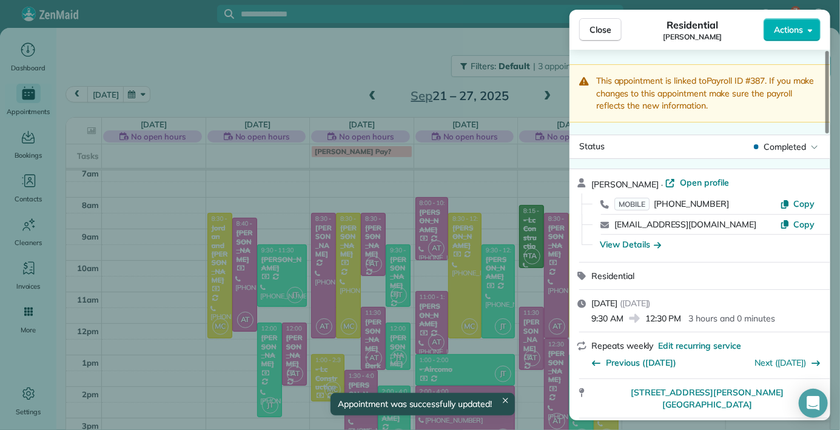
click at [592, 31] on span "Close" at bounding box center [600, 30] width 22 height 12
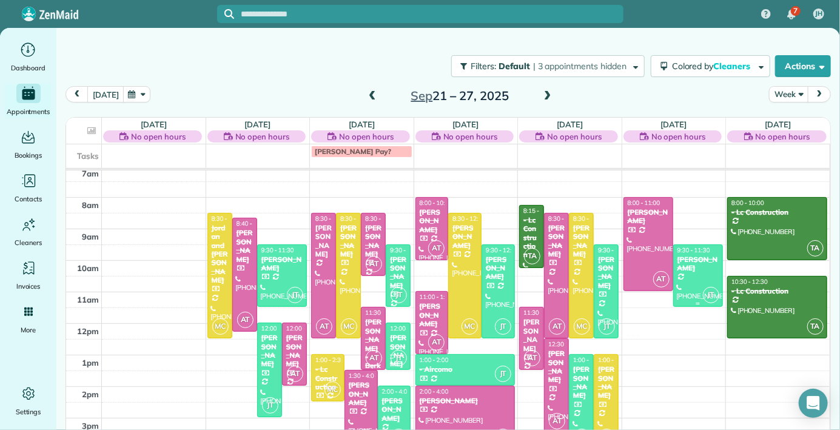
click at [690, 259] on div "[PERSON_NAME]" at bounding box center [698, 264] width 42 height 18
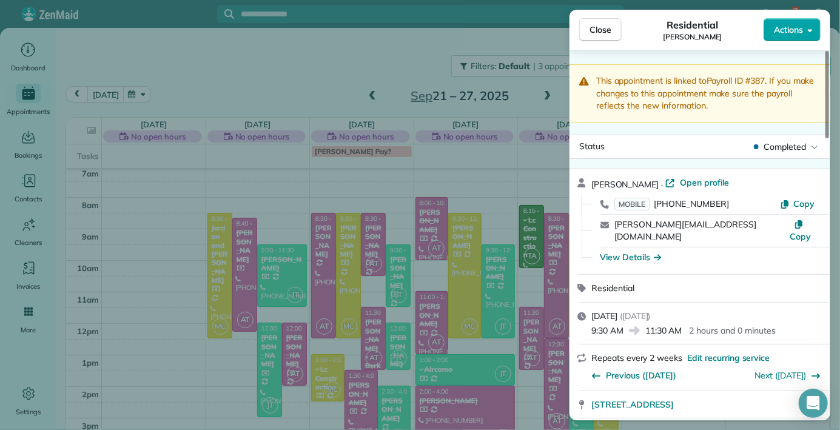
click at [798, 36] on button "Actions" at bounding box center [791, 29] width 57 height 23
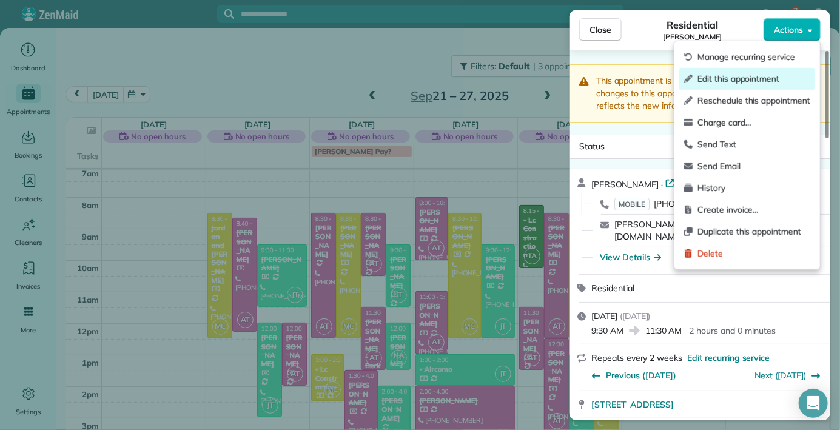
click at [737, 81] on span "Edit this appointment" at bounding box center [753, 79] width 113 height 12
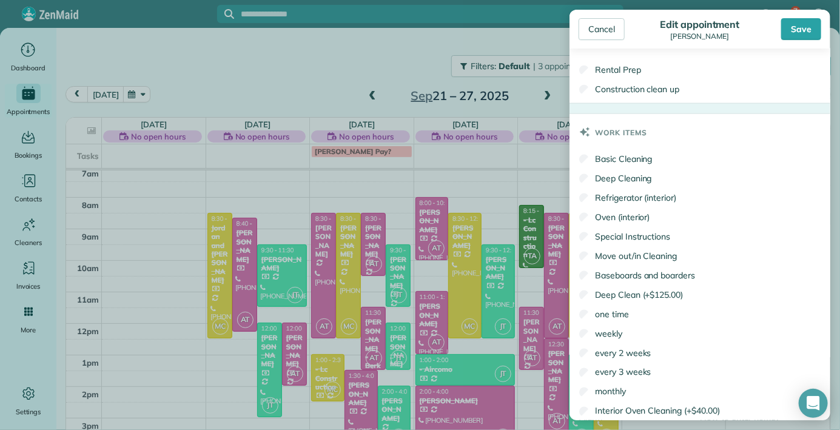
scroll to position [994, 0]
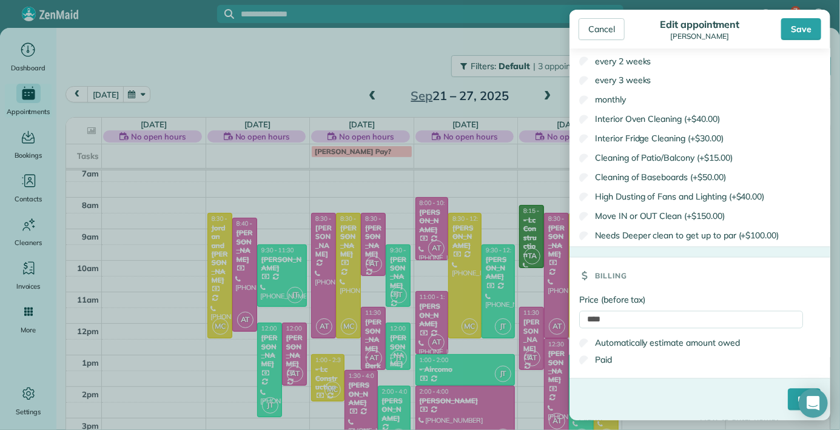
drag, startPoint x: 621, startPoint y: 298, endPoint x: 568, endPoint y: 466, distance: 176.6
click at [586, 321] on input "****" at bounding box center [691, 320] width 224 height 18
type input "******"
click at [606, 357] on label "Paid" at bounding box center [595, 360] width 33 height 12
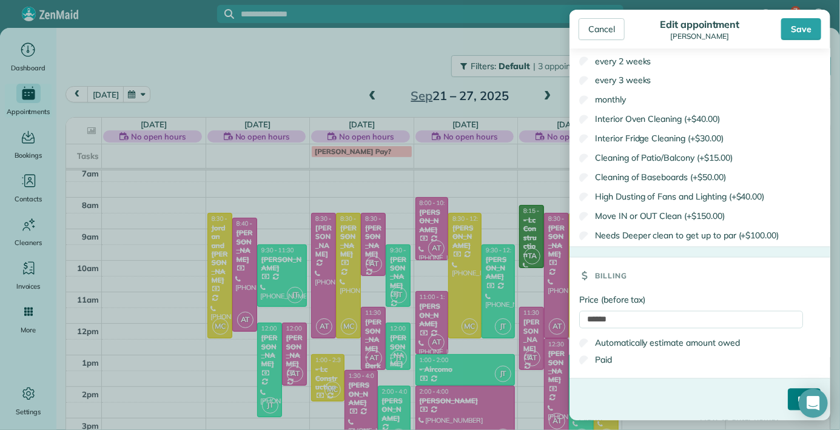
click at [788, 398] on input "****" at bounding box center [804, 400] width 33 height 22
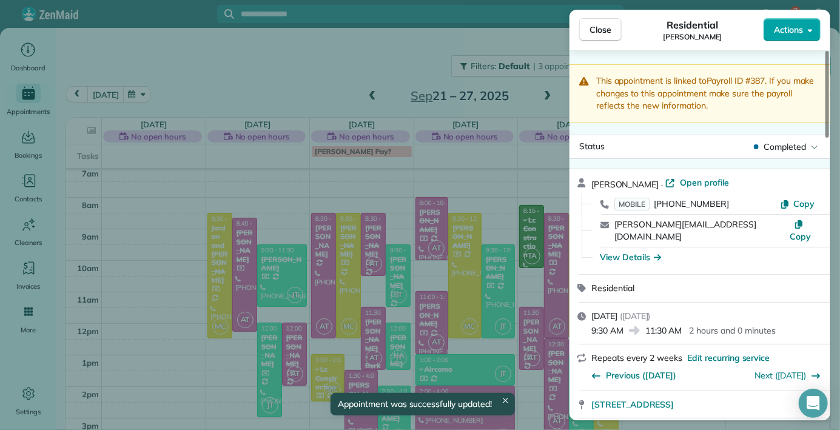
click at [812, 23] on button "Actions" at bounding box center [791, 29] width 57 height 23
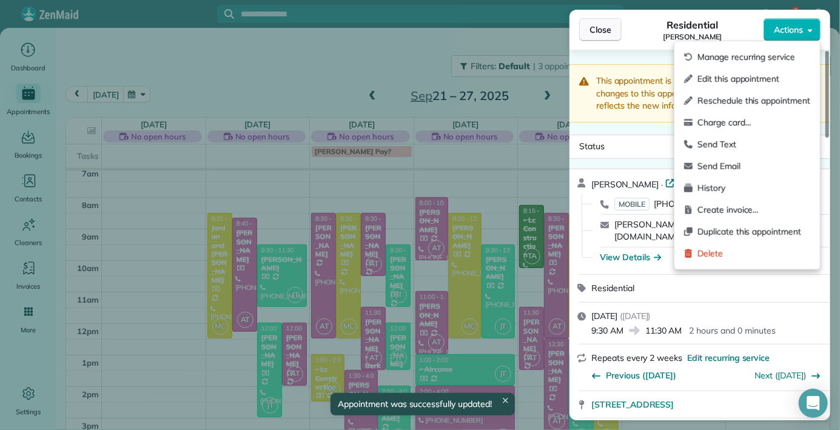
click at [599, 24] on span "Close" at bounding box center [600, 30] width 22 height 12
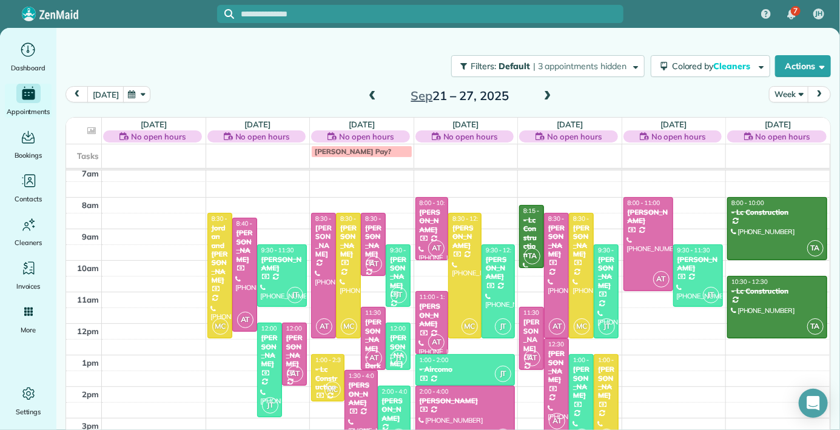
click at [791, 198] on div at bounding box center [777, 229] width 99 height 62
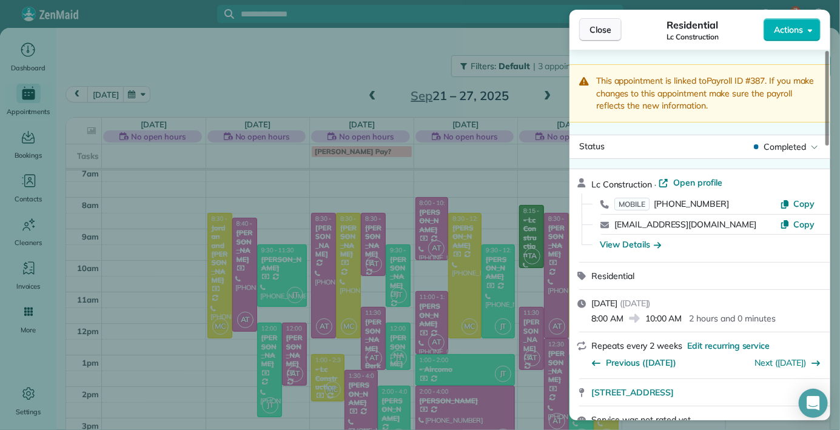
click at [580, 39] on button "Close" at bounding box center [600, 29] width 42 height 23
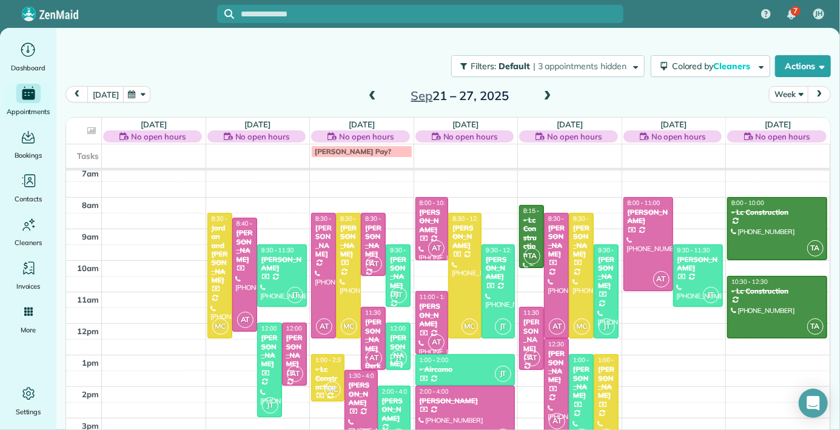
click at [524, 236] on div "- Lc Construction" at bounding box center [532, 238] width 18 height 44
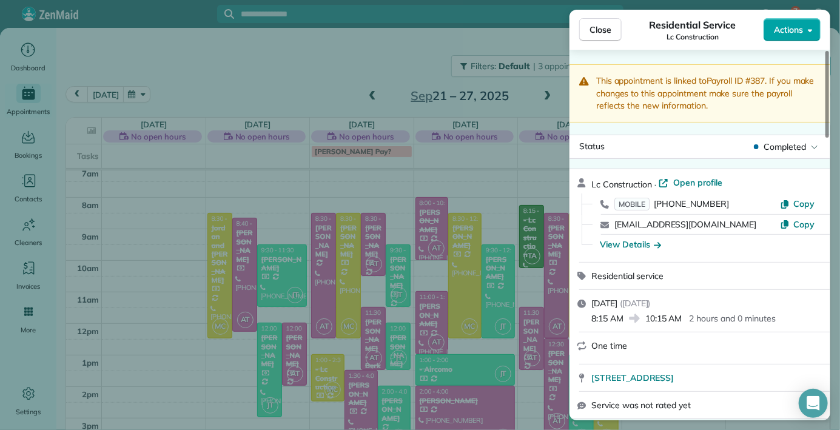
click at [812, 30] on button "Actions" at bounding box center [791, 29] width 57 height 23
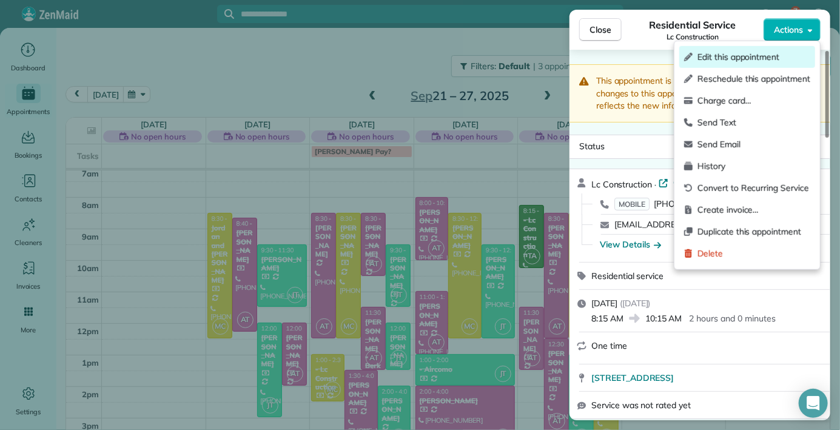
click at [728, 54] on span "Edit this appointment" at bounding box center [753, 57] width 113 height 12
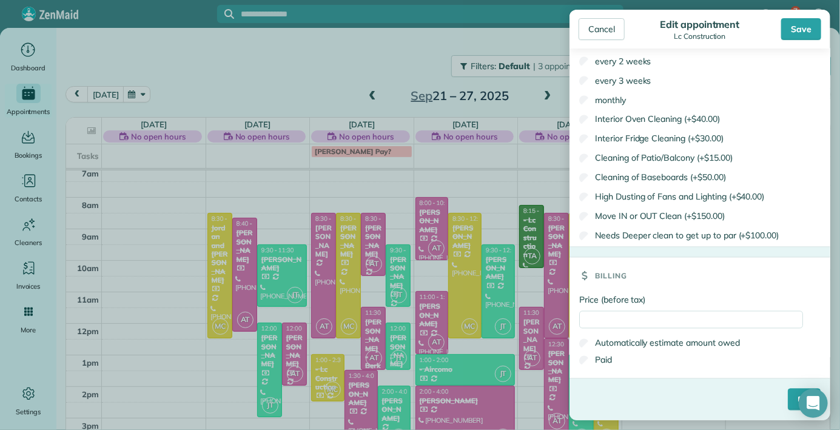
drag, startPoint x: 743, startPoint y: 278, endPoint x: 676, endPoint y: 461, distance: 194.9
click at [661, 421] on aside "Cancel Edit appointment Lc Construction Save Status Completed Active Stand-By C…" at bounding box center [700, 215] width 280 height 430
click at [606, 320] on input "Price (before tax)" at bounding box center [691, 320] width 224 height 18
type input "******"
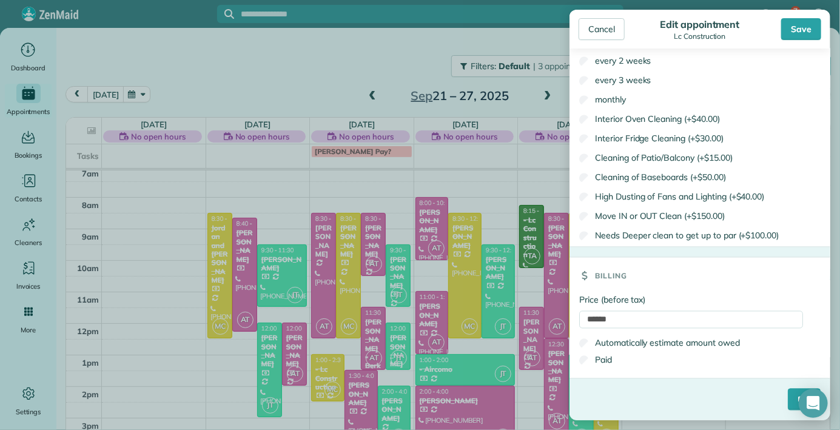
click at [598, 360] on label "Paid" at bounding box center [595, 360] width 33 height 12
click at [788, 400] on input "****" at bounding box center [804, 400] width 33 height 22
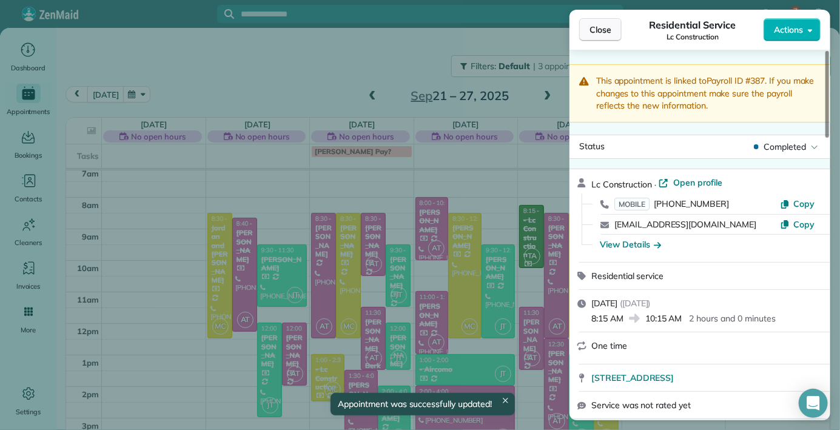
click at [592, 33] on span "Close" at bounding box center [600, 30] width 22 height 12
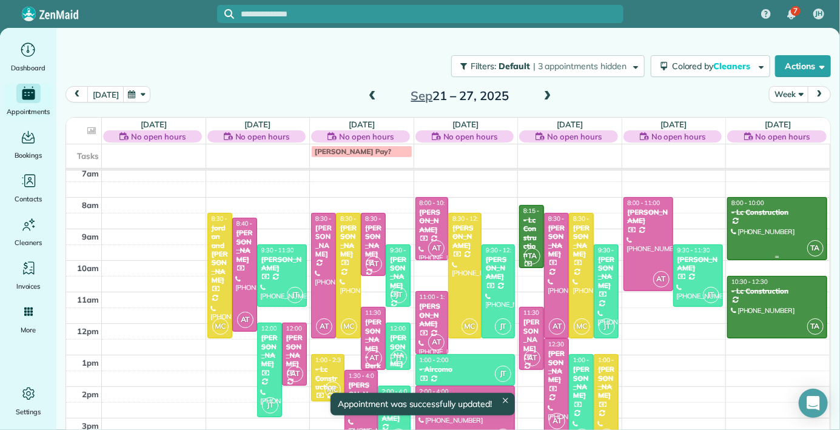
click at [769, 229] on div at bounding box center [777, 229] width 99 height 62
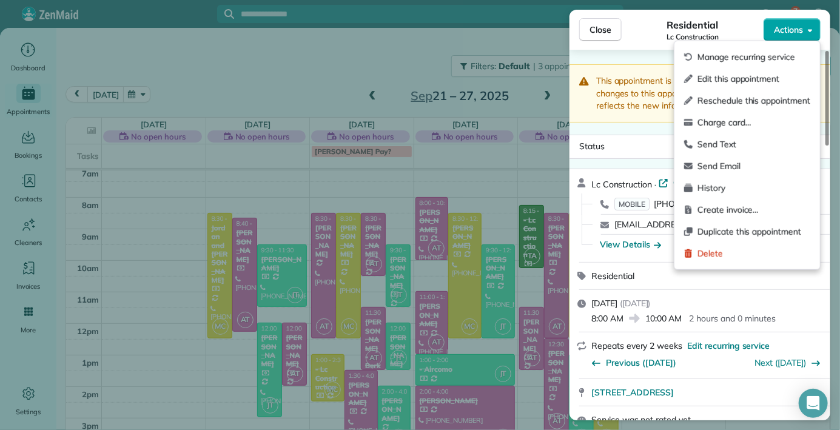
click at [809, 28] on icon "button" at bounding box center [810, 29] width 5 height 9
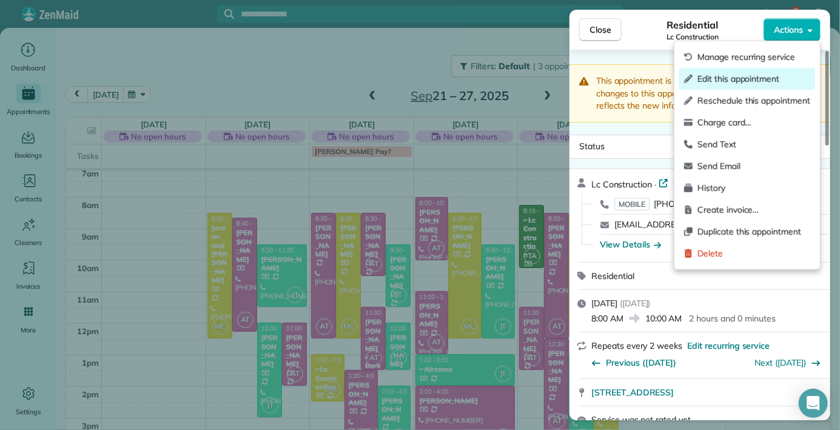
click at [735, 87] on div "Edit this appointment" at bounding box center [747, 79] width 136 height 22
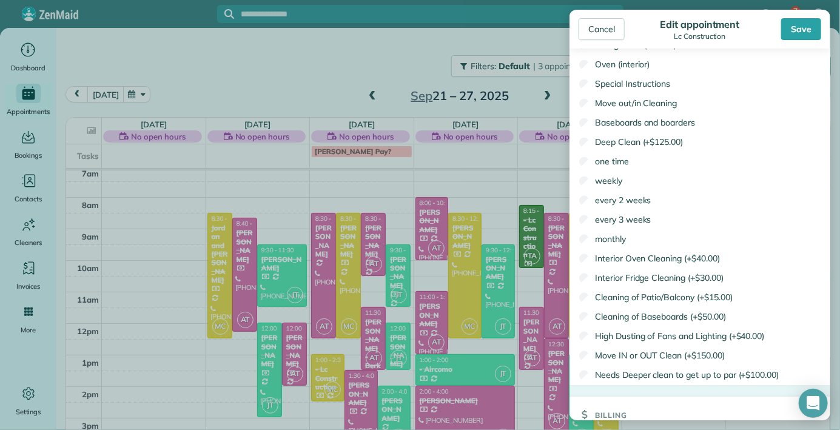
scroll to position [766, 0]
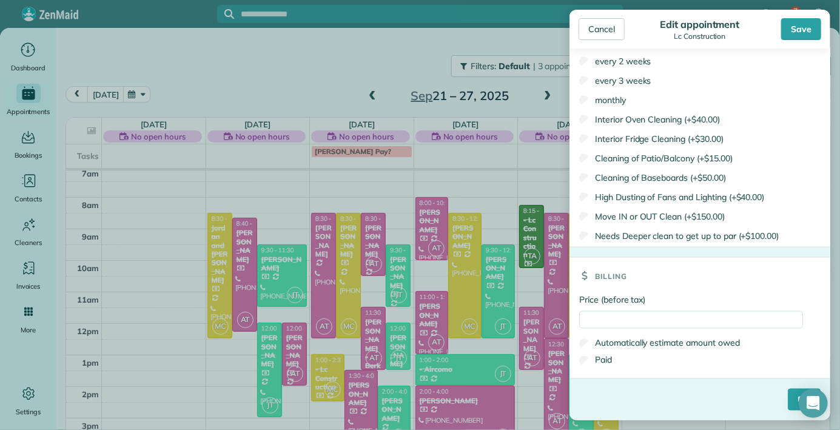
drag, startPoint x: 761, startPoint y: 300, endPoint x: 705, endPoint y: 466, distance: 175.8
click at [589, 319] on input "Price (before tax)" at bounding box center [691, 320] width 224 height 18
type input "******"
click at [599, 363] on label "Paid" at bounding box center [595, 360] width 33 height 12
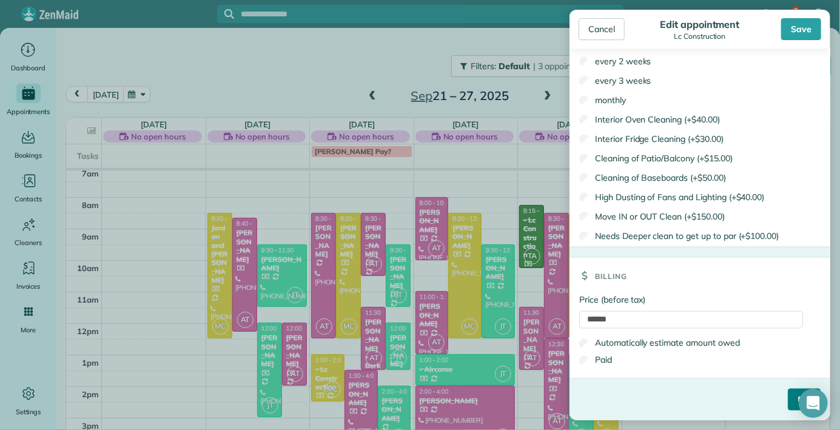
click at [783, 398] on div "****" at bounding box center [699, 405] width 261 height 32
click at [791, 401] on input "****" at bounding box center [804, 400] width 33 height 22
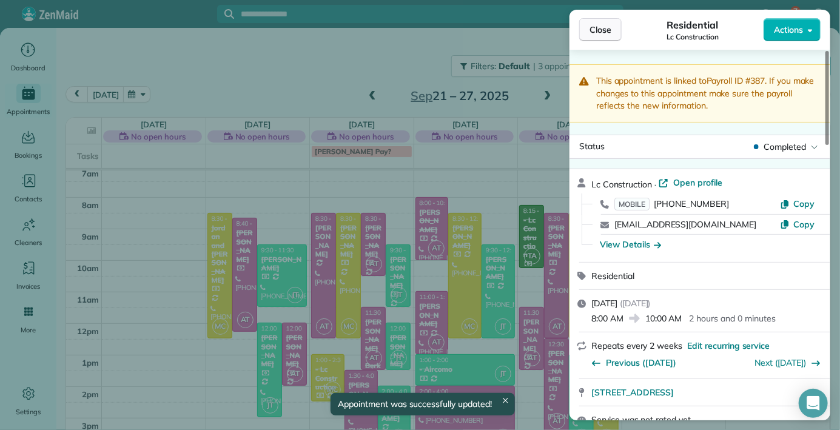
click at [591, 39] on button "Close" at bounding box center [600, 29] width 42 height 23
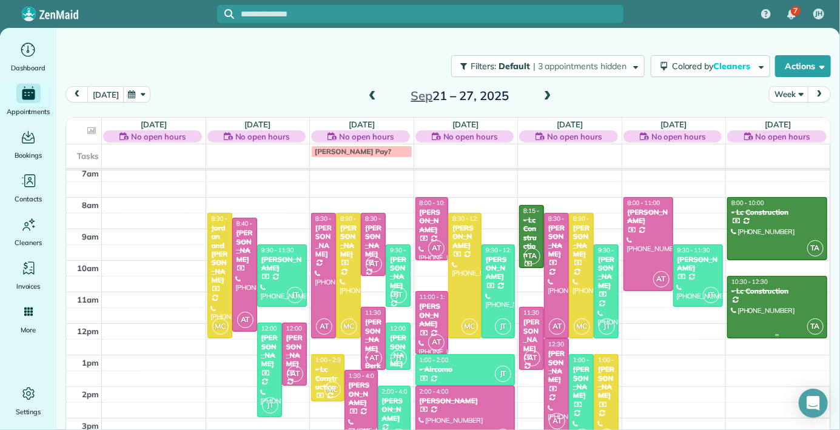
click at [757, 305] on div at bounding box center [777, 307] width 99 height 62
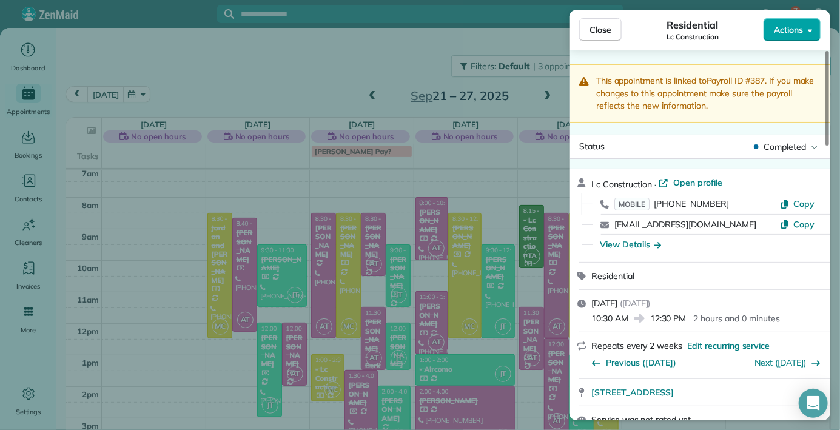
click at [805, 24] on button "Actions" at bounding box center [791, 29] width 57 height 23
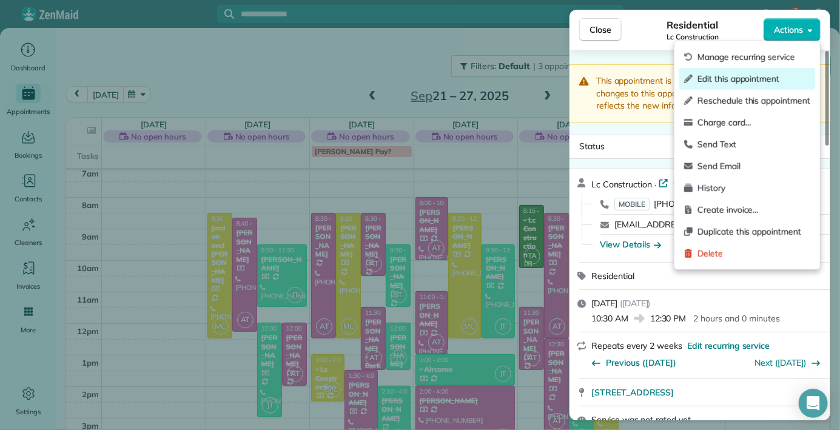
click at [747, 81] on span "Edit this appointment" at bounding box center [753, 79] width 113 height 12
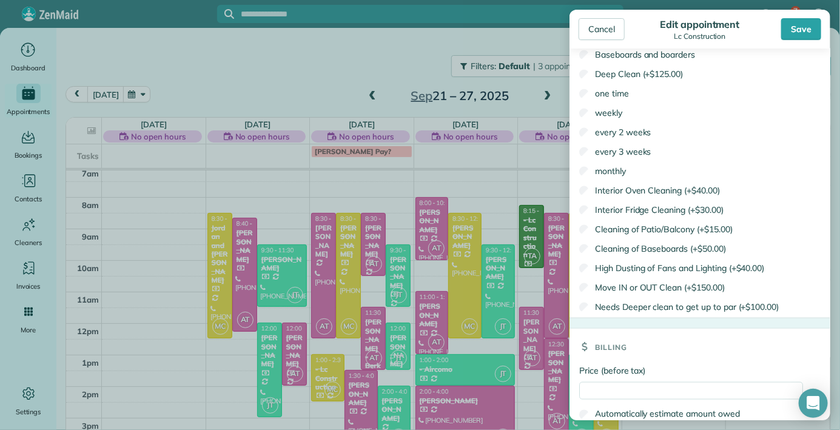
scroll to position [766, 0]
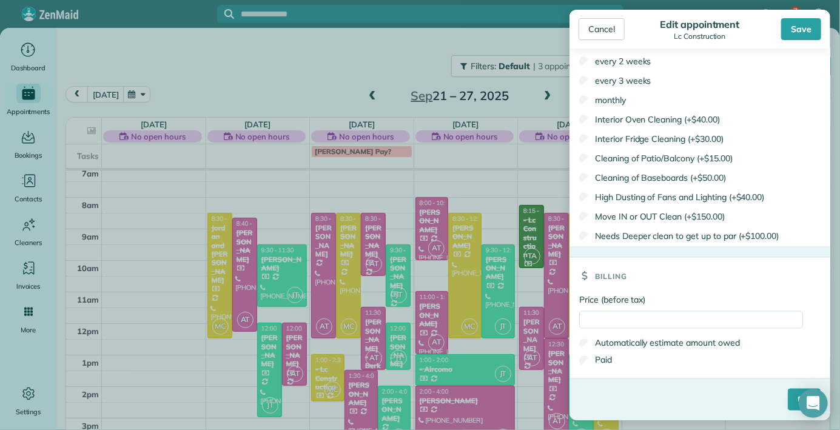
drag, startPoint x: 735, startPoint y: 280, endPoint x: 662, endPoint y: 466, distance: 200.4
click at [661, 323] on input "Price (before tax)" at bounding box center [691, 320] width 224 height 18
type input "******"
click at [788, 397] on input "****" at bounding box center [804, 400] width 33 height 22
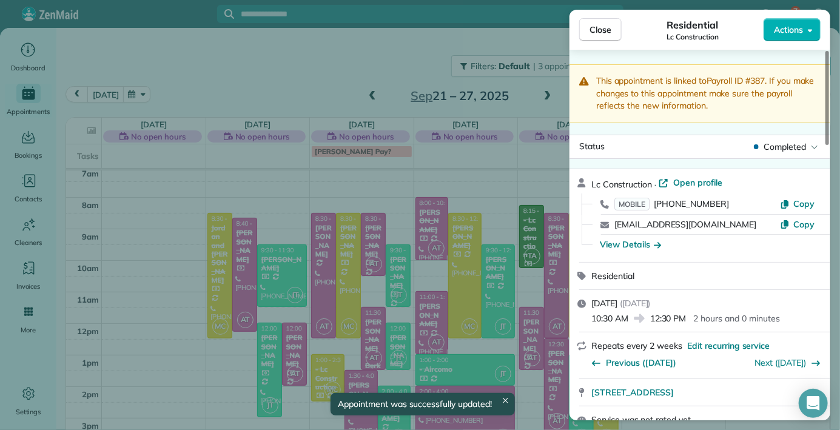
click at [597, 26] on span "Close" at bounding box center [600, 30] width 22 height 12
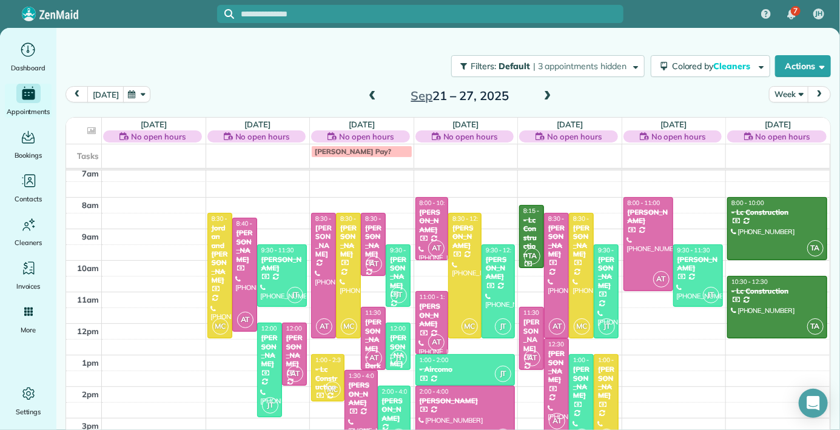
click at [544, 94] on span at bounding box center [547, 96] width 13 height 11
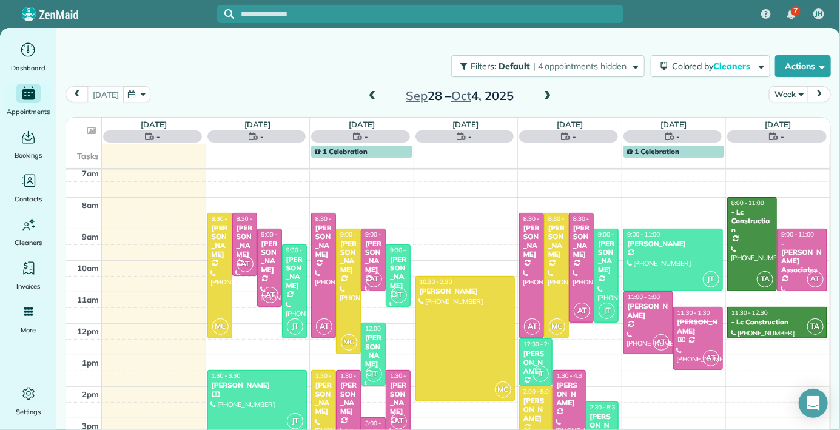
scroll to position [158, 0]
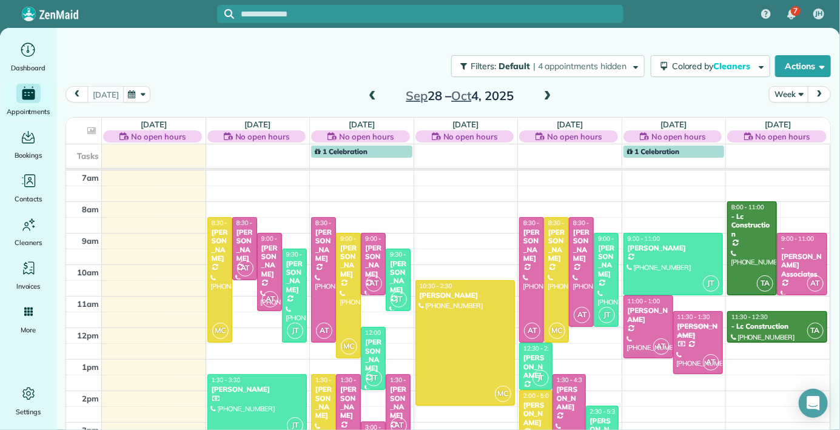
click at [372, 95] on span at bounding box center [372, 96] width 13 height 11
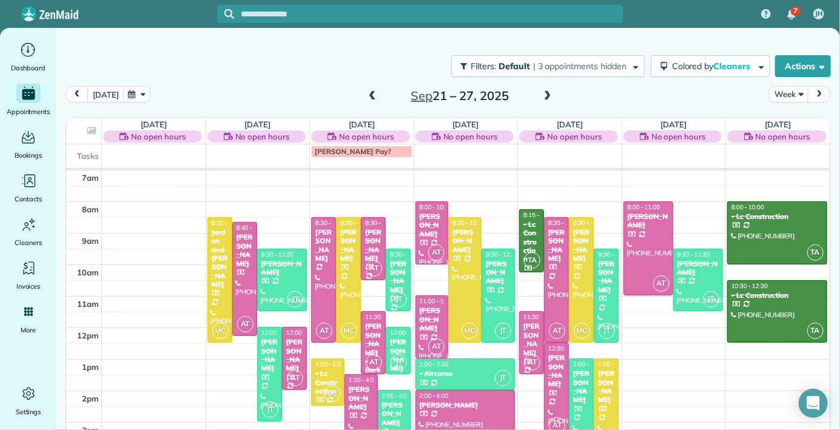
click at [542, 99] on span at bounding box center [547, 96] width 13 height 11
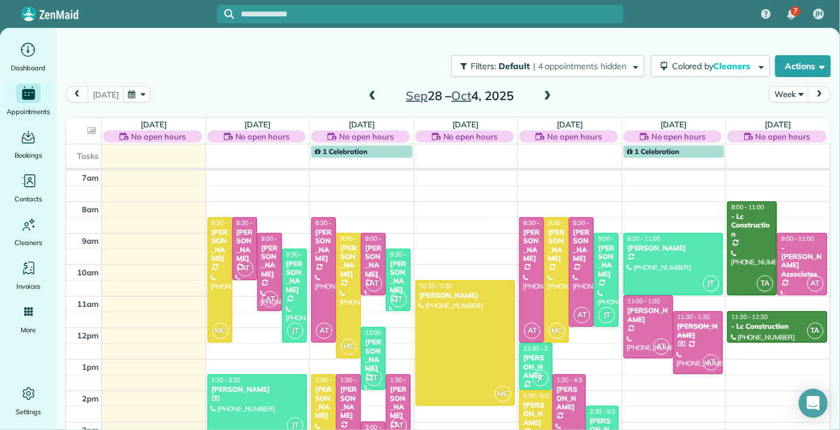
click at [544, 99] on span at bounding box center [547, 96] width 13 height 11
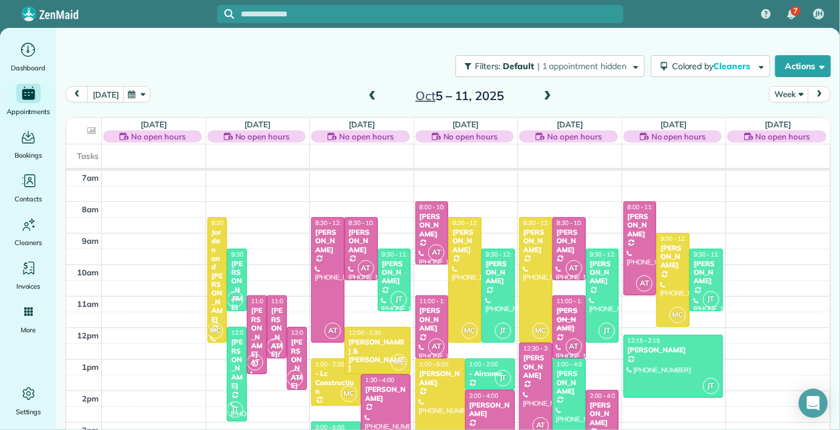
scroll to position [162, 0]
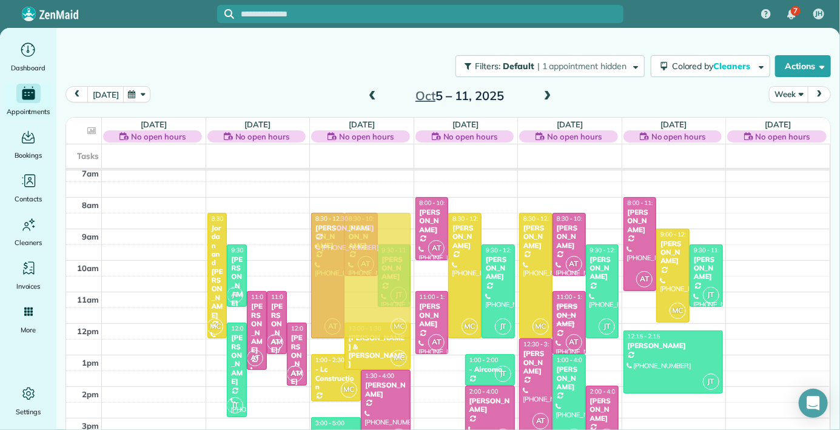
drag, startPoint x: 441, startPoint y: 402, endPoint x: 335, endPoint y: 259, distance: 178.1
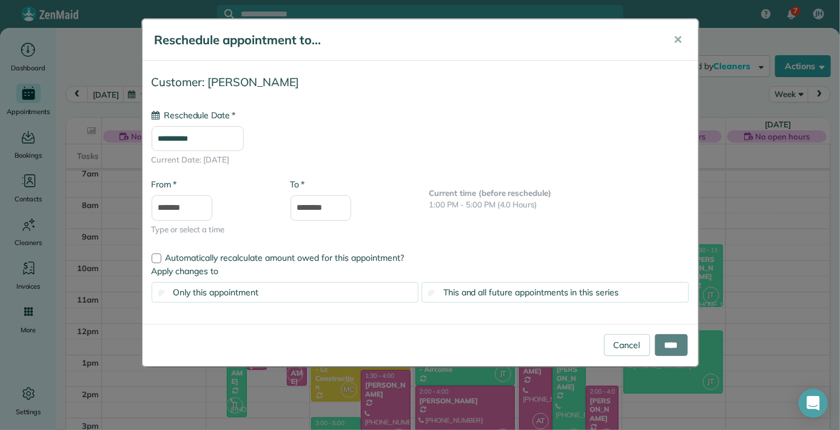
type input "**********"
click at [677, 341] on input "****" at bounding box center [671, 345] width 33 height 22
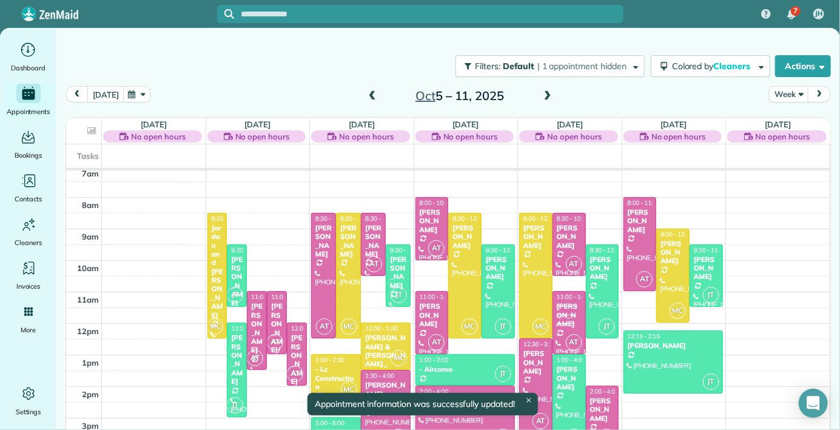
click at [387, 342] on div "[PERSON_NAME] & [PERSON_NAME]" at bounding box center [385, 350] width 42 height 35
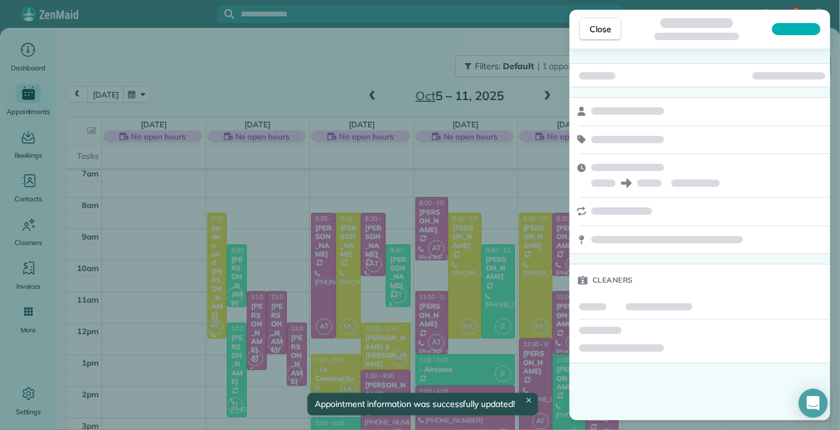
click at [809, 32] on div at bounding box center [796, 29] width 49 height 12
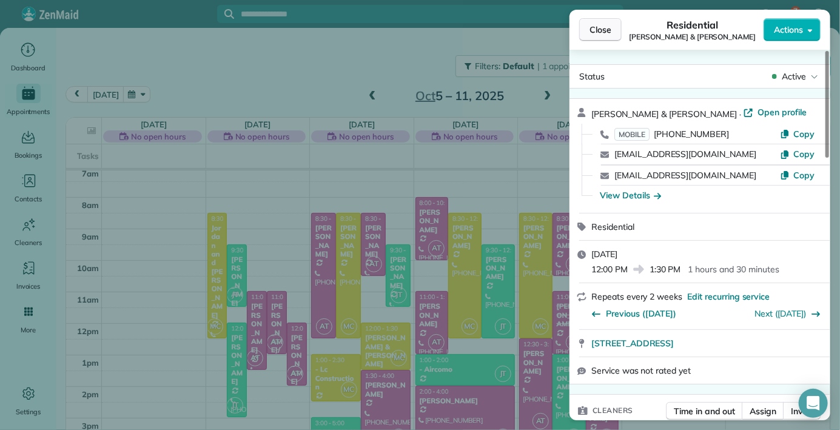
click at [586, 25] on button "Close" at bounding box center [600, 29] width 42 height 23
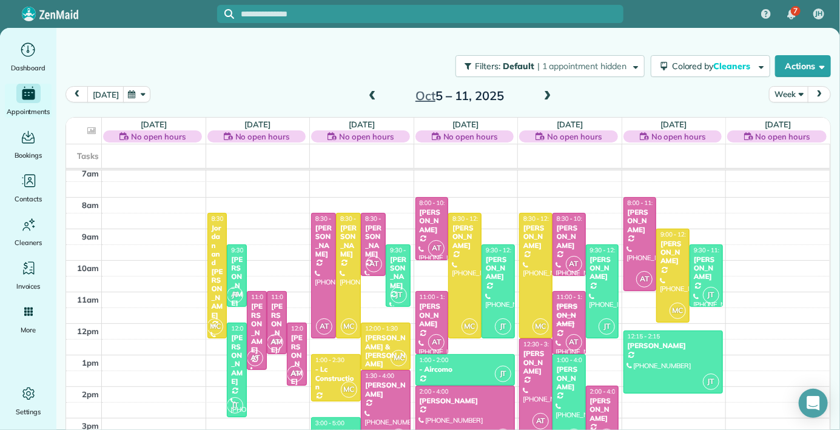
click at [493, 203] on td at bounding box center [466, 206] width 728 height 16
click at [352, 182] on div "2am 3am 4am 5am 6am 7am 8am 9am 10am 11am 12pm 1pm 2pm 3pm 4pm 5pm 6pm MC 8:30 …" at bounding box center [447, 275] width 763 height 535
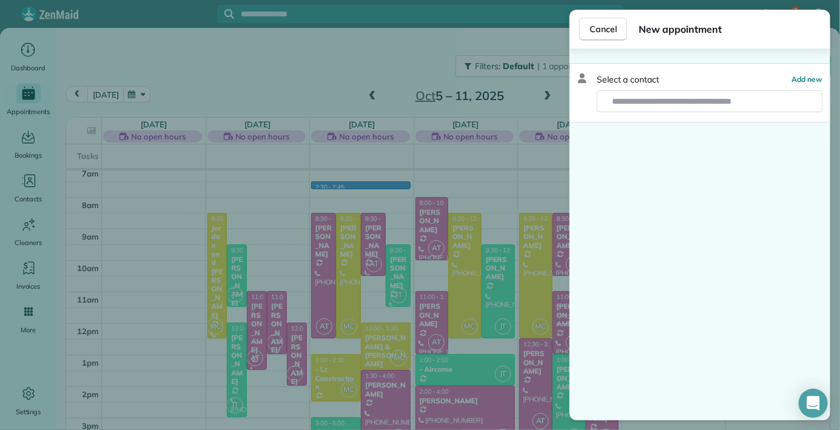
scroll to position [24, 0]
click at [534, 87] on div "Cancel New appointment Select a contact Add new" at bounding box center [420, 215] width 840 height 430
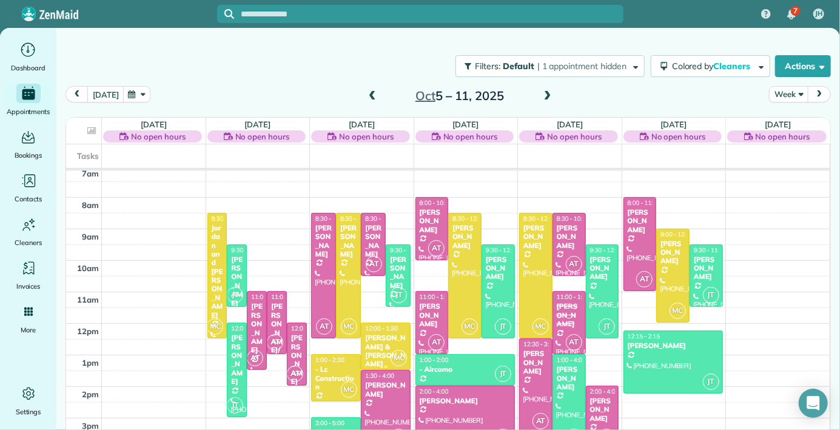
click at [383, 333] on div "[PERSON_NAME] & [PERSON_NAME]" at bounding box center [385, 350] width 42 height 35
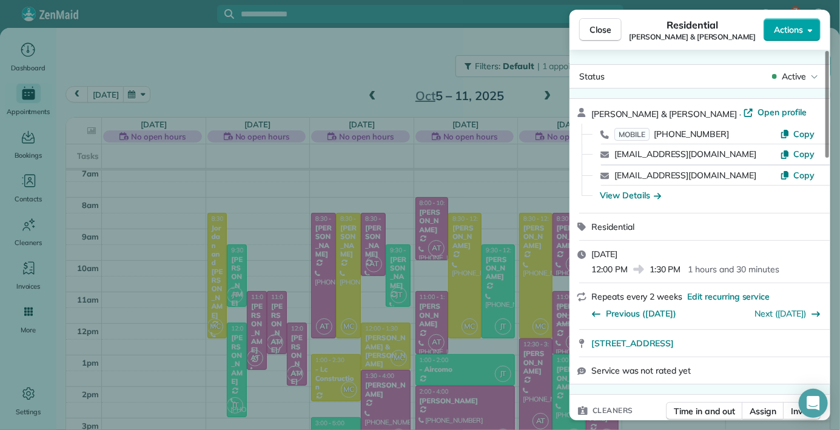
click at [805, 18] on button "Actions" at bounding box center [791, 29] width 57 height 23
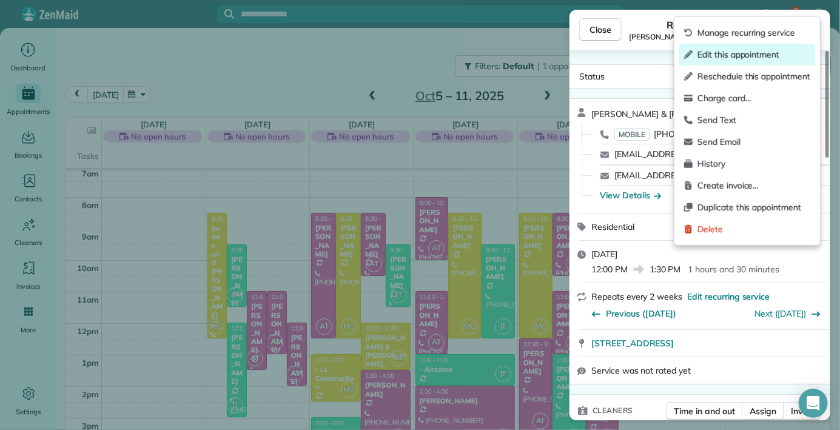
click at [723, 58] on span "Edit this appointment" at bounding box center [753, 55] width 113 height 12
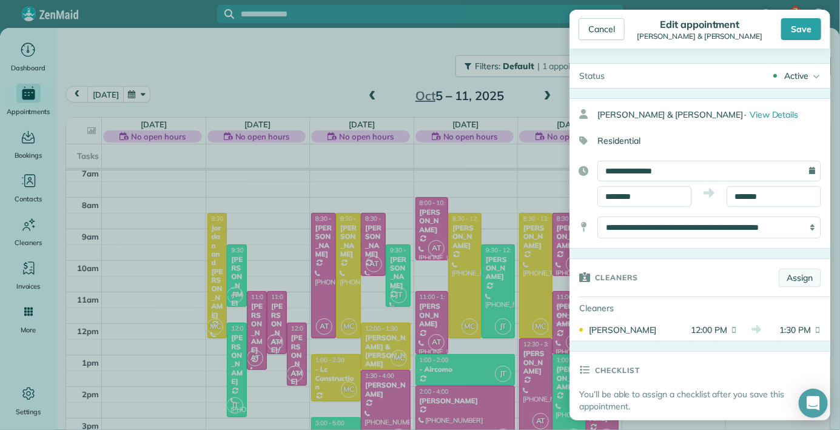
click at [790, 278] on link "Assign" at bounding box center [800, 278] width 42 height 18
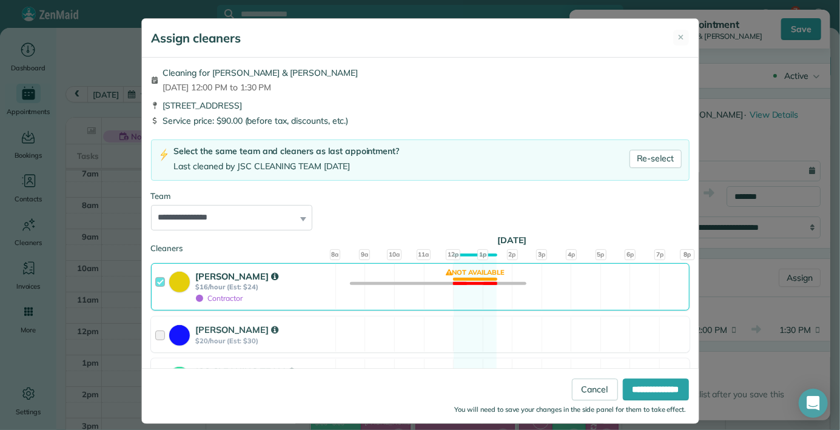
click at [204, 293] on div "Contractor" at bounding box center [219, 298] width 47 height 12
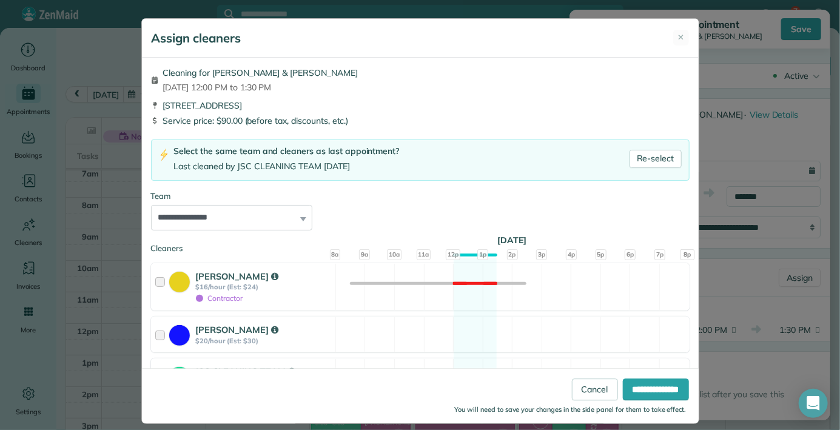
click at [213, 384] on strong "$18/hour (Est: $27)" at bounding box center [264, 382] width 136 height 8
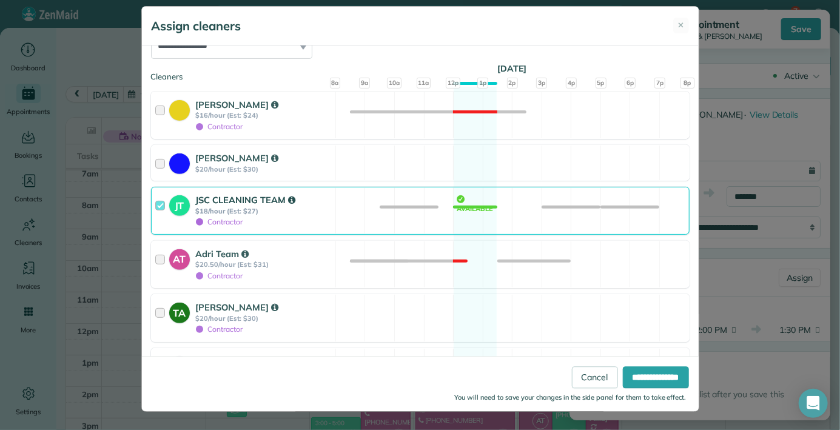
drag, startPoint x: 621, startPoint y: 203, endPoint x: 572, endPoint y: 466, distance: 268.4
click at [599, 423] on div "**********" at bounding box center [420, 215] width 840 height 430
click at [649, 372] on input "**********" at bounding box center [656, 377] width 66 height 22
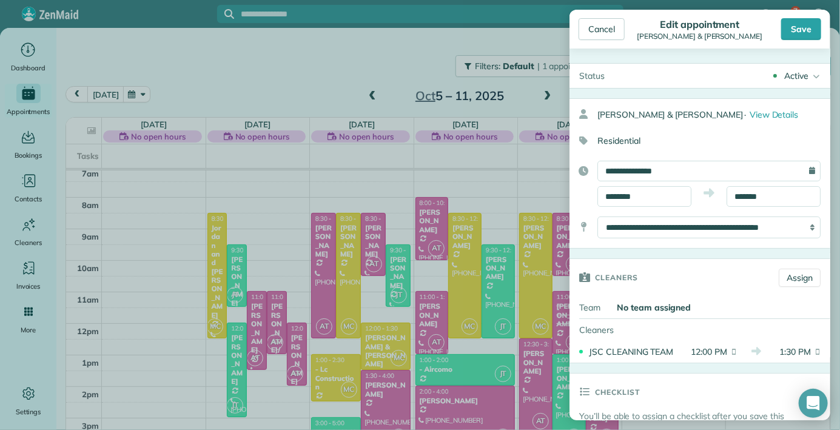
click at [639, 379] on h3 "Checklist" at bounding box center [617, 391] width 45 height 36
click at [610, 22] on div "Cancel" at bounding box center [601, 29] width 46 height 22
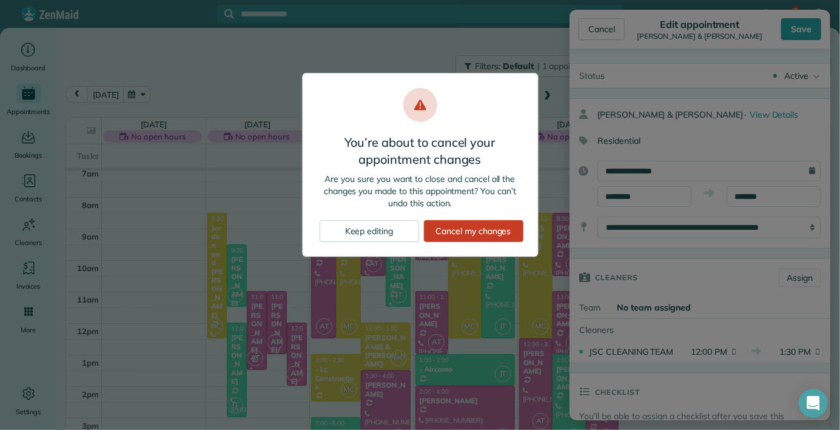
click at [610, 22] on div "You’re about to cancel your appointment changes Are you sure you want to close …" at bounding box center [420, 215] width 840 height 430
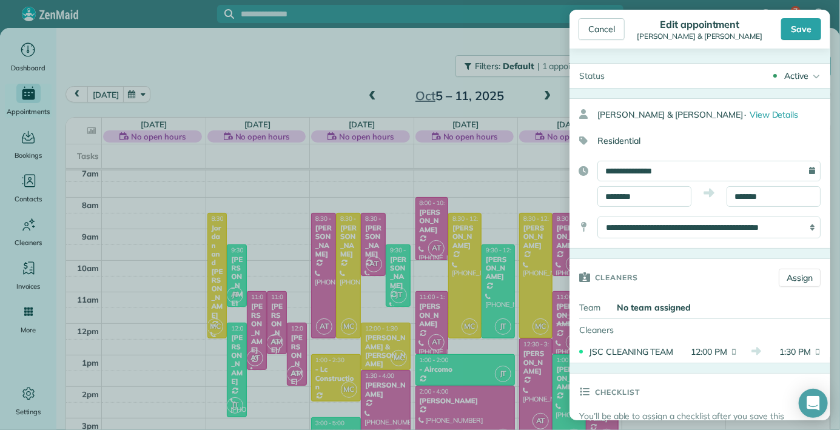
click at [811, 28] on div "Save" at bounding box center [801, 29] width 40 height 22
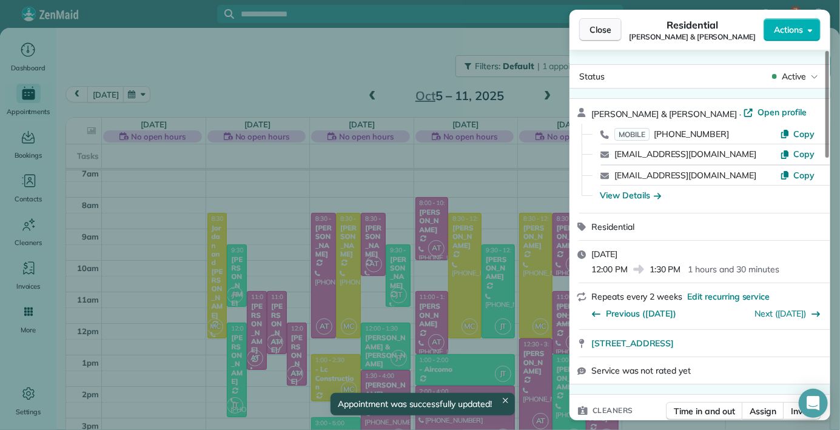
click at [595, 24] on span "Close" at bounding box center [600, 30] width 22 height 12
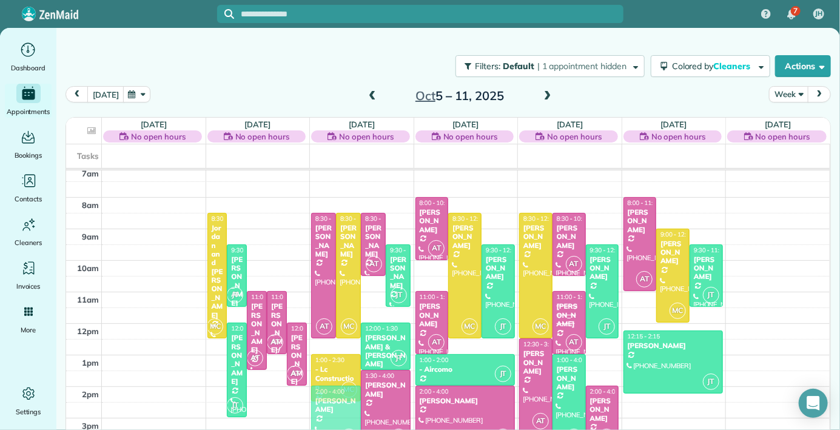
drag, startPoint x: 320, startPoint y: 406, endPoint x: 318, endPoint y: 374, distance: 32.2
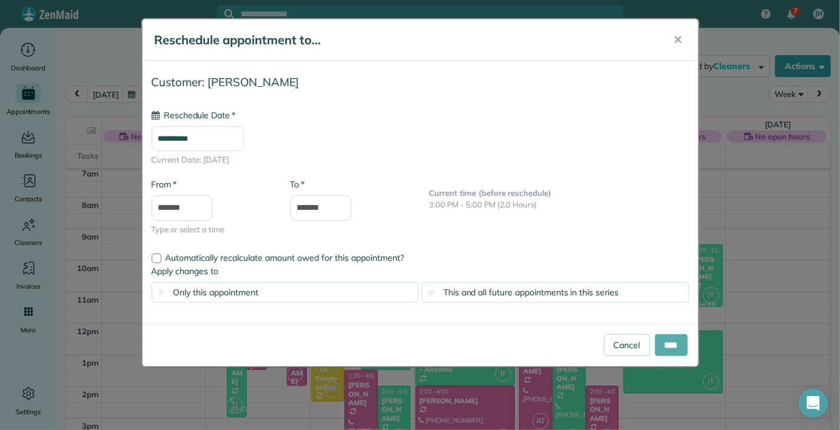
type input "**********"
click at [665, 340] on input "****" at bounding box center [671, 345] width 33 height 22
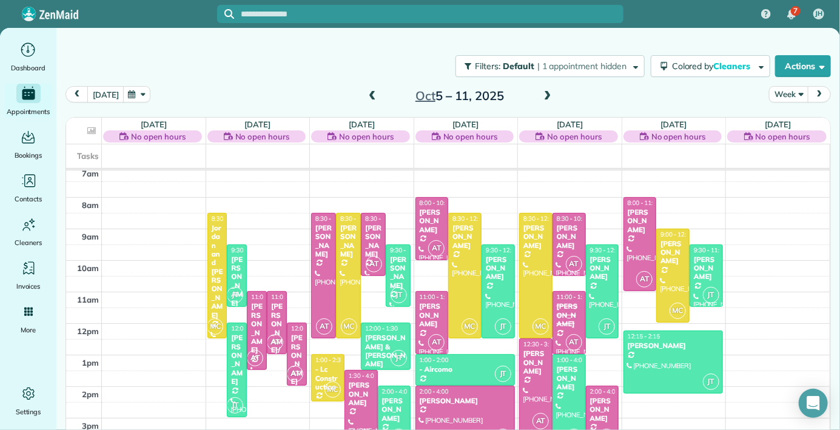
click at [370, 91] on span at bounding box center [372, 96] width 13 height 11
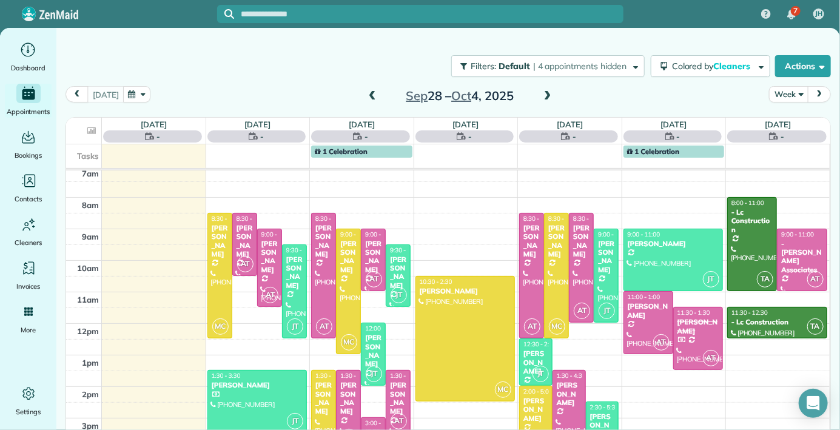
scroll to position [158, 0]
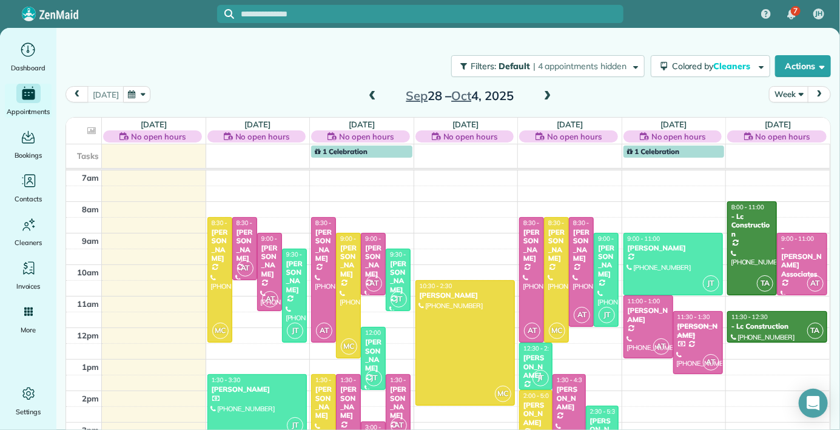
click at [372, 91] on span at bounding box center [372, 96] width 13 height 11
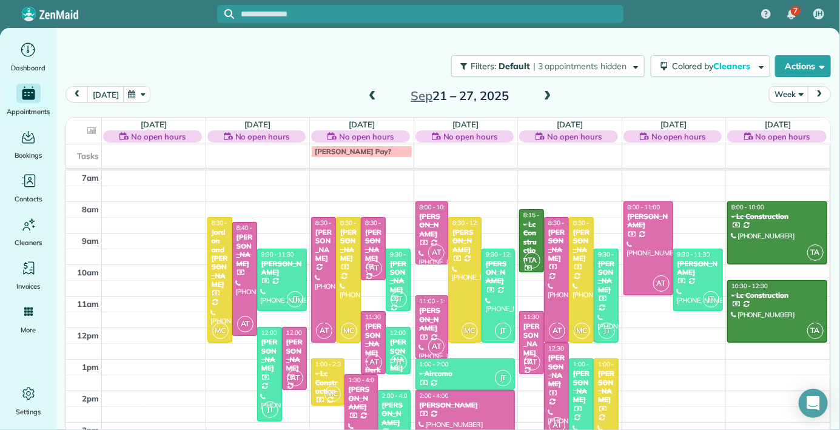
click at [373, 91] on span at bounding box center [372, 96] width 13 height 11
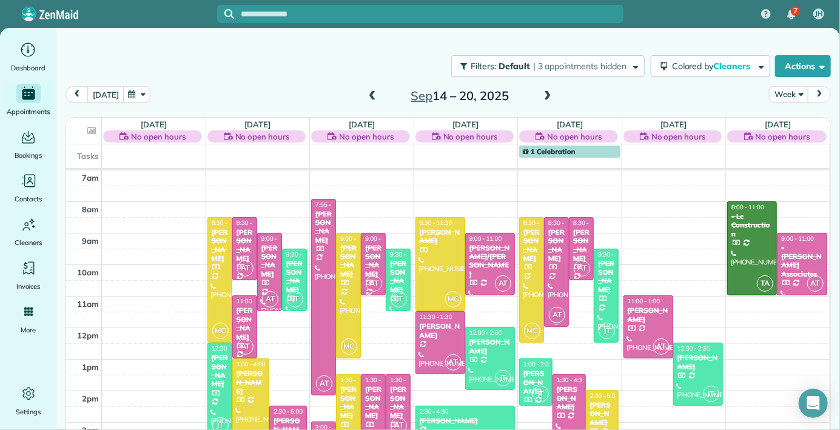
click at [558, 228] on div "[PERSON_NAME]" at bounding box center [557, 245] width 18 height 35
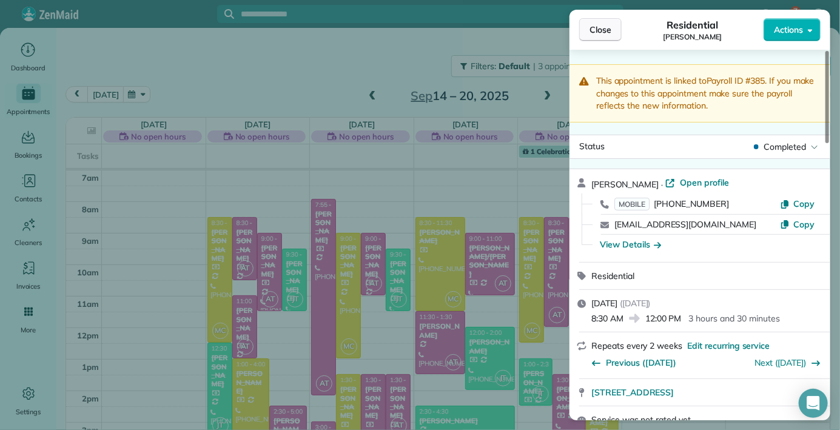
click at [594, 24] on span "Close" at bounding box center [600, 30] width 22 height 12
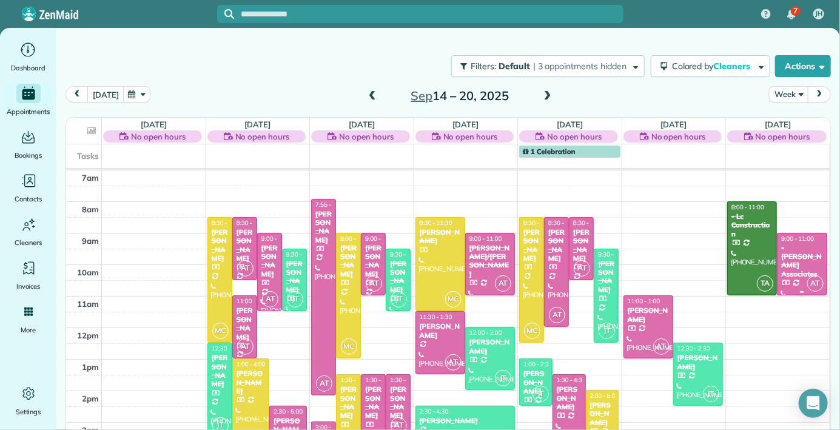
click at [814, 244] on div "- [PERSON_NAME] Associates" at bounding box center [801, 261] width 42 height 35
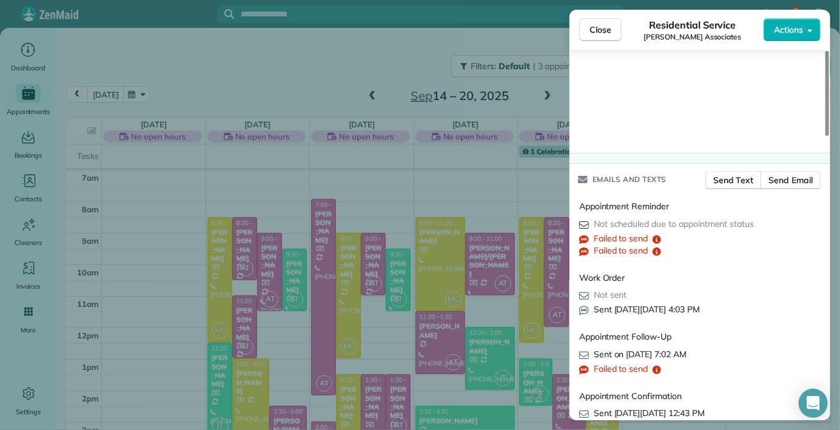
scroll to position [58, 0]
drag, startPoint x: 805, startPoint y: 133, endPoint x: 717, endPoint y: 453, distance: 331.2
click at [705, 429] on div "Close Residential Service [PERSON_NAME] Associates Actions This appointment is …" at bounding box center [420, 215] width 840 height 430
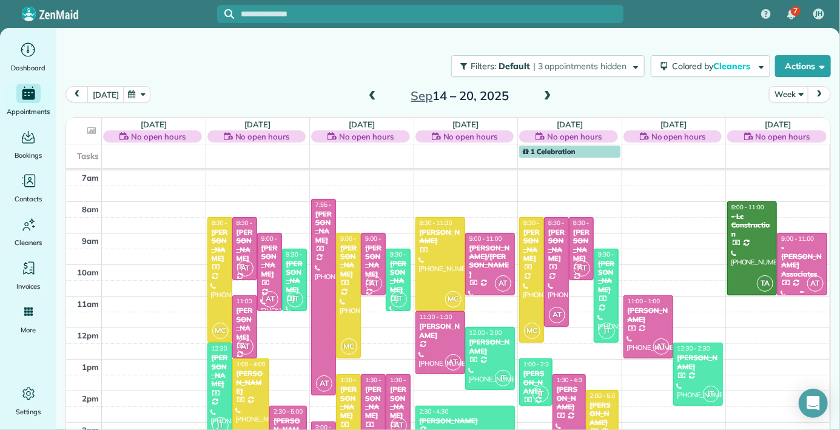
click at [798, 233] on div at bounding box center [801, 264] width 49 height 62
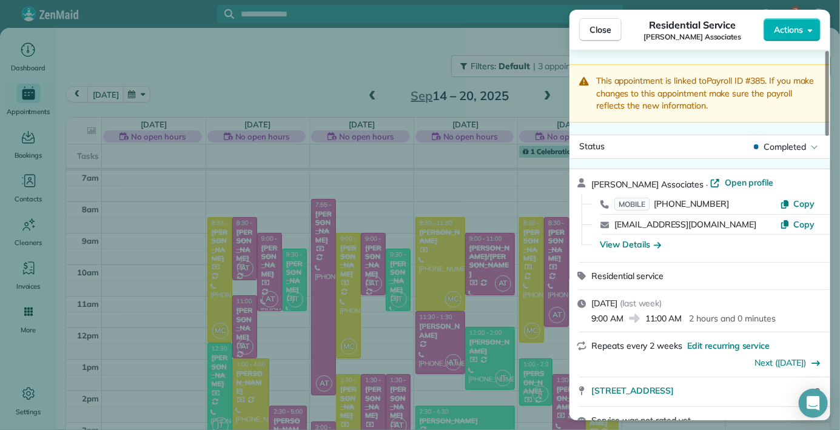
drag, startPoint x: 804, startPoint y: 50, endPoint x: 802, endPoint y: -27, distance: 77.0
click at [797, 8] on div "Close Residential Service [PERSON_NAME] Associates Actions This appointment is …" at bounding box center [420, 215] width 840 height 430
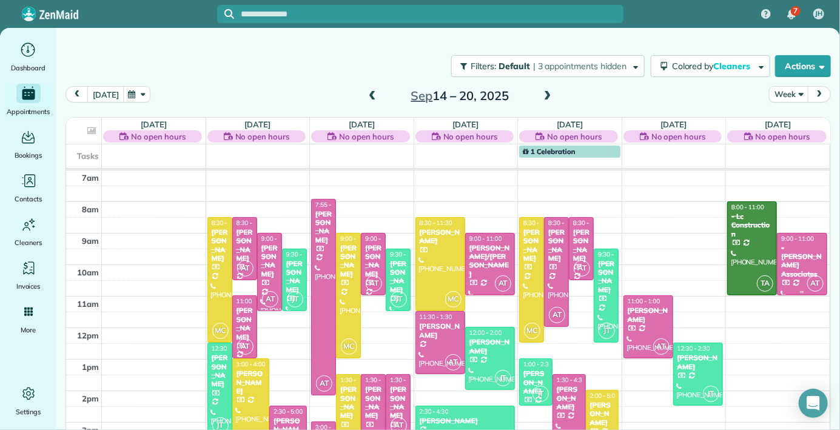
click at [791, 247] on div "- [PERSON_NAME] Associates" at bounding box center [801, 261] width 42 height 35
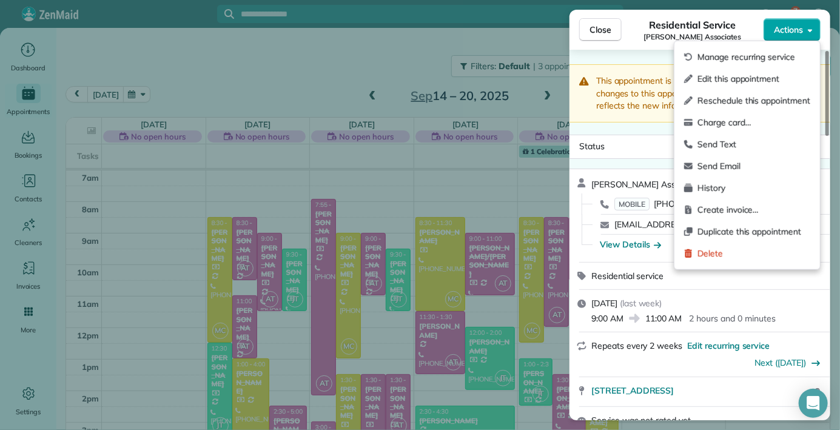
click at [802, 23] on button "Actions" at bounding box center [791, 29] width 57 height 23
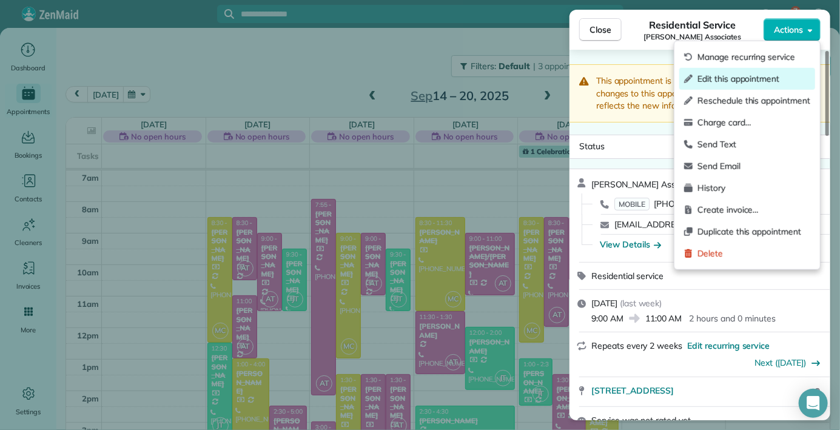
click at [766, 79] on span "Edit this appointment" at bounding box center [753, 79] width 113 height 12
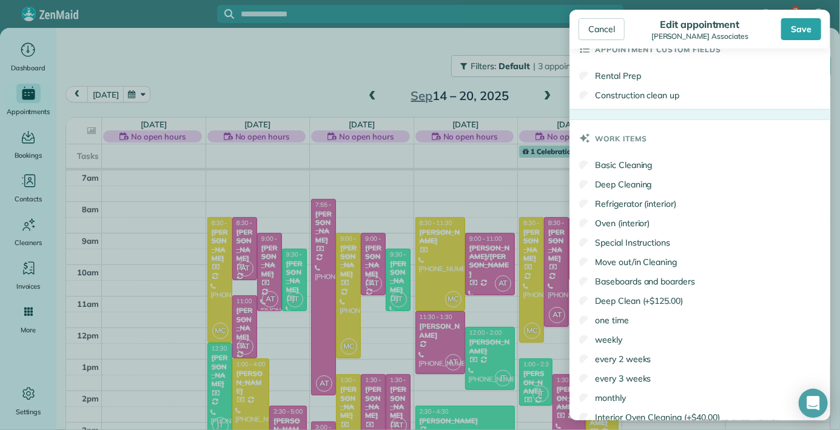
scroll to position [908, 0]
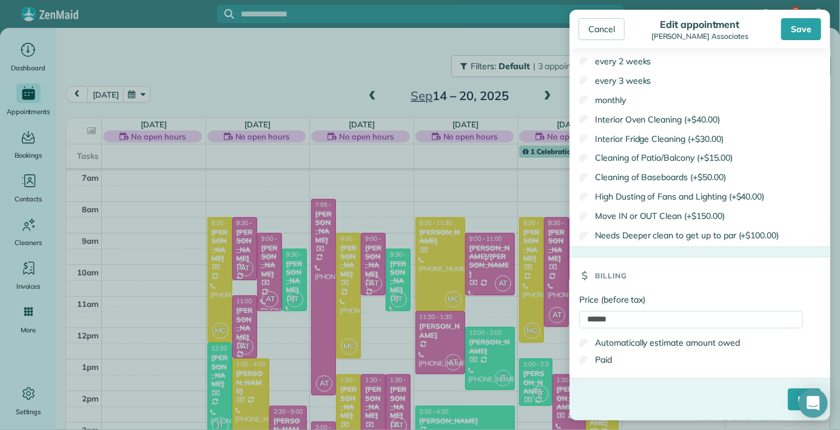
drag, startPoint x: 656, startPoint y: 350, endPoint x: 637, endPoint y: 440, distance: 91.8
click at [646, 429] on aside "Cancel Edit appointment [PERSON_NAME] J Associates Save Status Completed Active…" at bounding box center [700, 215] width 280 height 430
click at [788, 399] on input "****" at bounding box center [804, 400] width 33 height 22
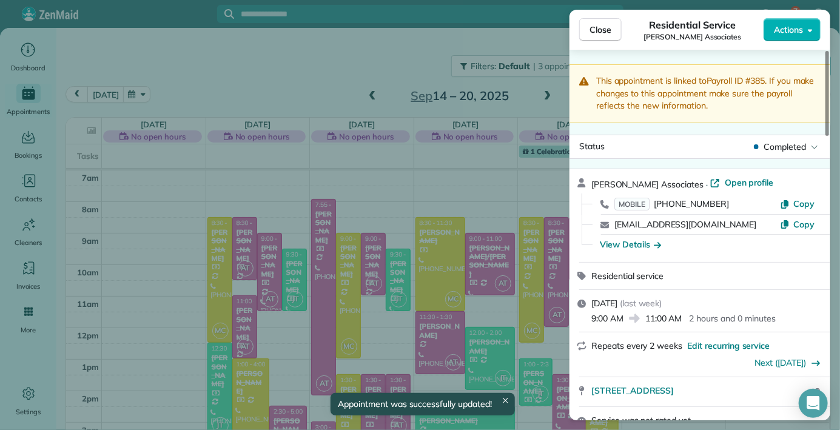
click at [600, 32] on span "Close" at bounding box center [600, 30] width 22 height 12
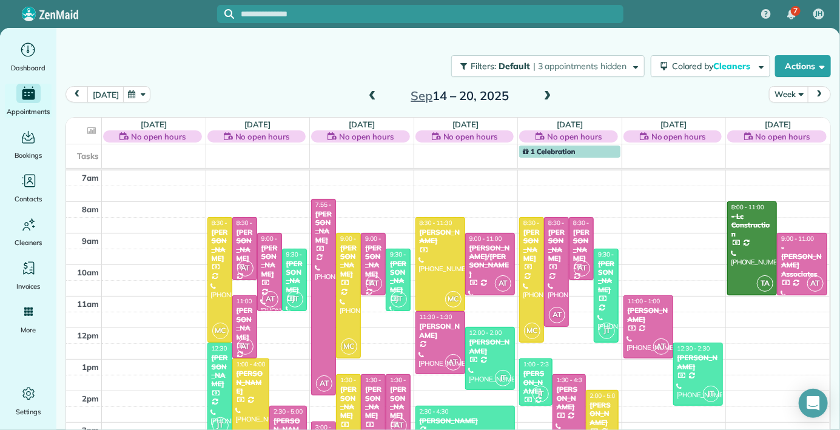
click at [547, 96] on span at bounding box center [547, 96] width 13 height 11
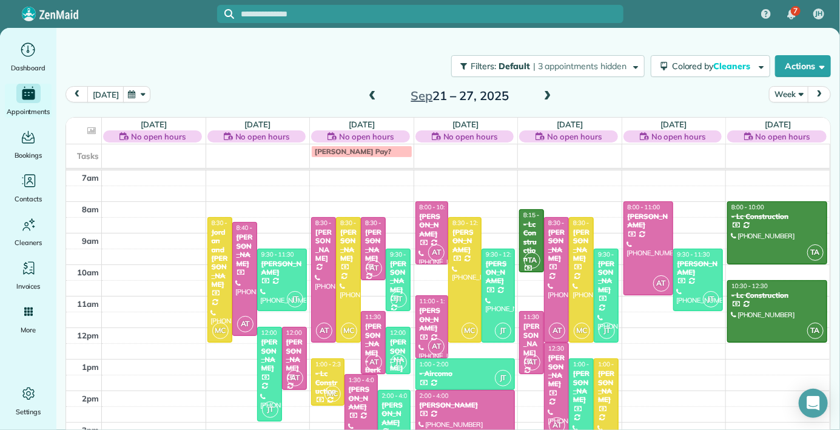
click at [551, 101] on span at bounding box center [547, 96] width 13 height 11
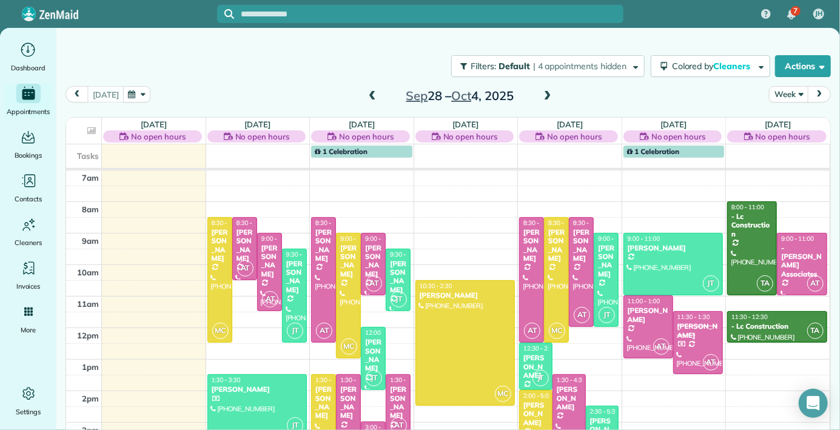
click at [511, 37] on div "Filters: Default | 4 appointments hidden Colored by Cleaners Color by Cleaner C…" at bounding box center [447, 226] width 783 height 397
click at [369, 92] on span at bounding box center [372, 96] width 13 height 11
